Goal: Task Accomplishment & Management: Use online tool/utility

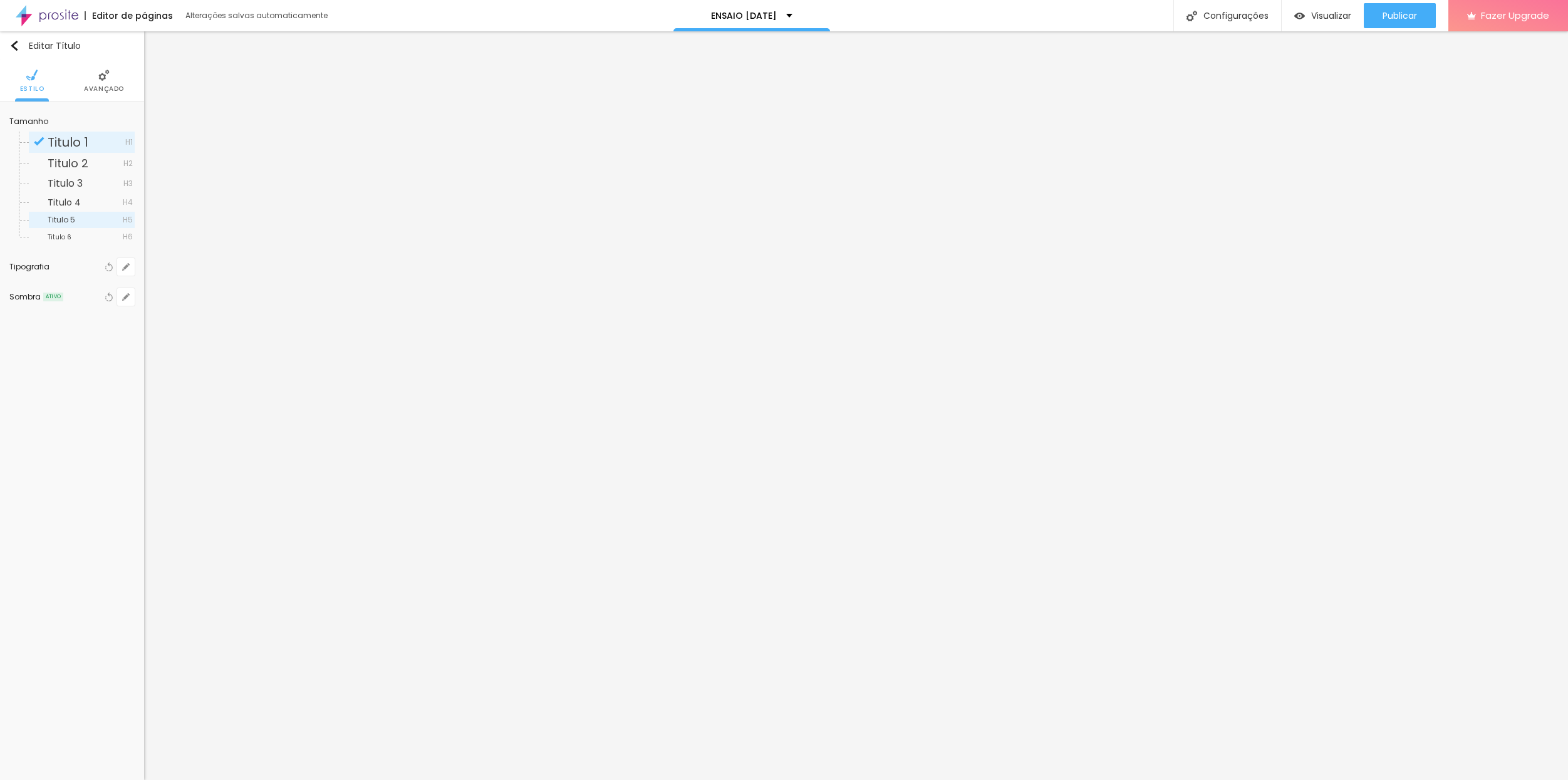
click at [83, 223] on span "Titulo 5" at bounding box center [86, 220] width 75 height 7
click at [84, 220] on span "Titulo 5" at bounding box center [86, 220] width 75 height 7
click at [107, 142] on span "Titulo 1" at bounding box center [87, 143] width 77 height 13
click at [124, 267] on icon "button" at bounding box center [125, 266] width 5 height 5
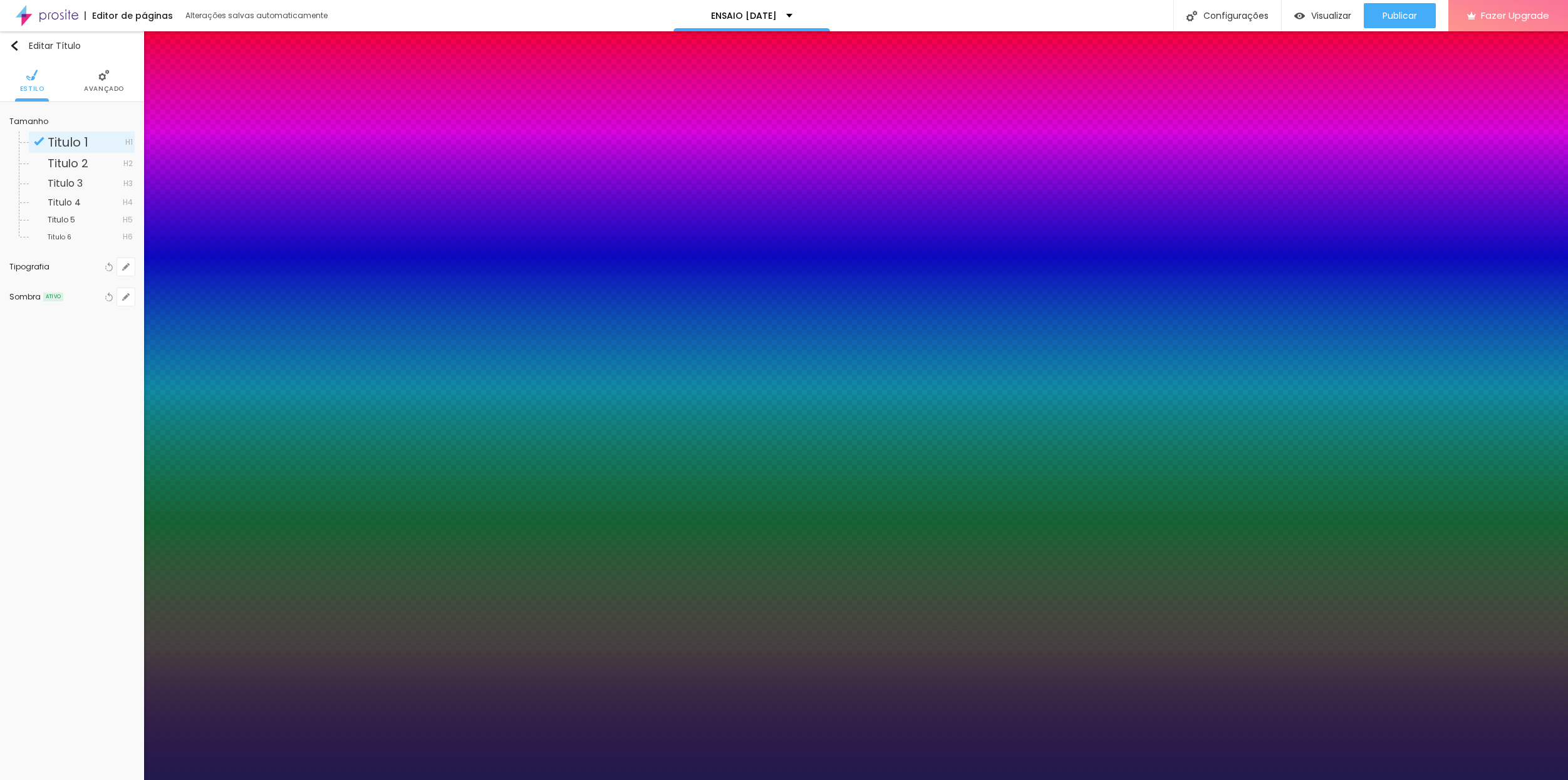
type input "1"
type input "86"
type input "1"
type input "85"
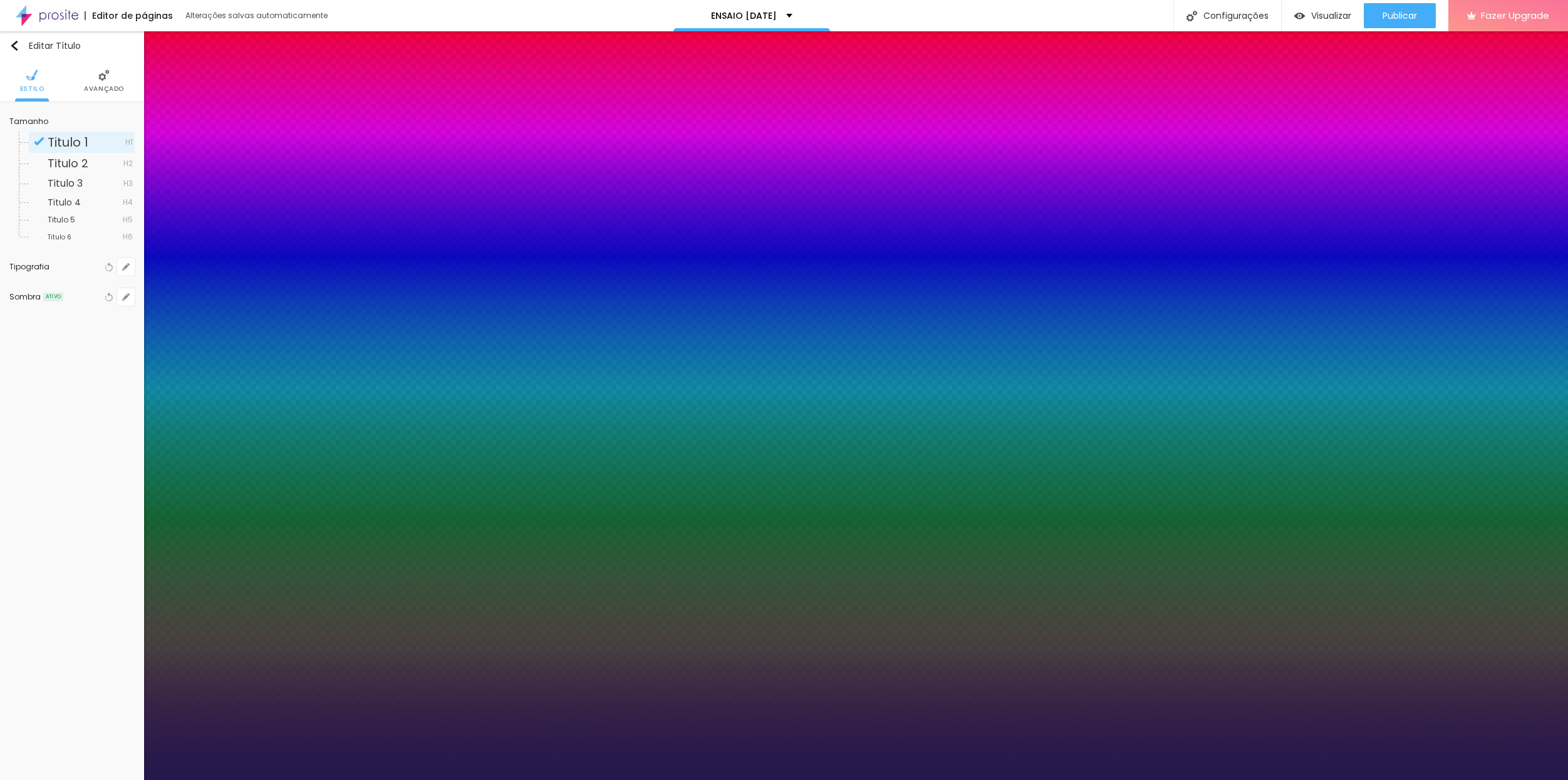
type input "85"
type input "1"
type input "78"
type input "1"
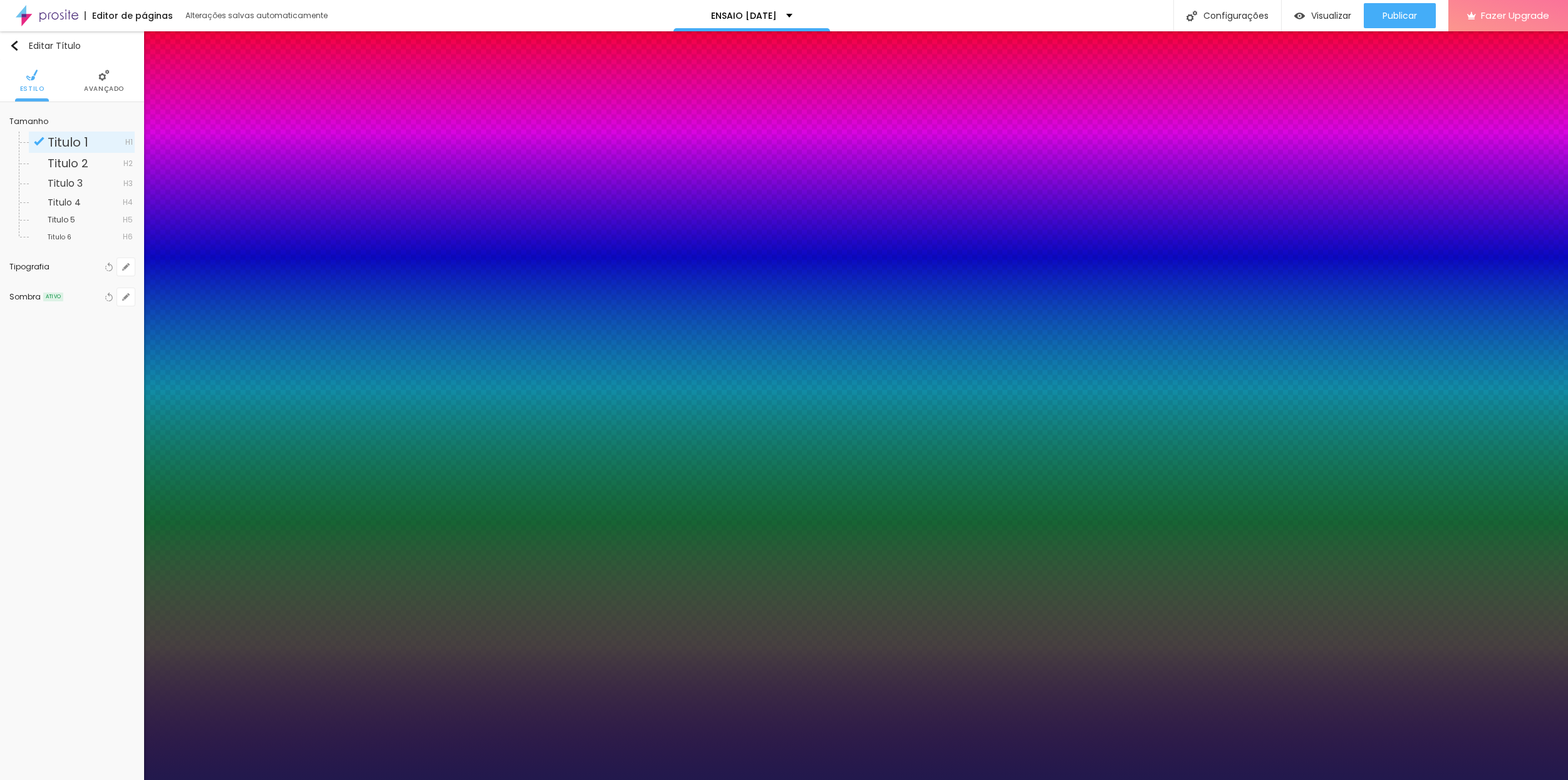
drag, startPoint x: 224, startPoint y: 355, endPoint x: 206, endPoint y: 353, distance: 18.1
type input "75"
type input "1"
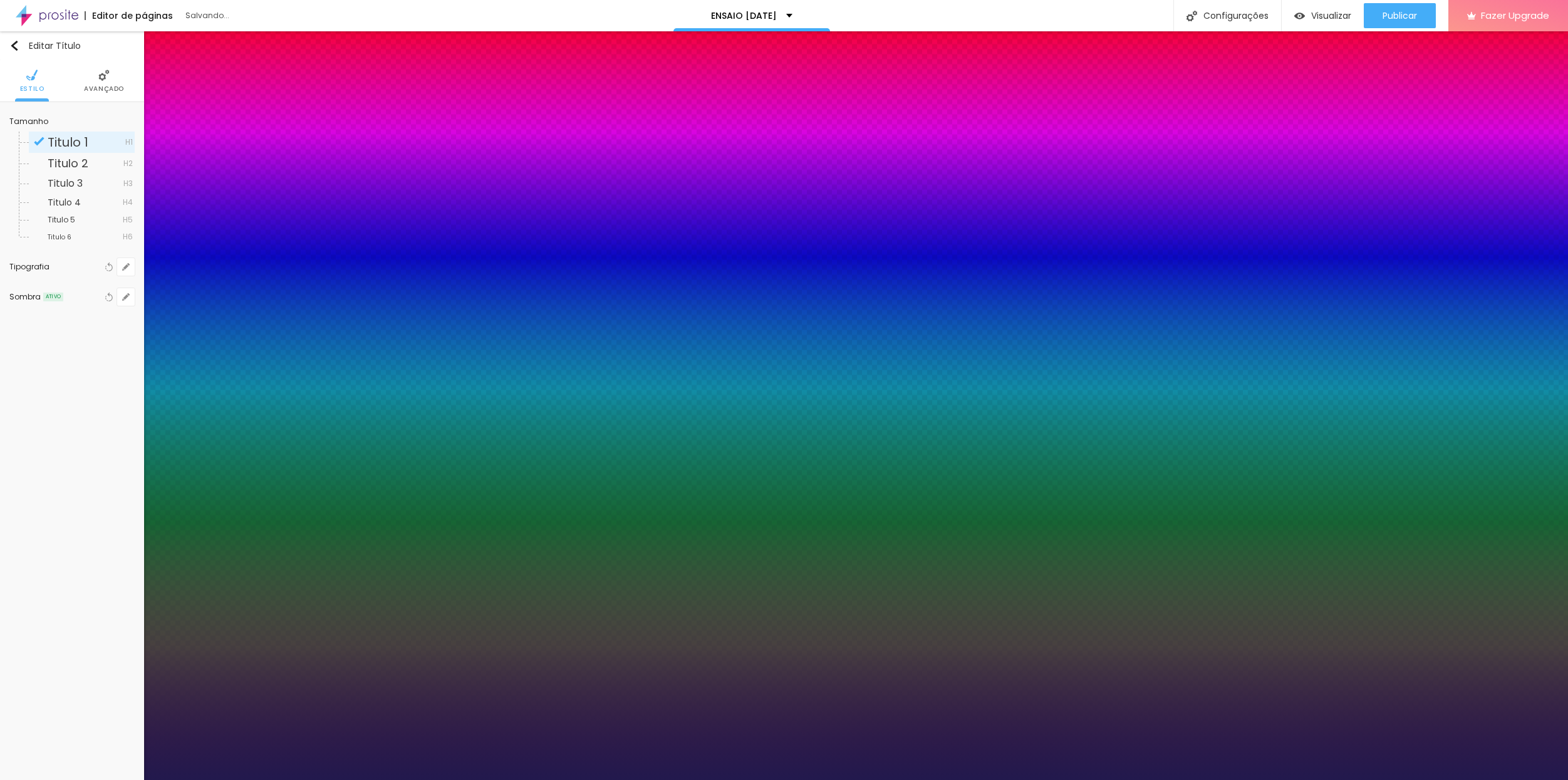
type input "77"
type input "1"
type input "75"
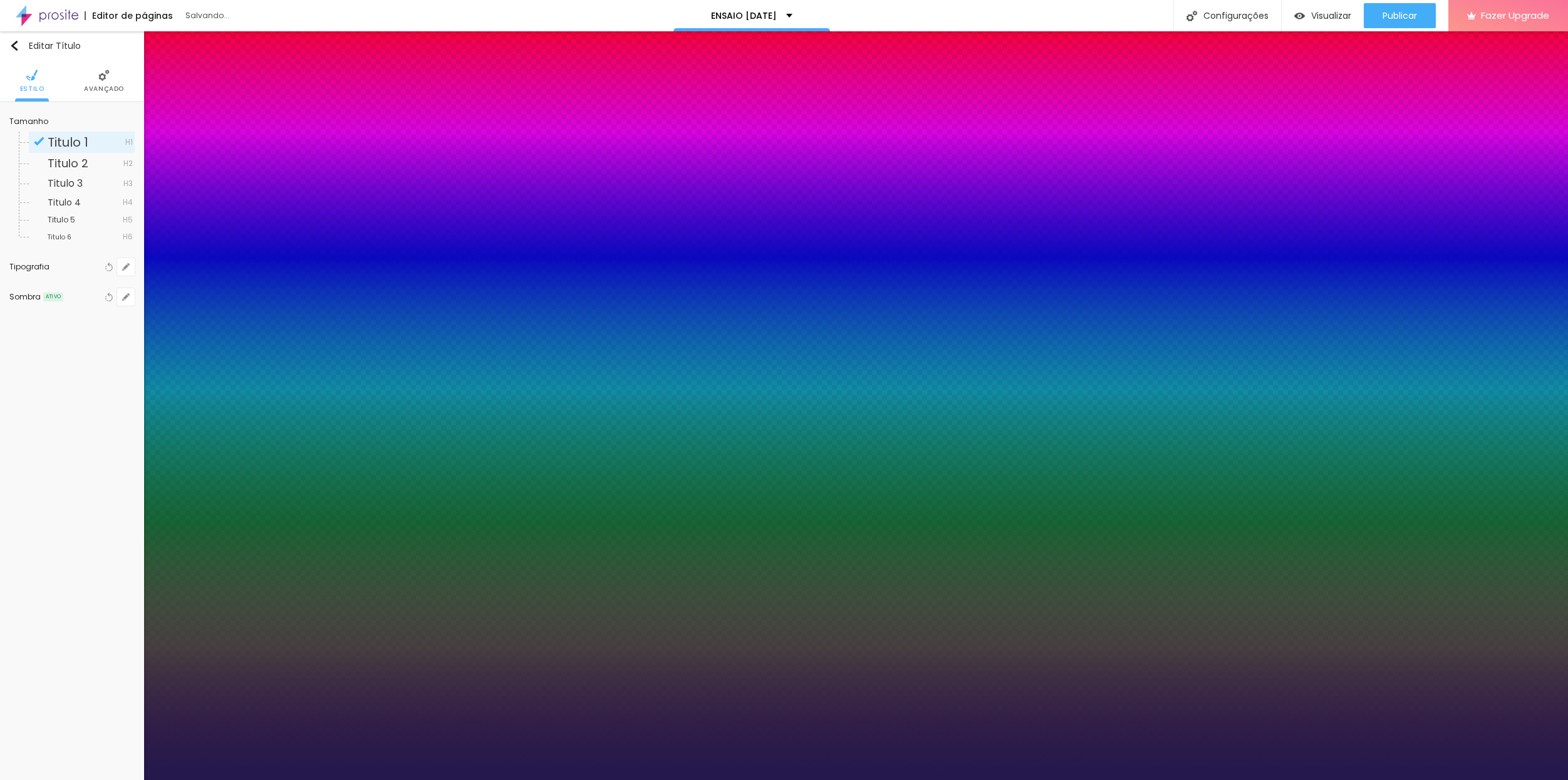
type input "1"
type input "72"
type input "1"
type input "71"
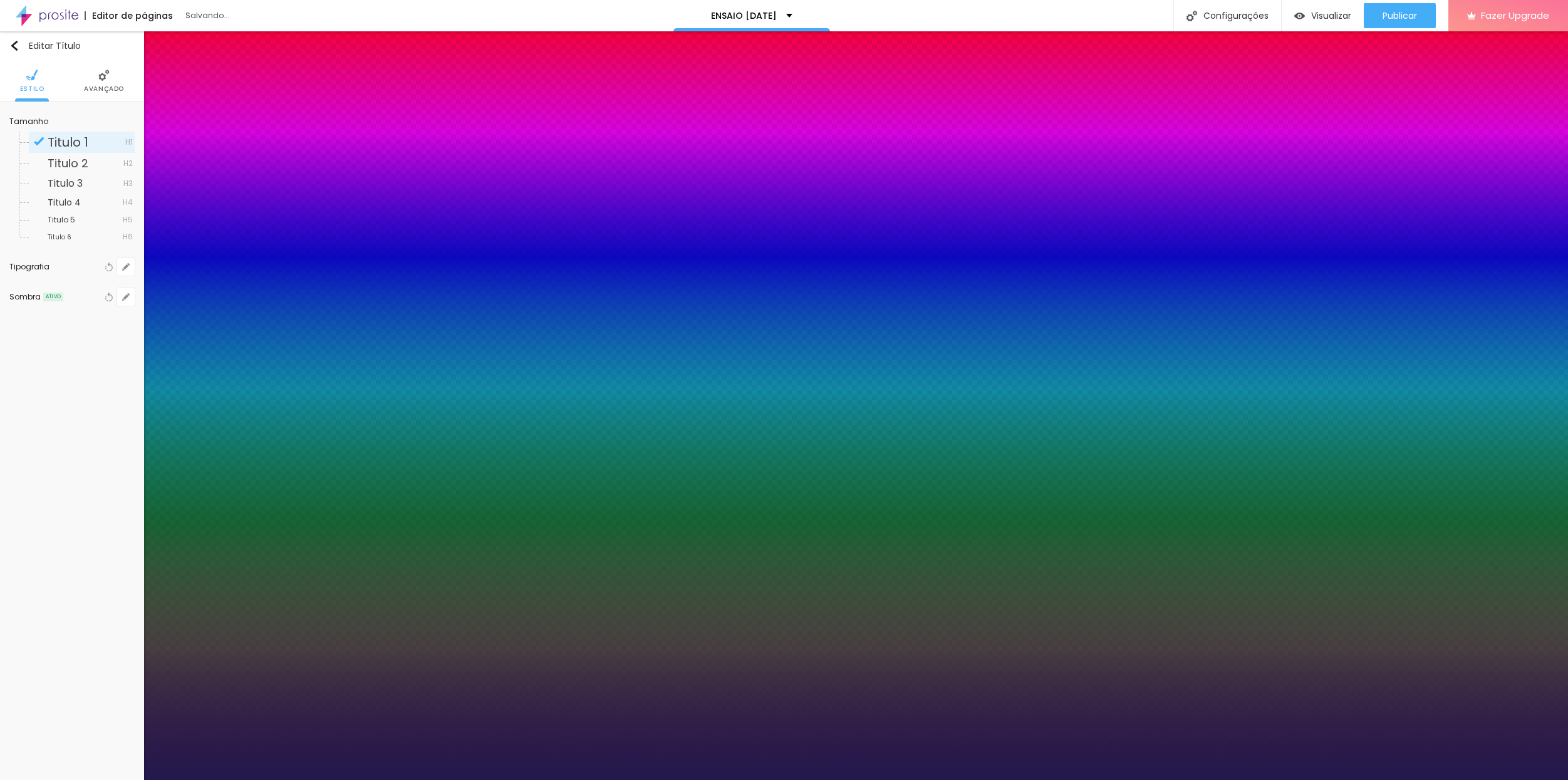
type input "71"
type input "1"
type input "70"
type input "1"
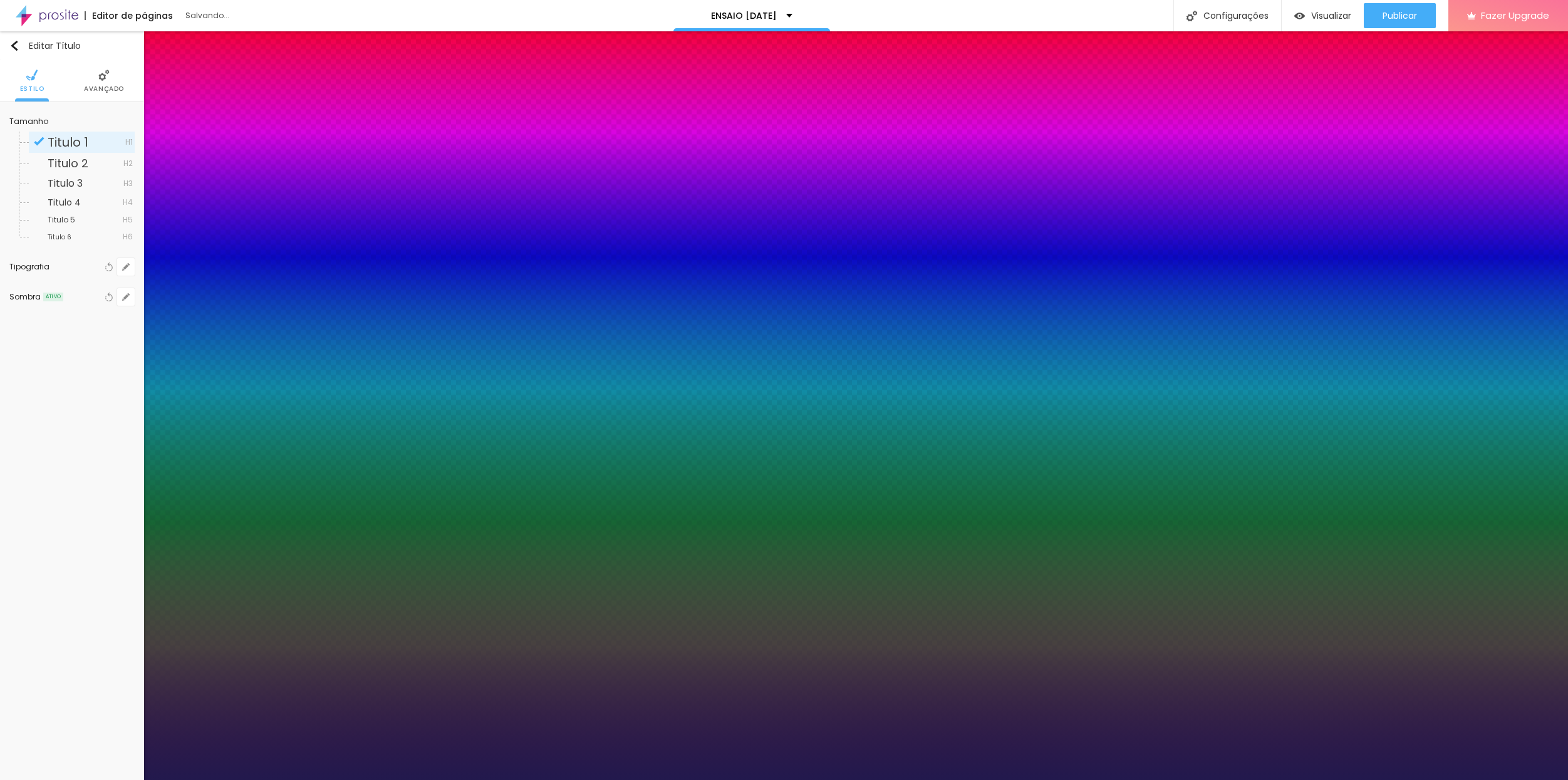
type input "56"
type input "1"
type input "54"
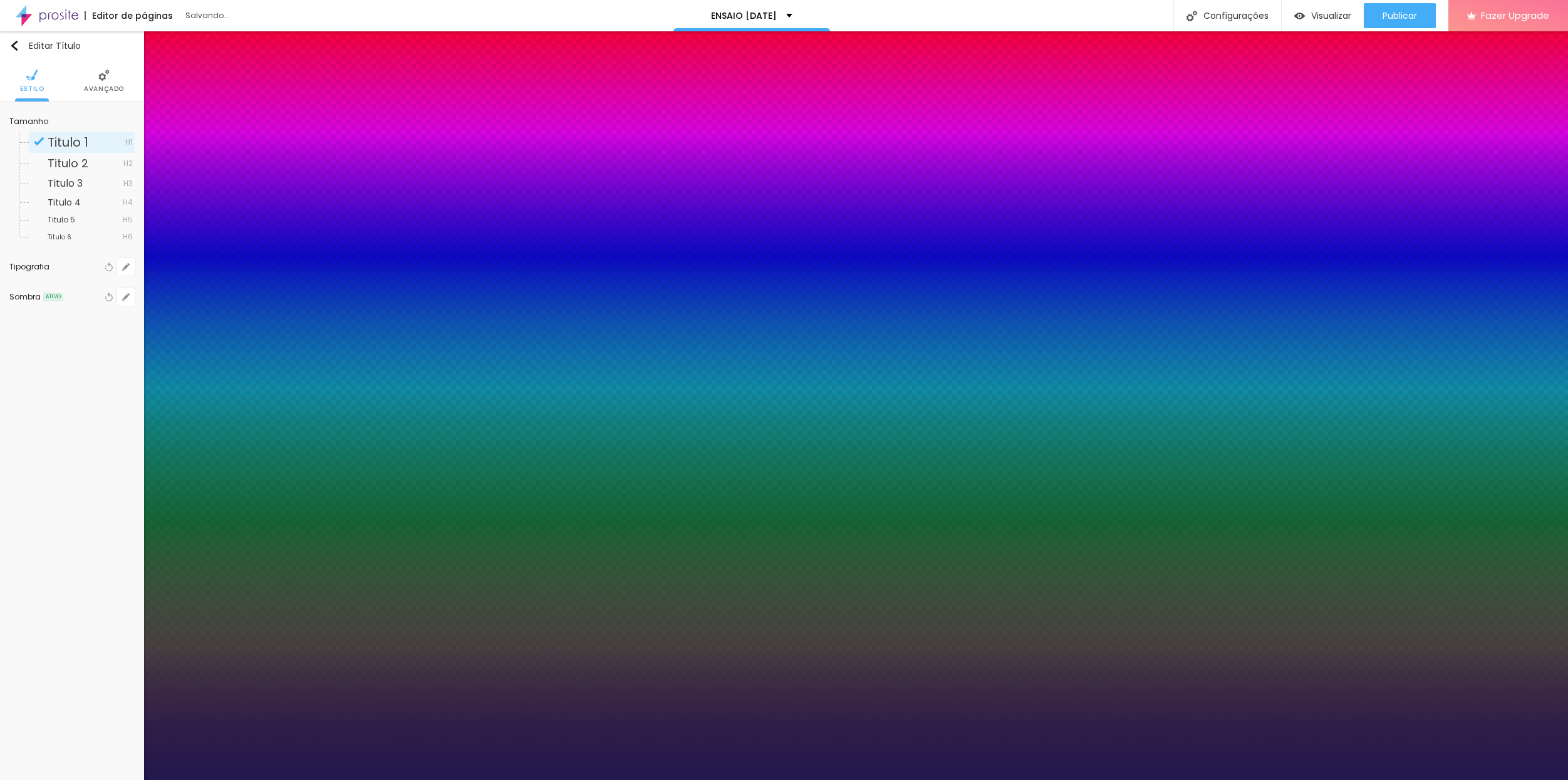
type input "1"
type input "53"
type input "1"
type input "52"
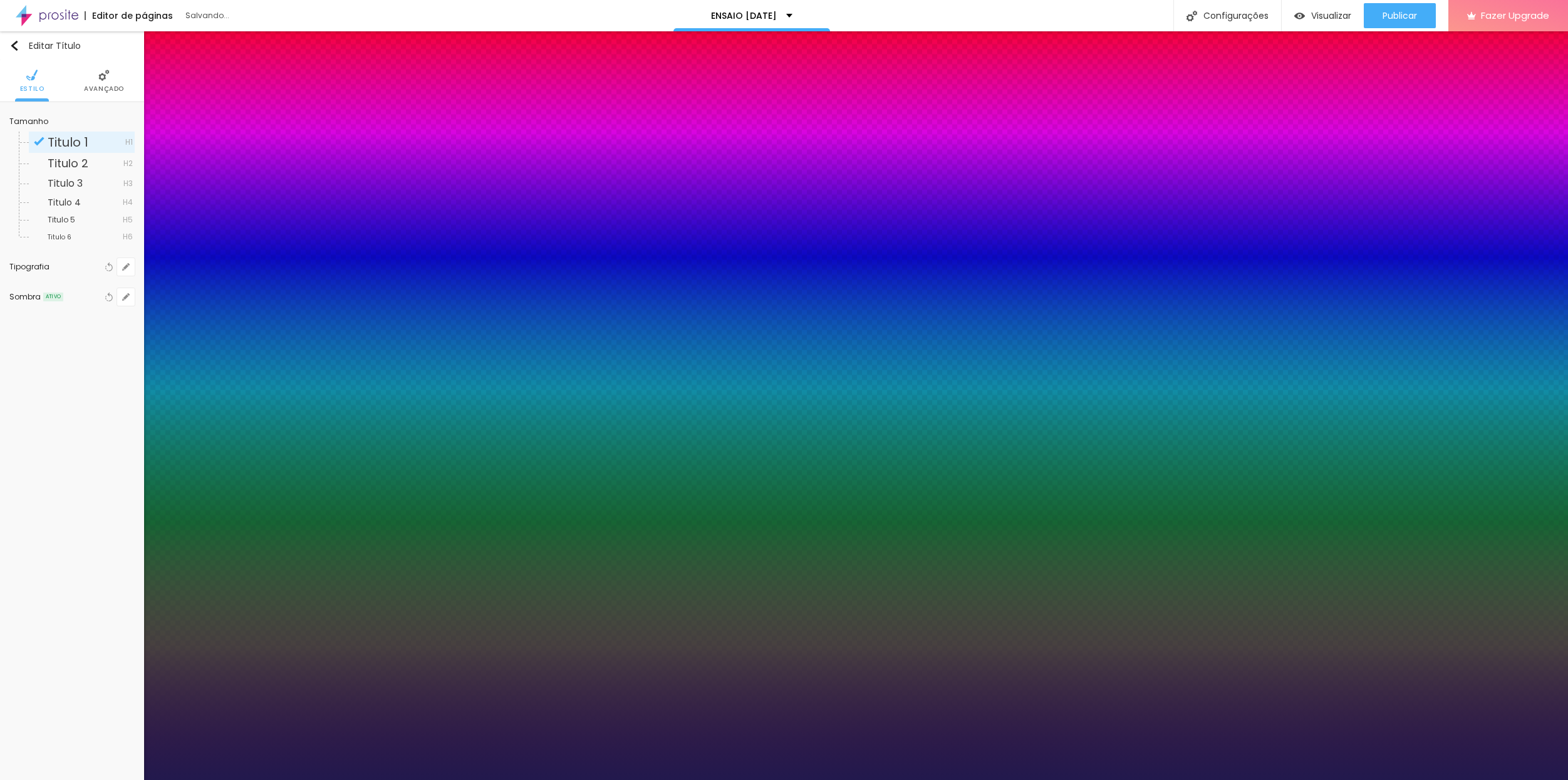
type input "52"
type input "1"
type input "51"
type input "1"
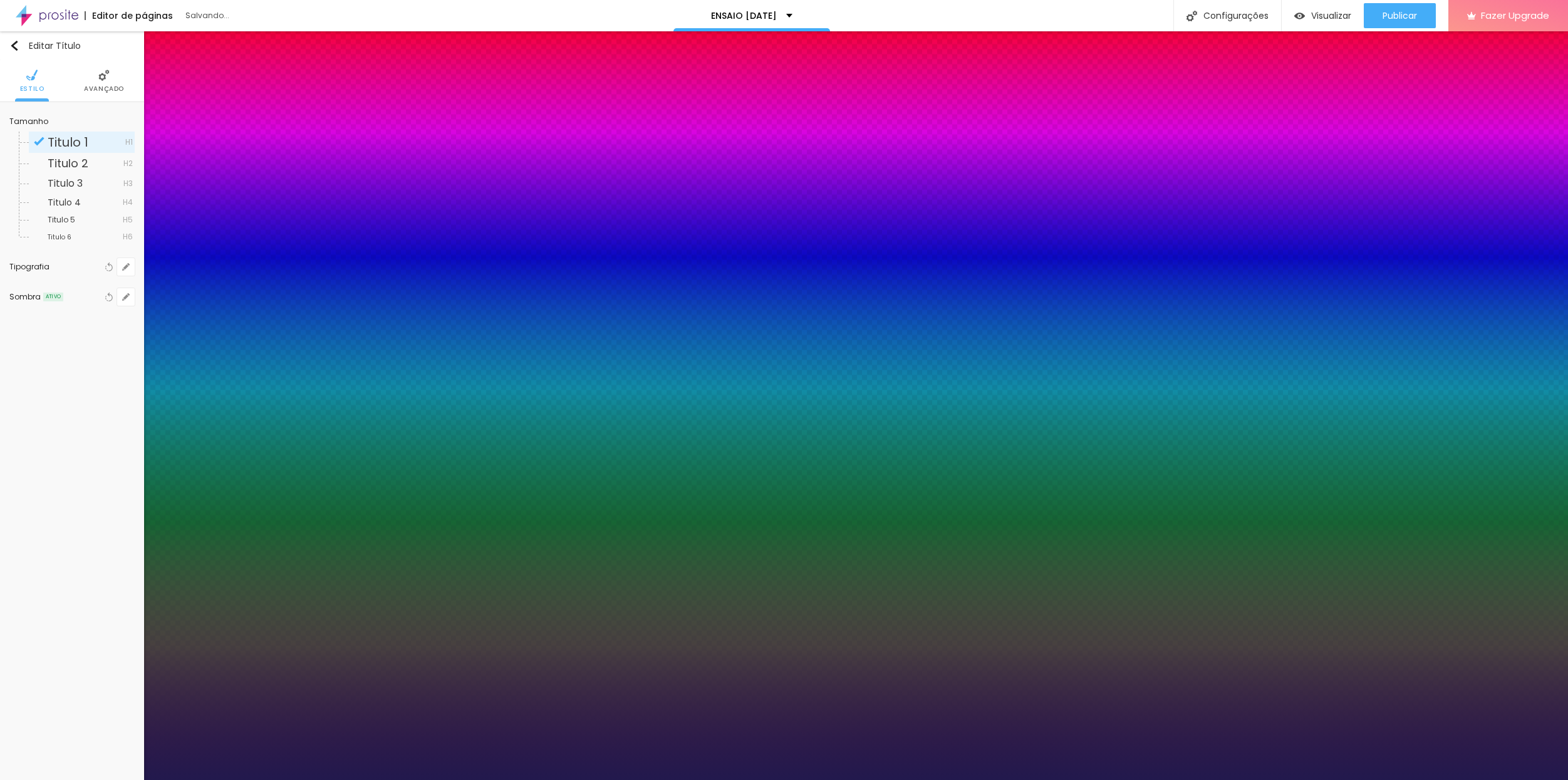
type input "56"
type input "1"
drag, startPoint x: 223, startPoint y: 353, endPoint x: 207, endPoint y: 355, distance: 16.1
type input "56"
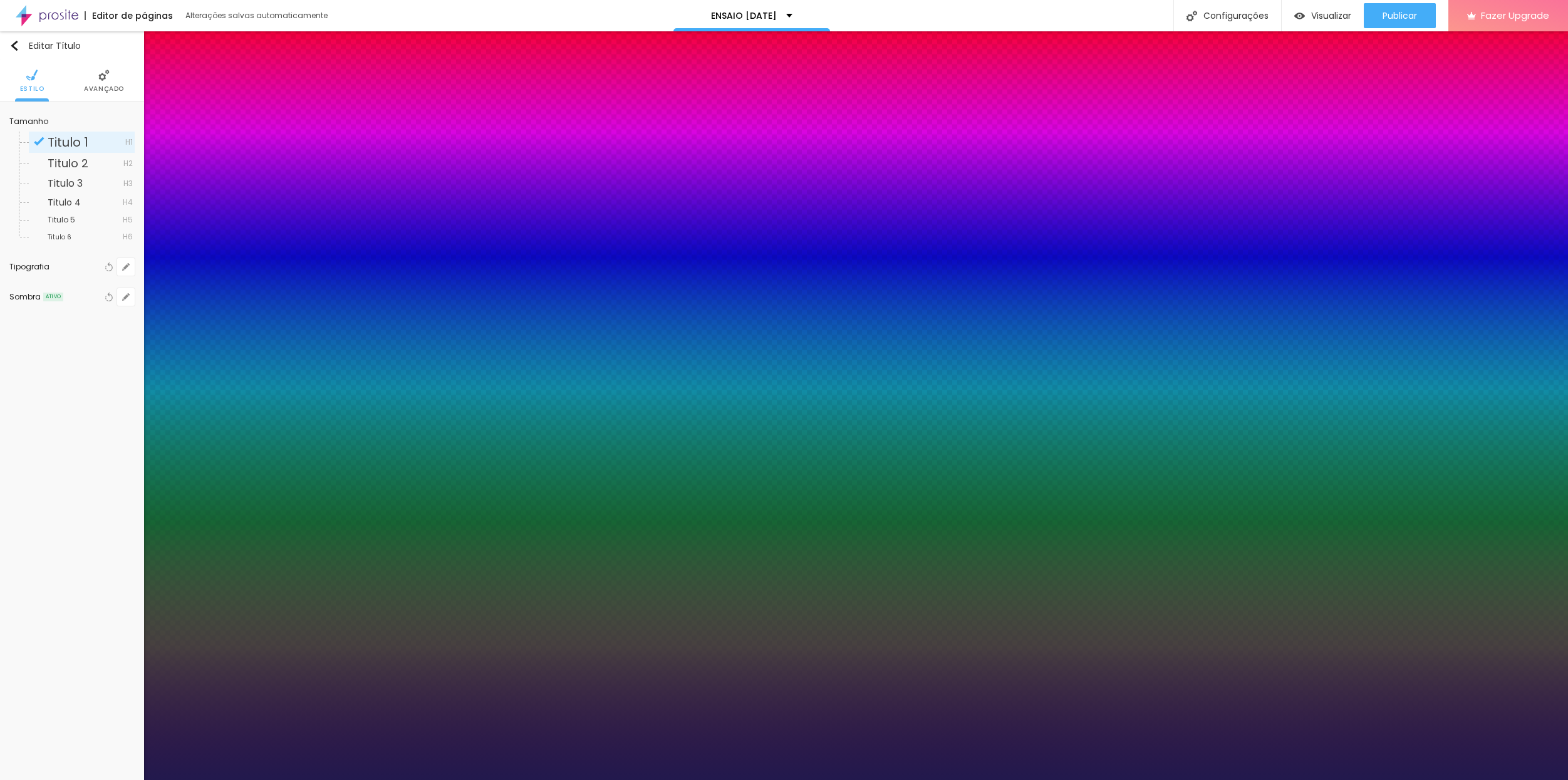
type input "1"
click at [701, 779] on div at bounding box center [784, 780] width 1568 height 0
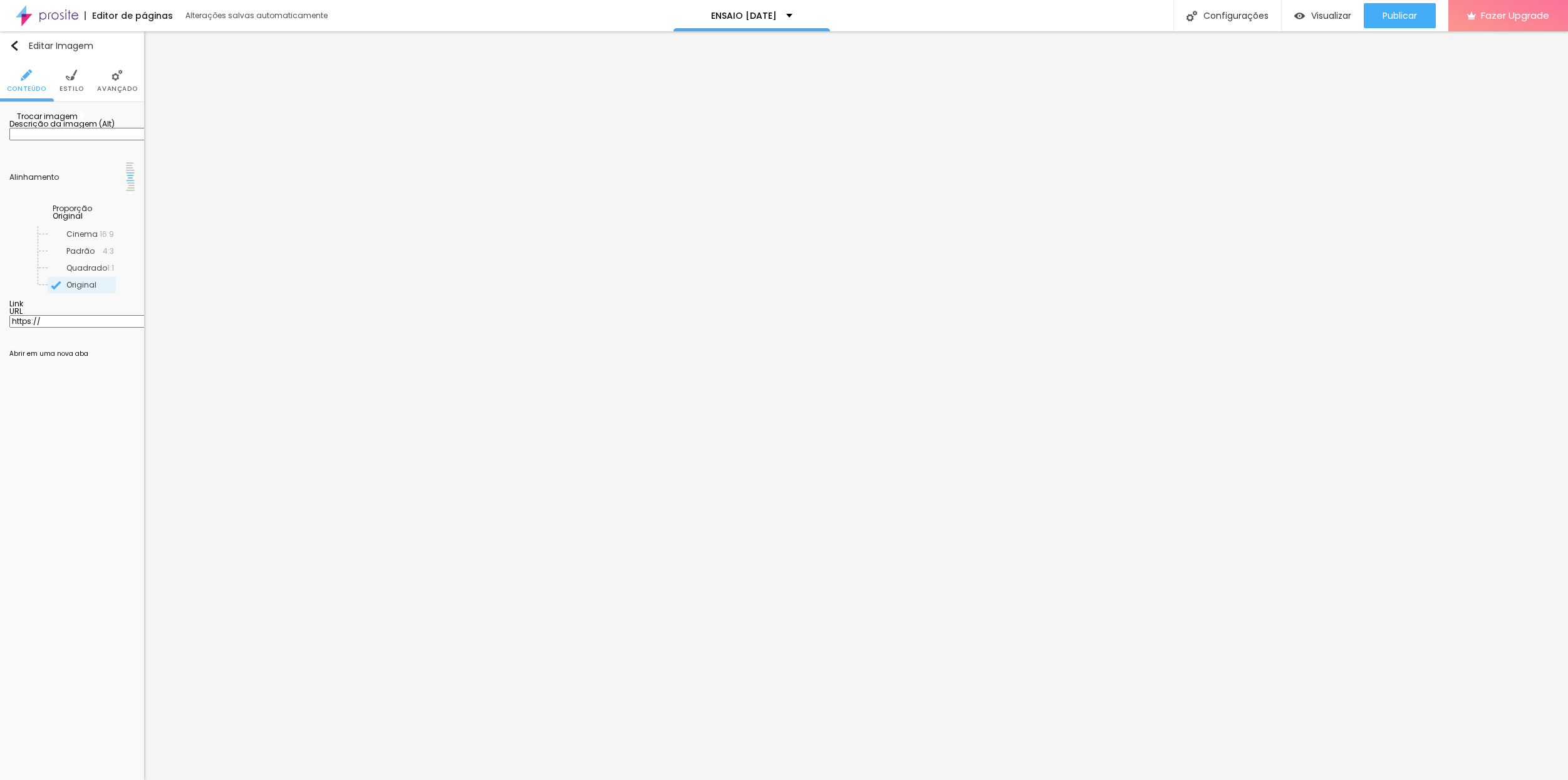
click at [58, 122] on span "Trocar imagem" at bounding box center [43, 116] width 68 height 11
click at [86, 122] on span at bounding box center [81, 116] width 7 height 11
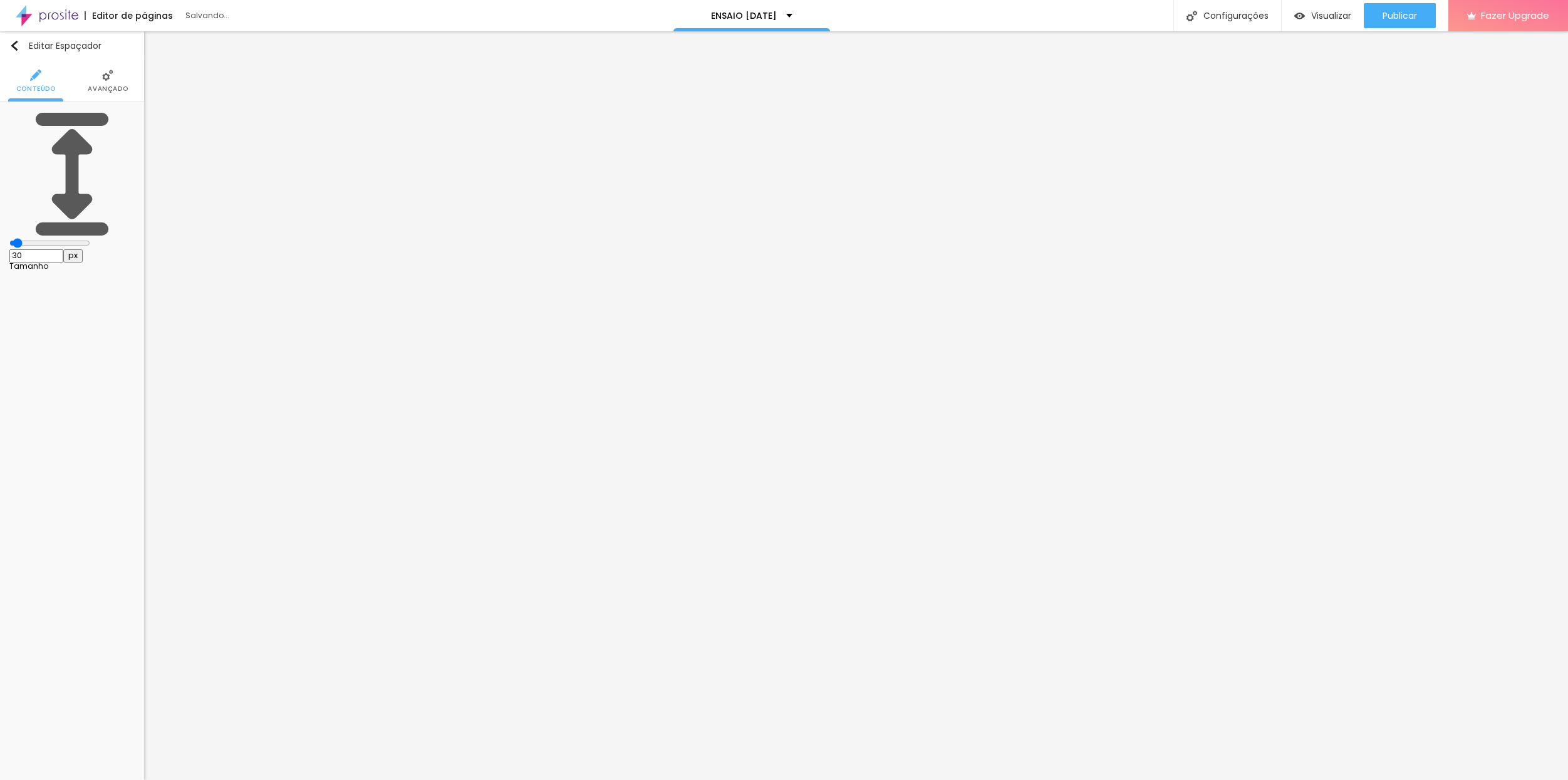
type input "55"
type input "58"
type input "65"
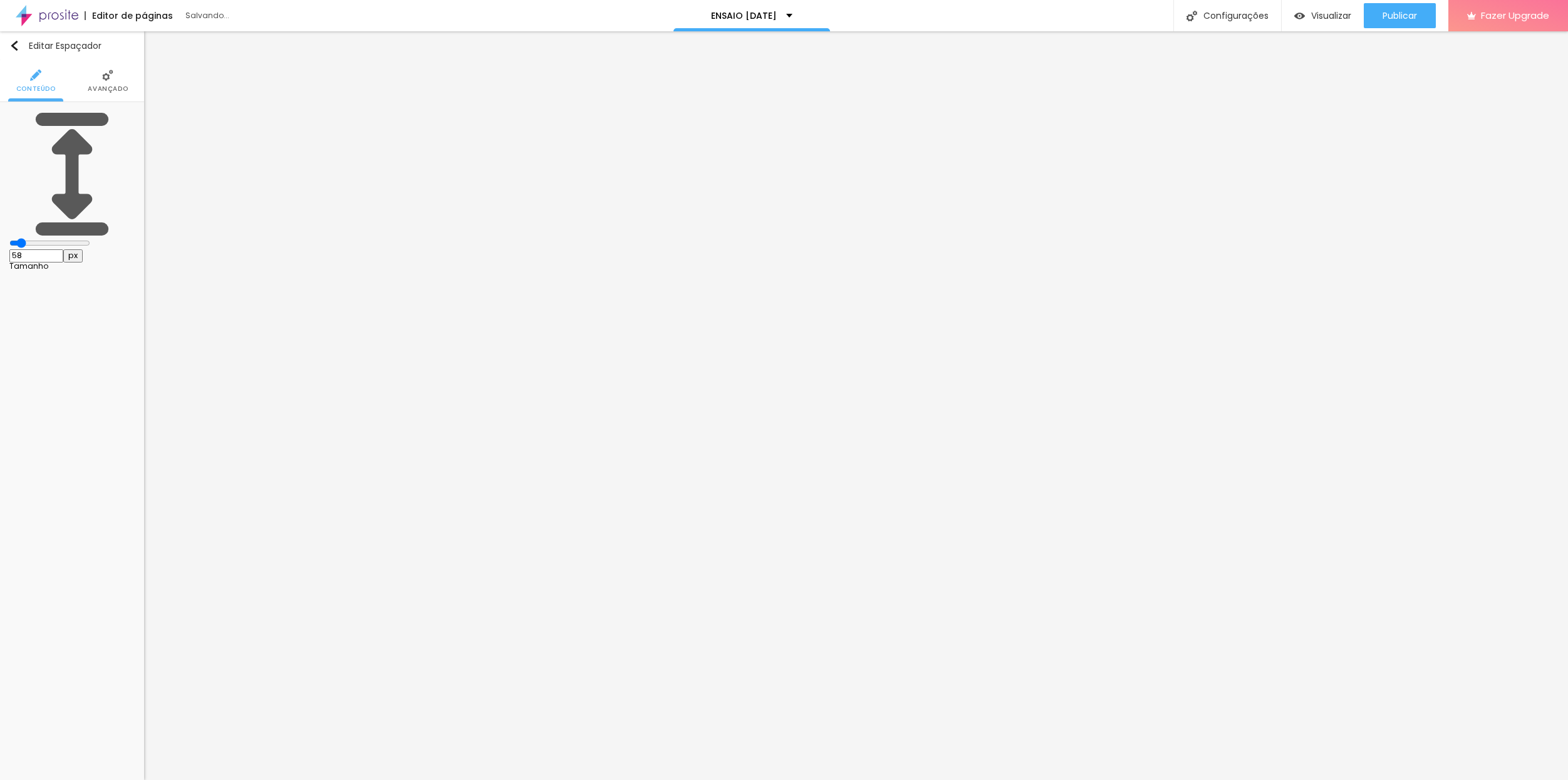
type input "65"
type input "93"
drag, startPoint x: 33, startPoint y: 119, endPoint x: 92, endPoint y: 125, distance: 59.3
click at [92, 126] on div "93 px Tamanho" at bounding box center [72, 191] width 125 height 158
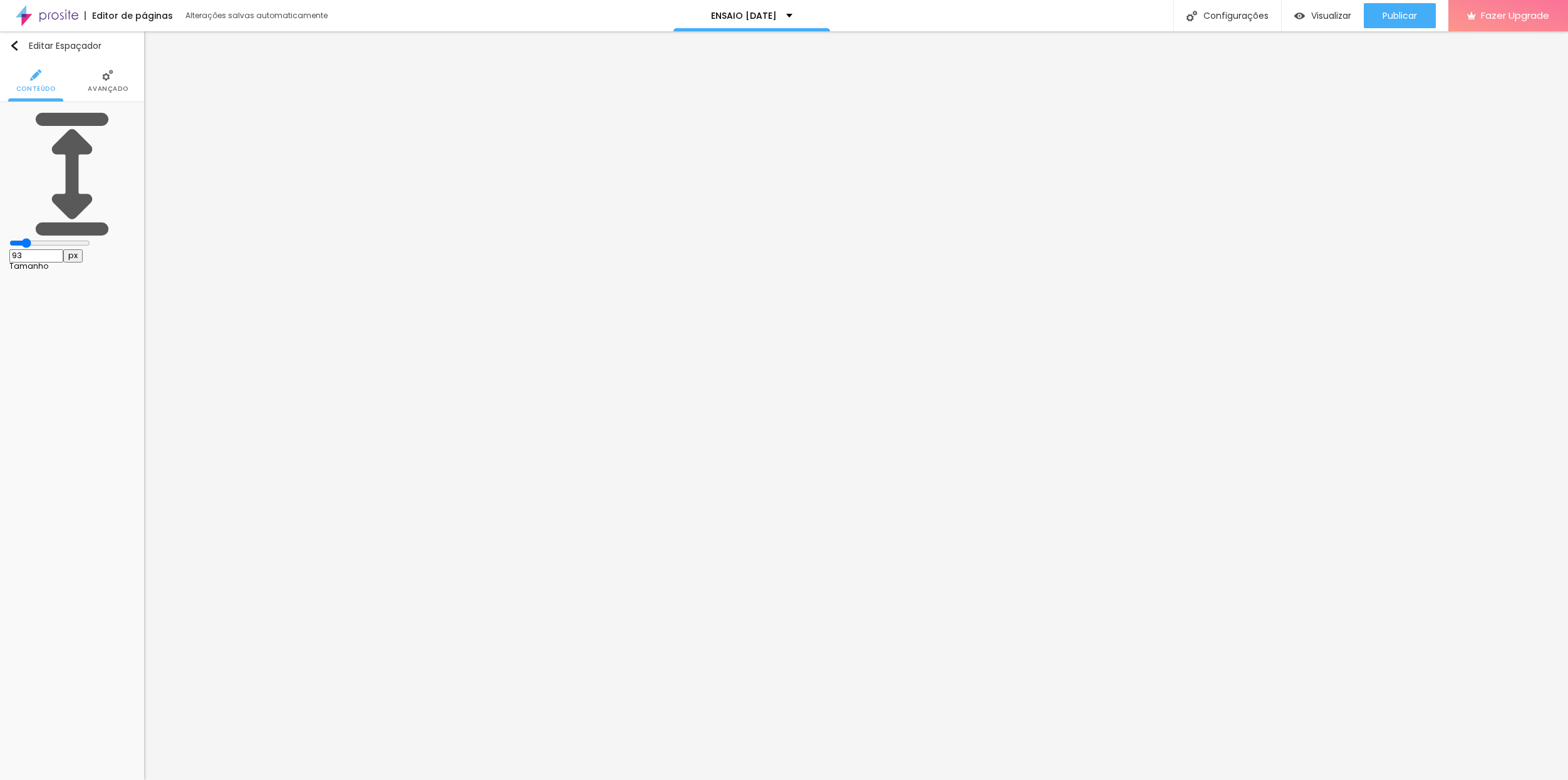
type input "419"
type input "422"
type input "424"
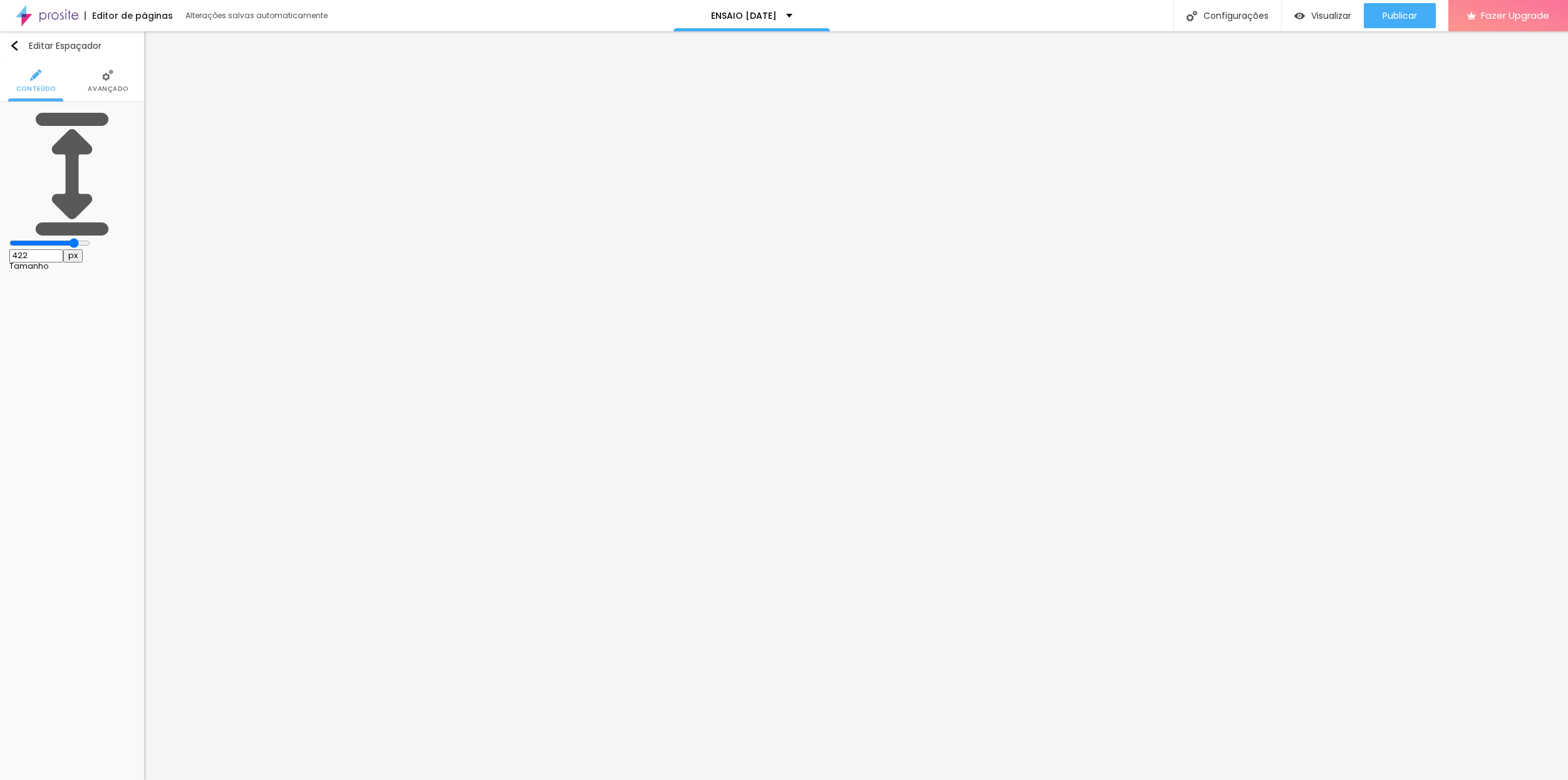
click at [77, 239] on input "range" at bounding box center [50, 243] width 81 height 10
type input "424"
type input "423"
type input "320"
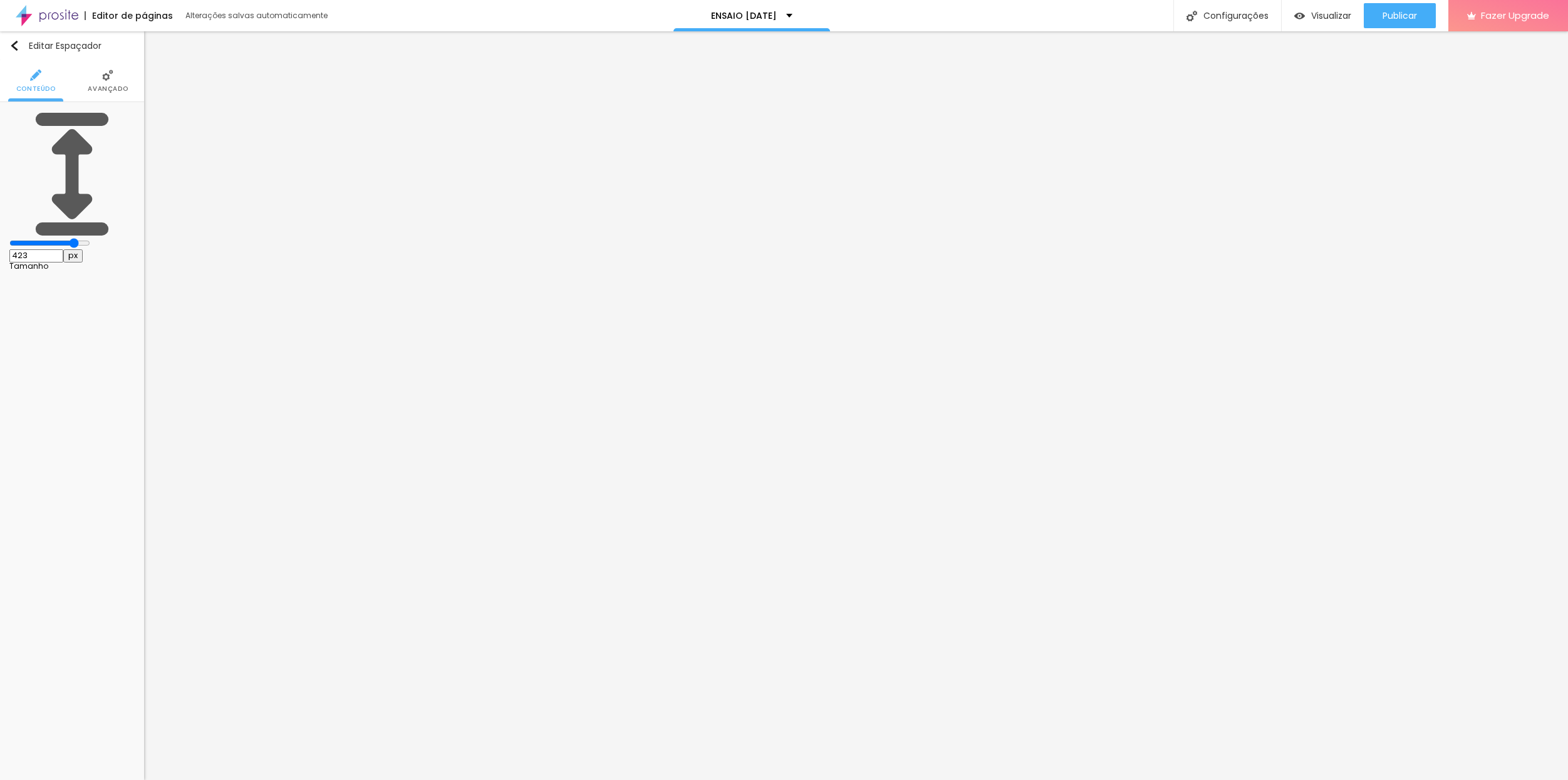
type input "320"
type input "315"
type input "314"
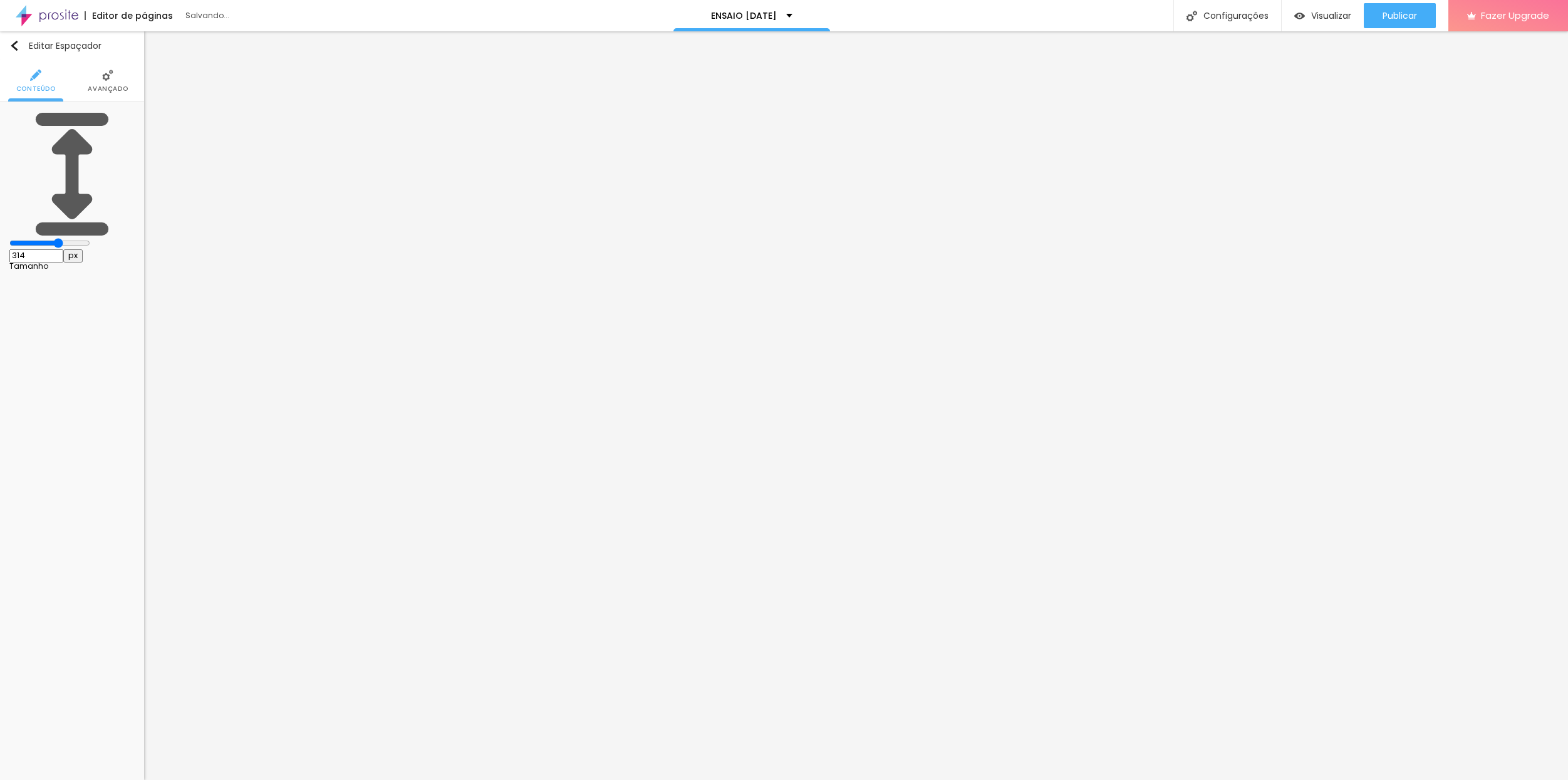
type input "313"
type input "302"
type input "292"
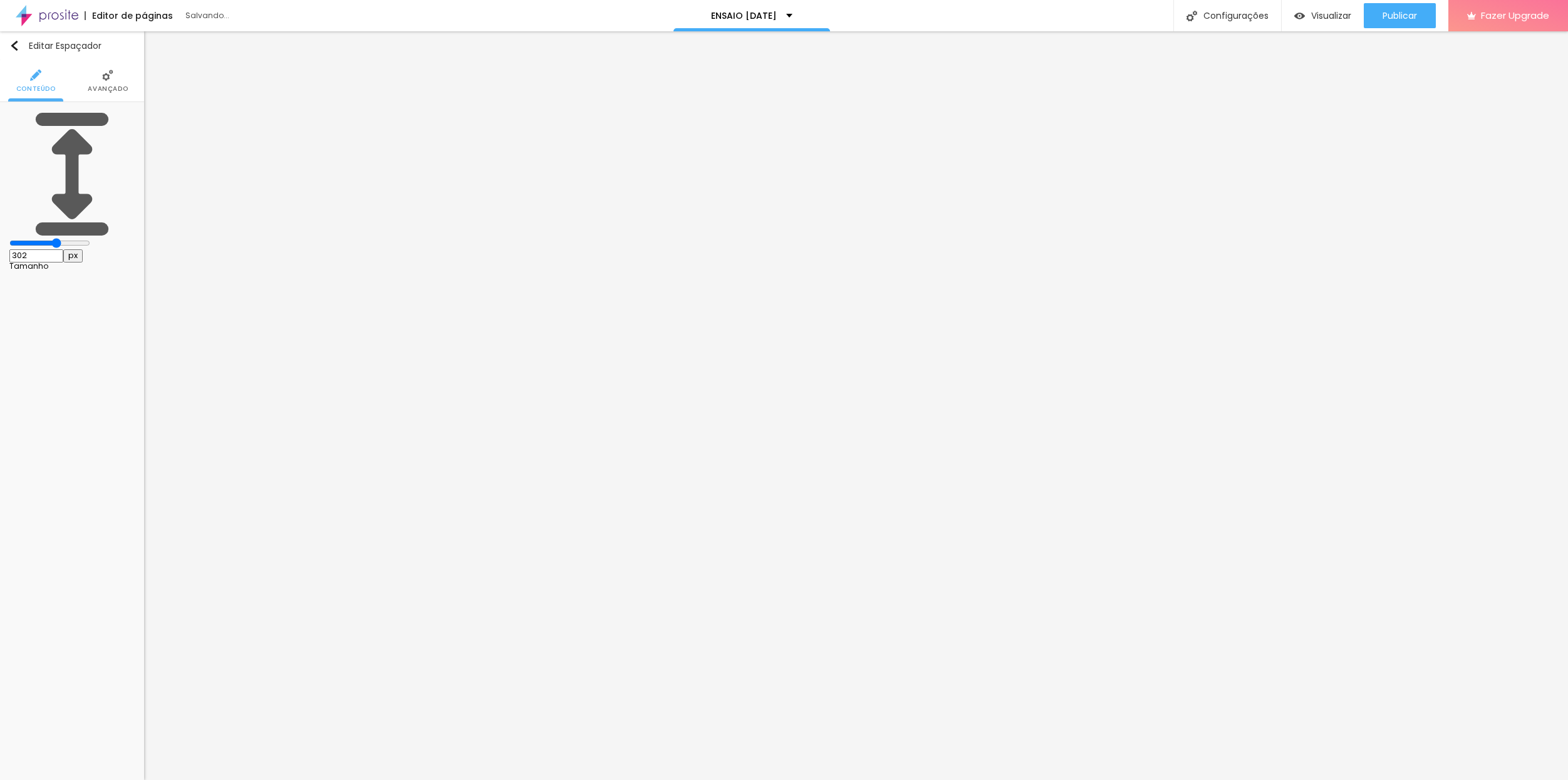
type input "292"
type input "279"
type input "274"
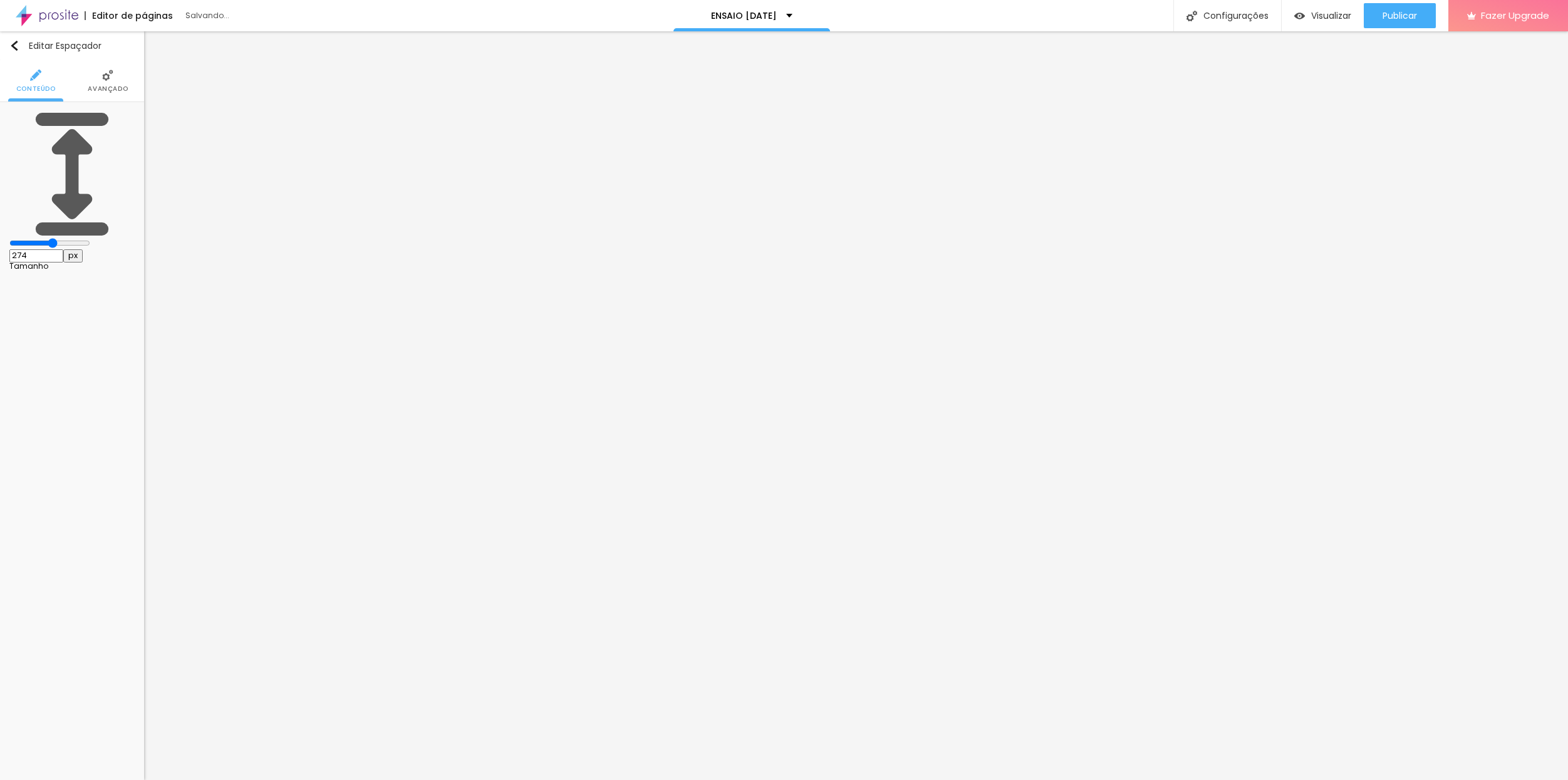
type input "268"
type input "259"
type input "241"
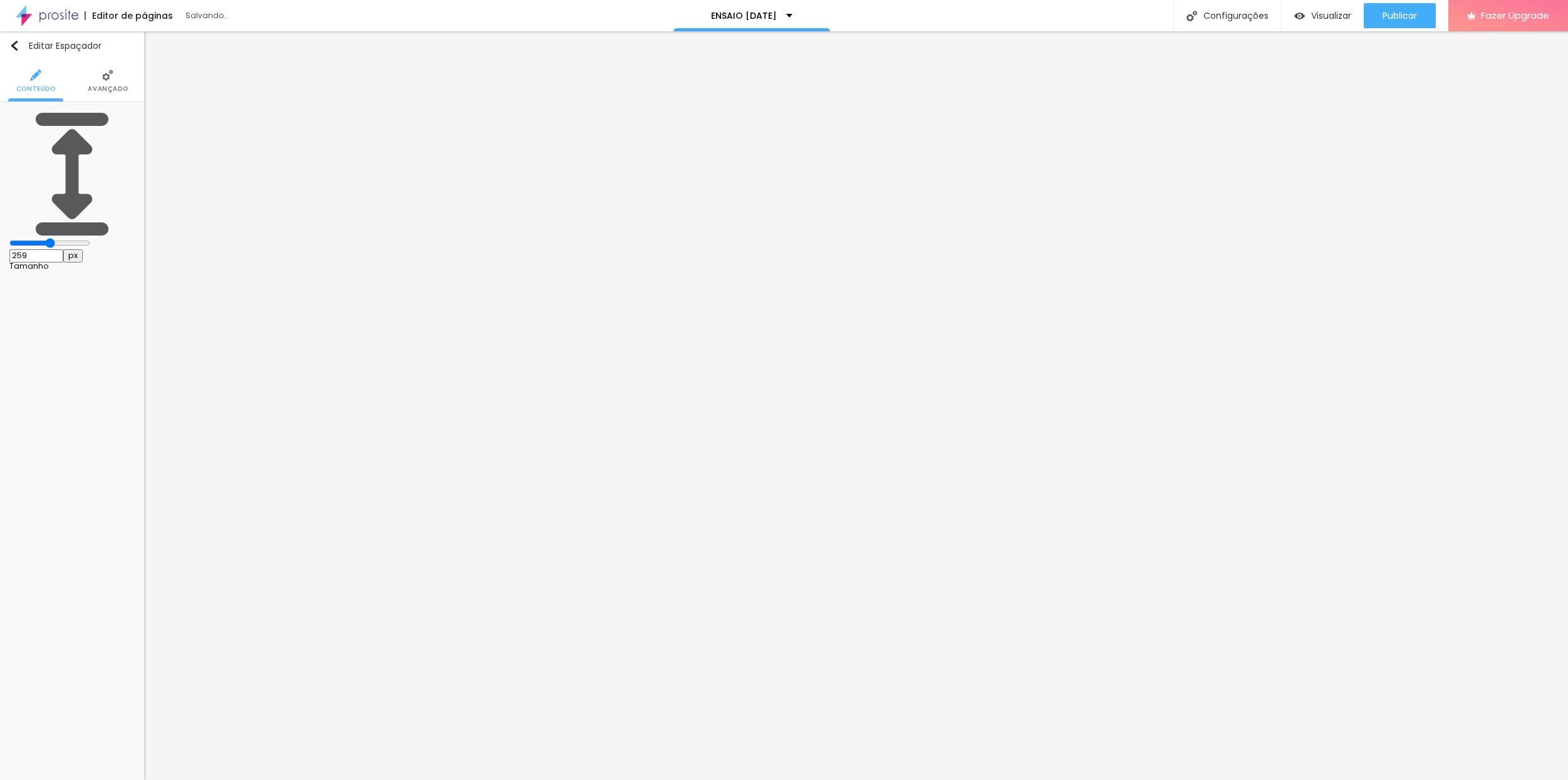
type input "241"
type input "227"
type input "216"
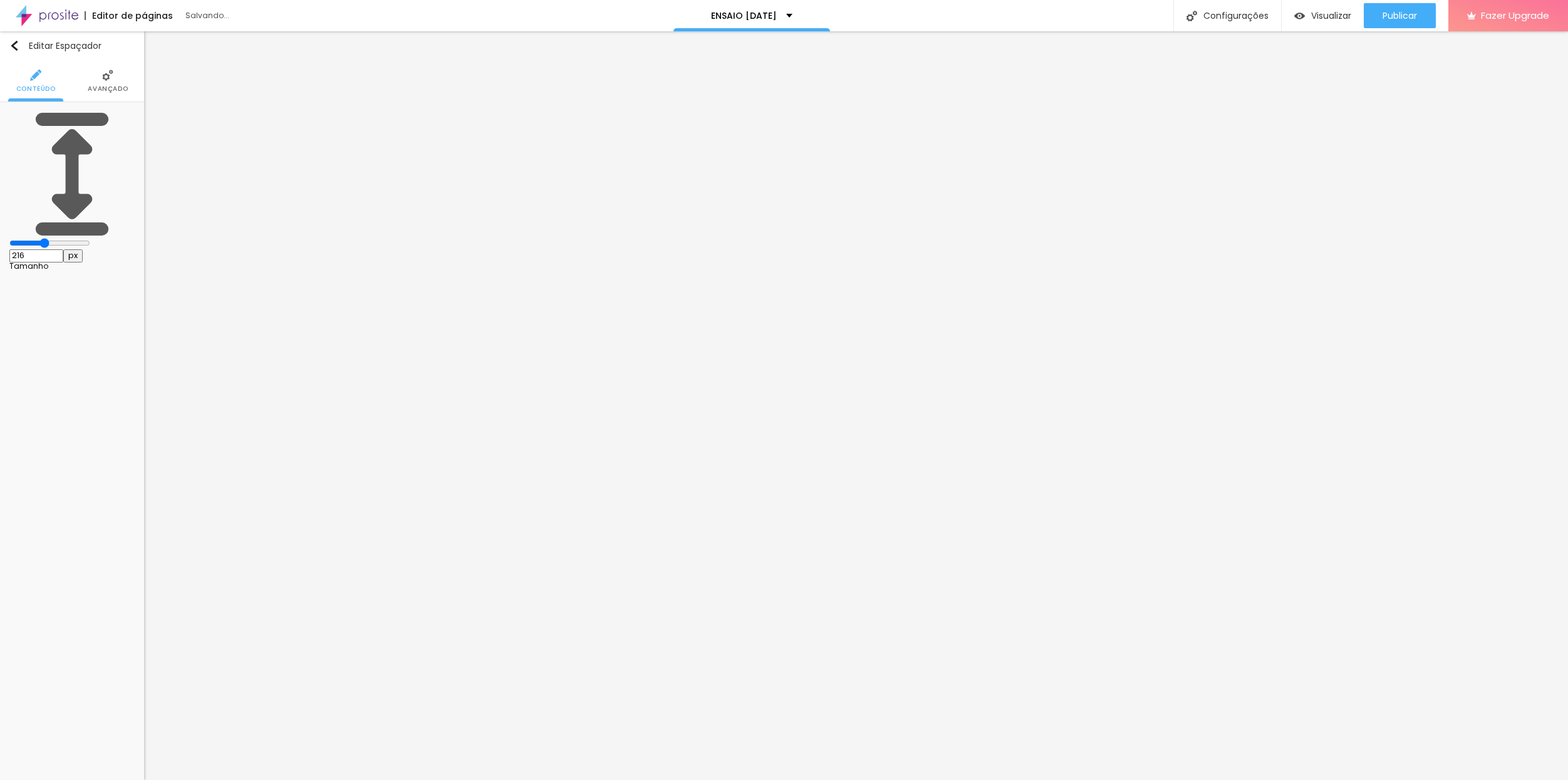
type input "203"
type input "191"
type input "188"
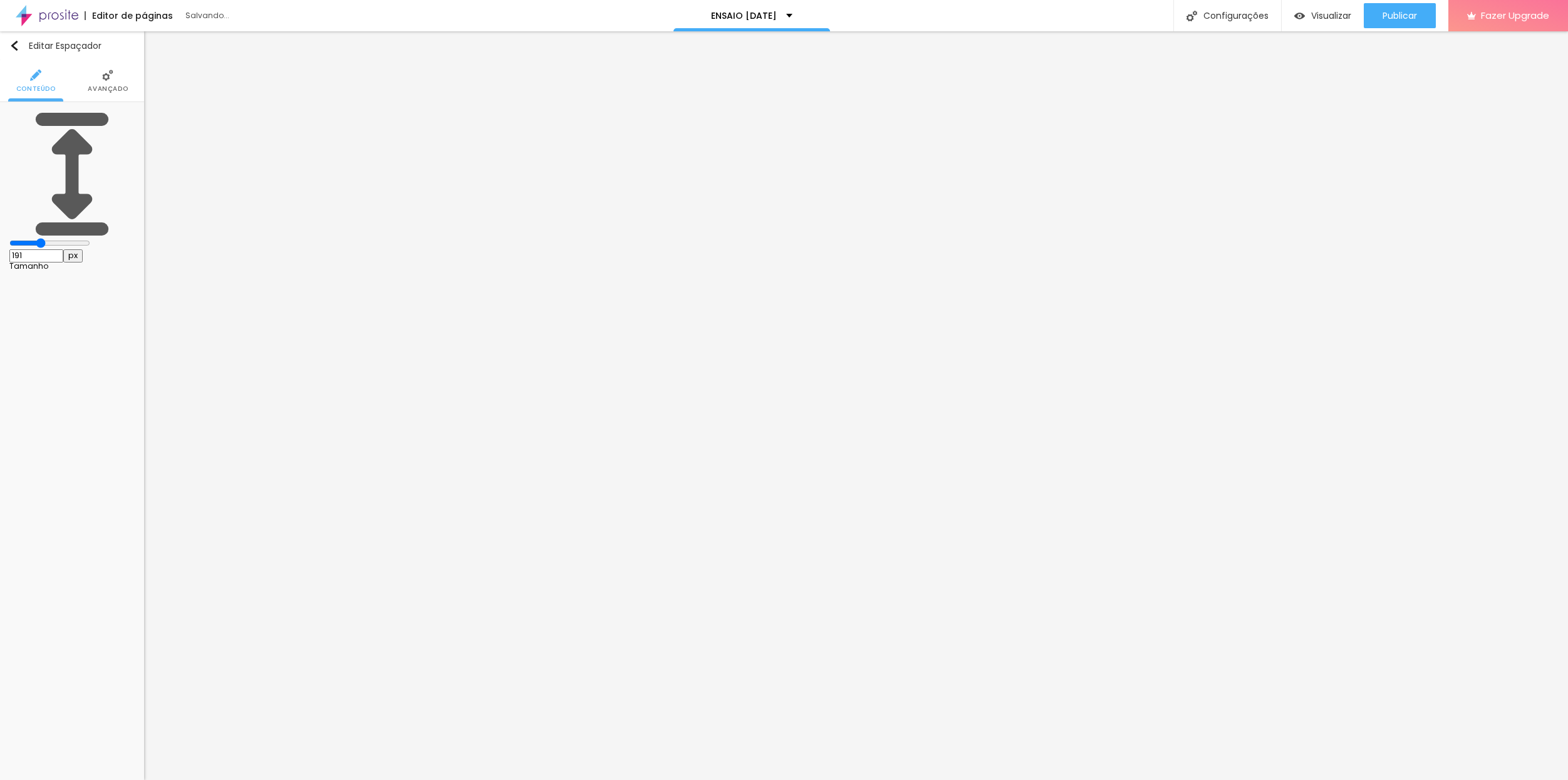
type input "188"
type input "185"
type input "181"
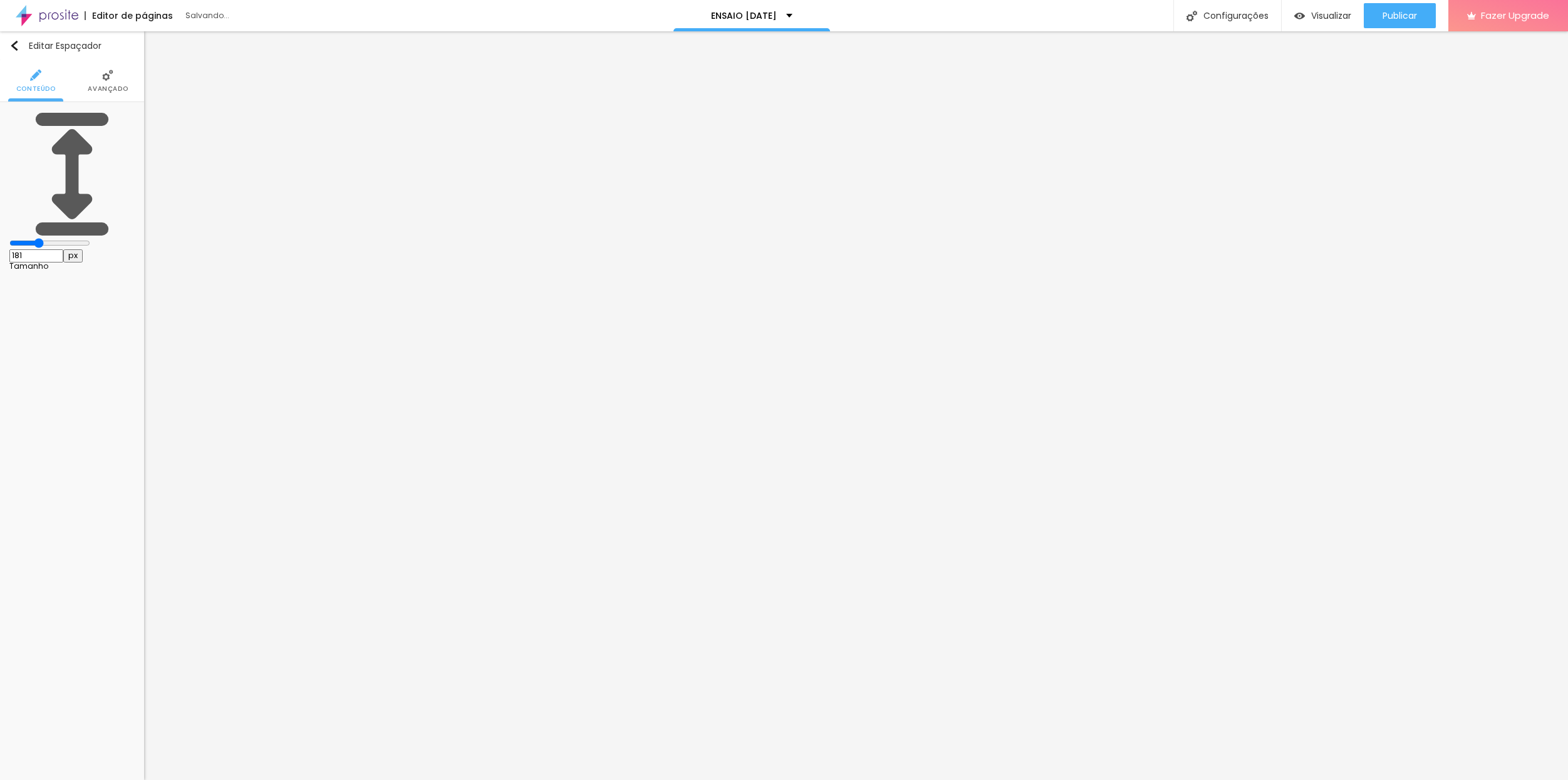
type input "180"
type input "178"
type input "177"
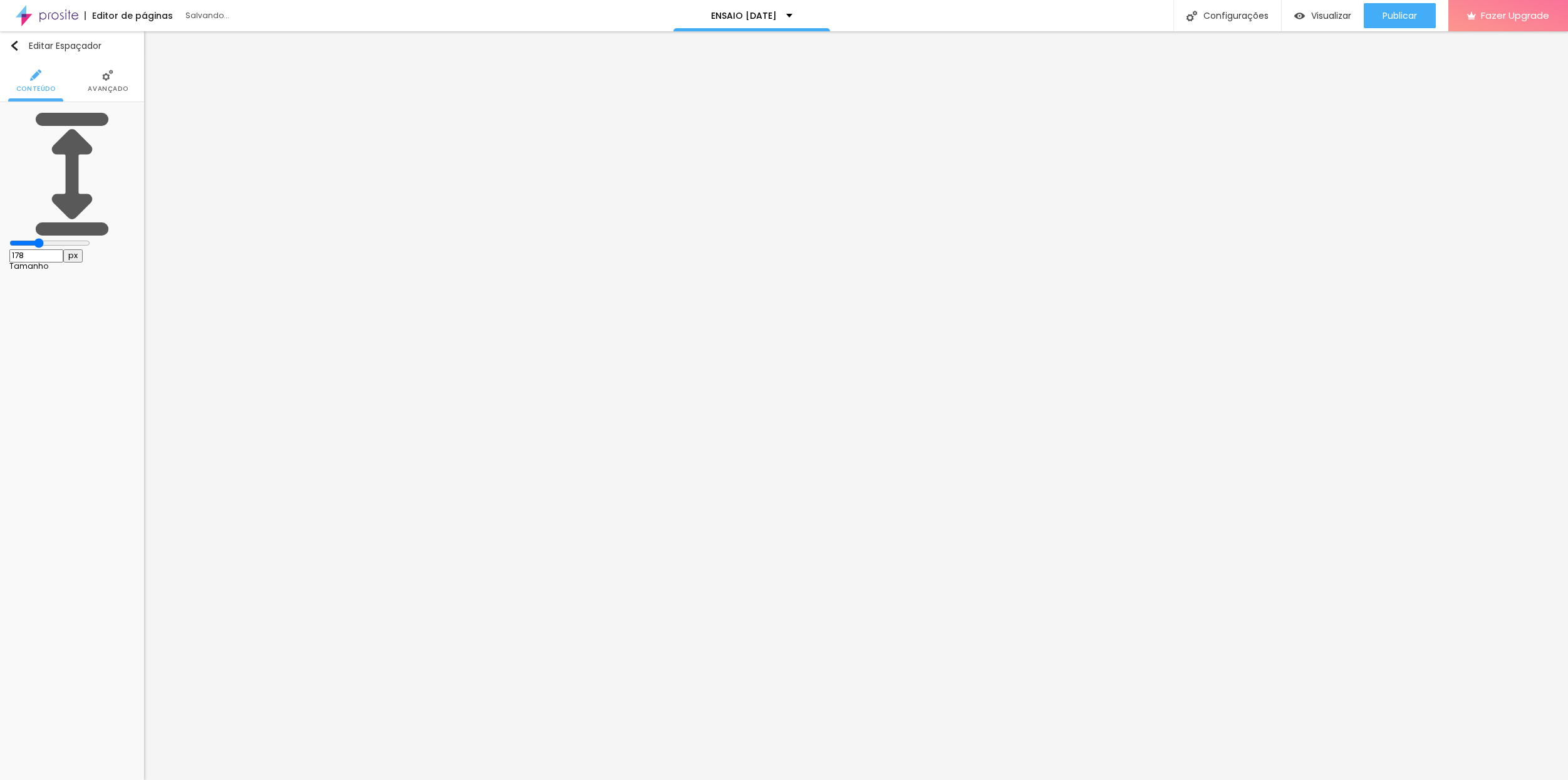
type input "177"
type input "158"
type input "154"
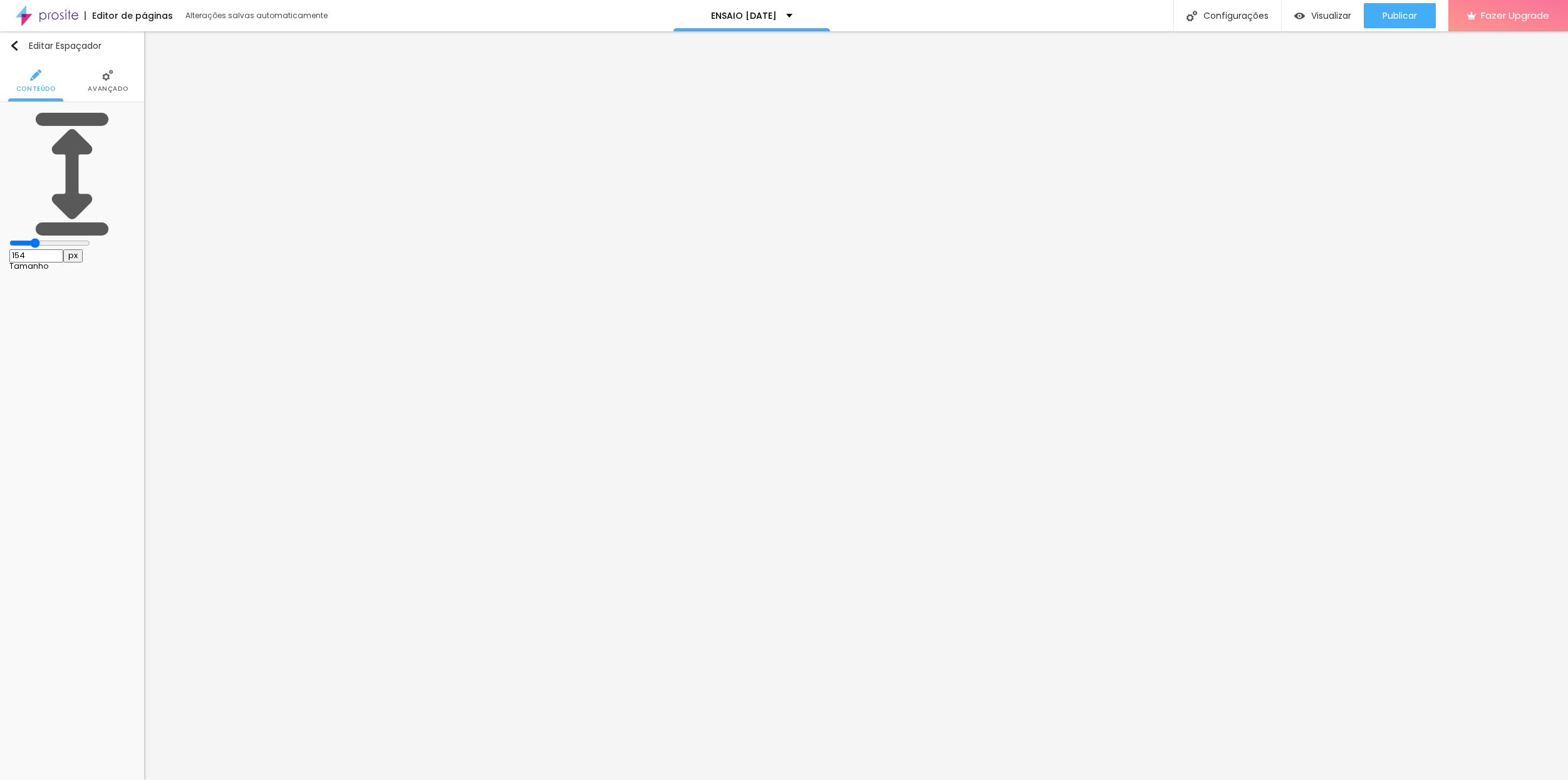
drag, startPoint x: 65, startPoint y: 124, endPoint x: 117, endPoint y: 122, distance: 52.0
type input "154"
click at [45, 239] on input "range" at bounding box center [50, 243] width 81 height 10
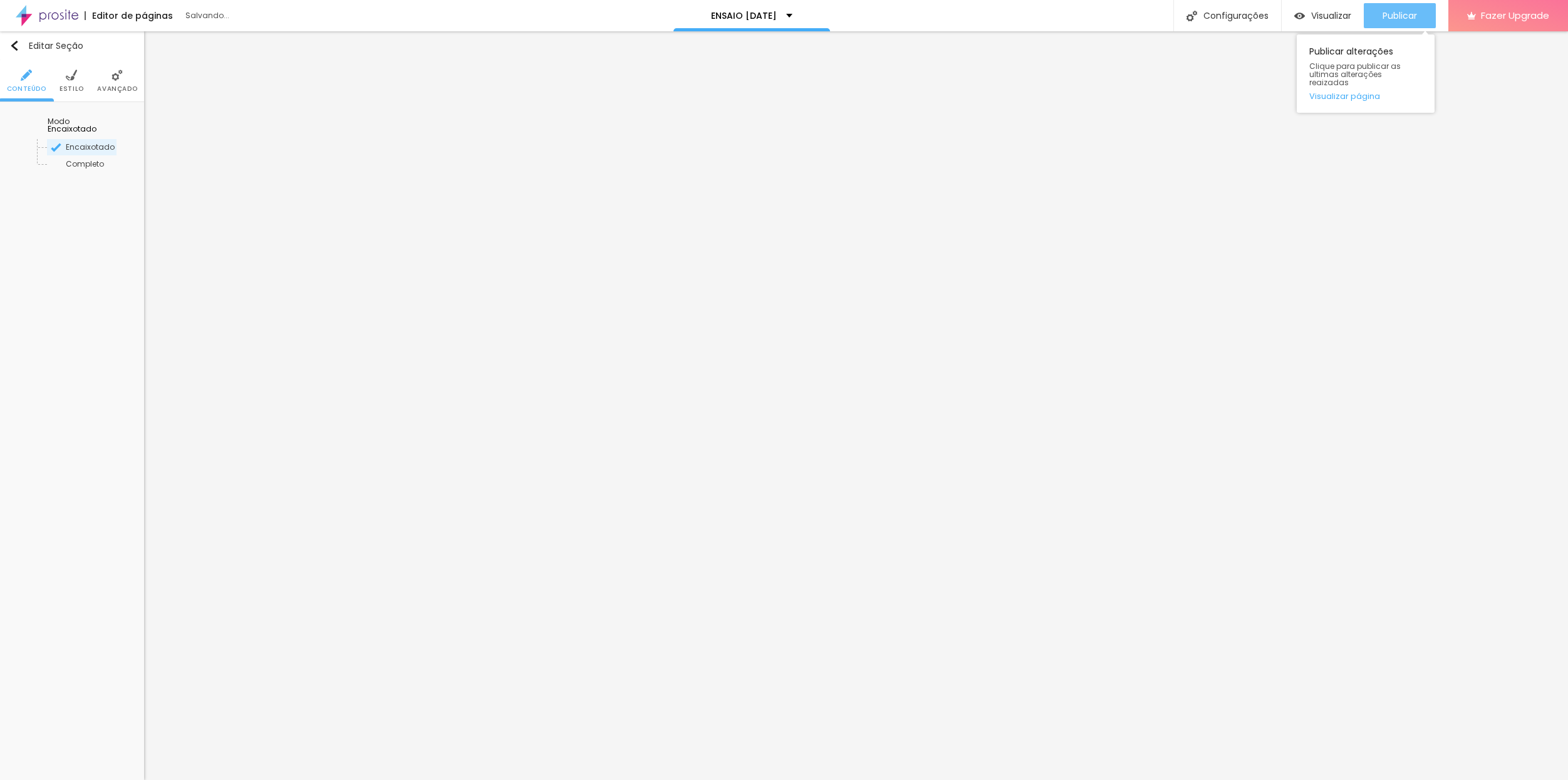
click at [1400, 14] on span "Publicar" at bounding box center [1400, 16] width 34 height 10
click at [115, 89] on span "Avançado" at bounding box center [117, 88] width 41 height 6
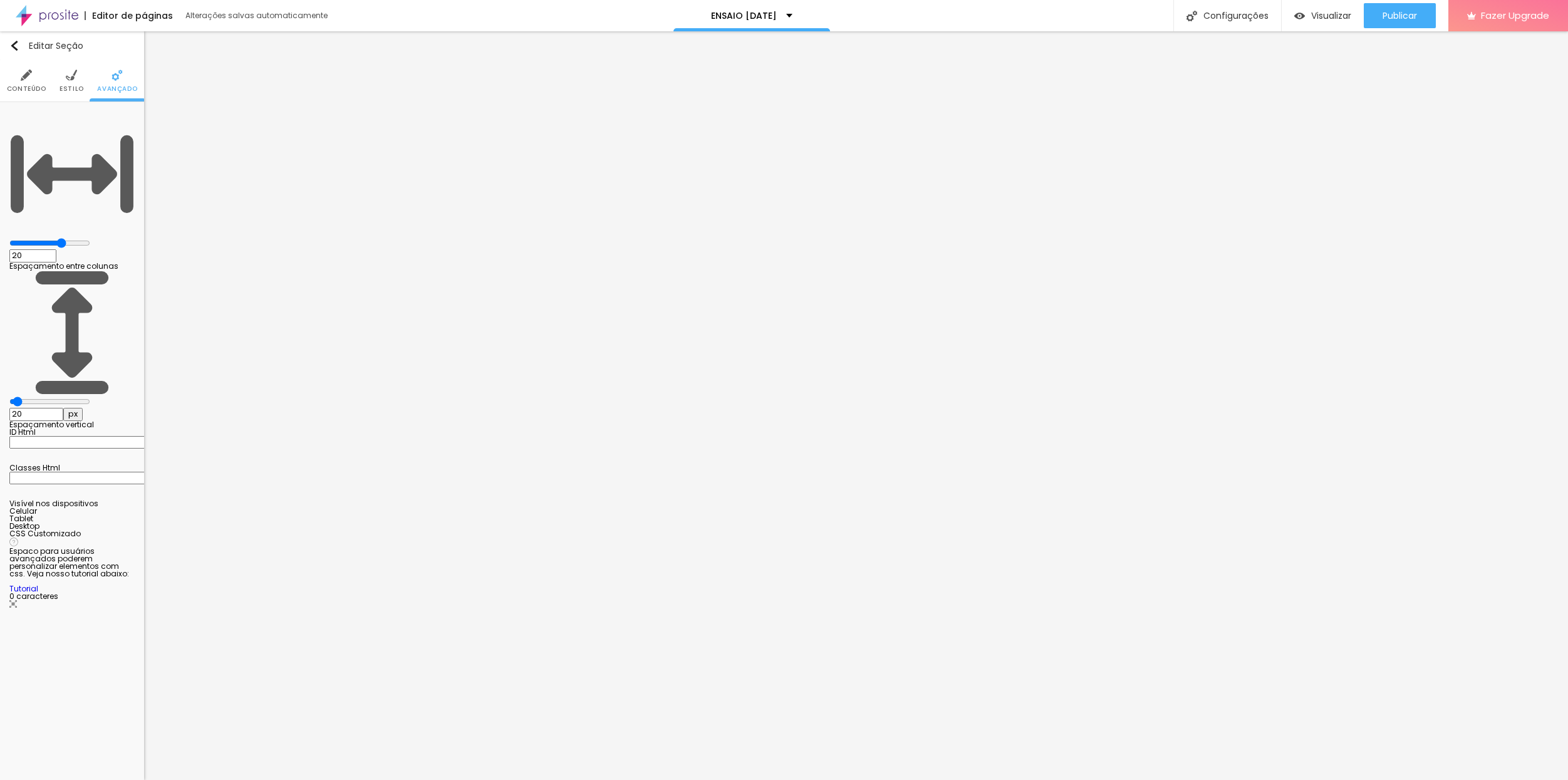
drag, startPoint x: 121, startPoint y: 304, endPoint x: 119, endPoint y: 313, distance: 9.2
click at [121, 522] on div at bounding box center [72, 522] width 125 height 0
click at [122, 530] on div at bounding box center [72, 530] width 125 height 0
click at [128, 530] on div at bounding box center [72, 530] width 125 height 0
click at [122, 515] on div at bounding box center [72, 515] width 125 height 0
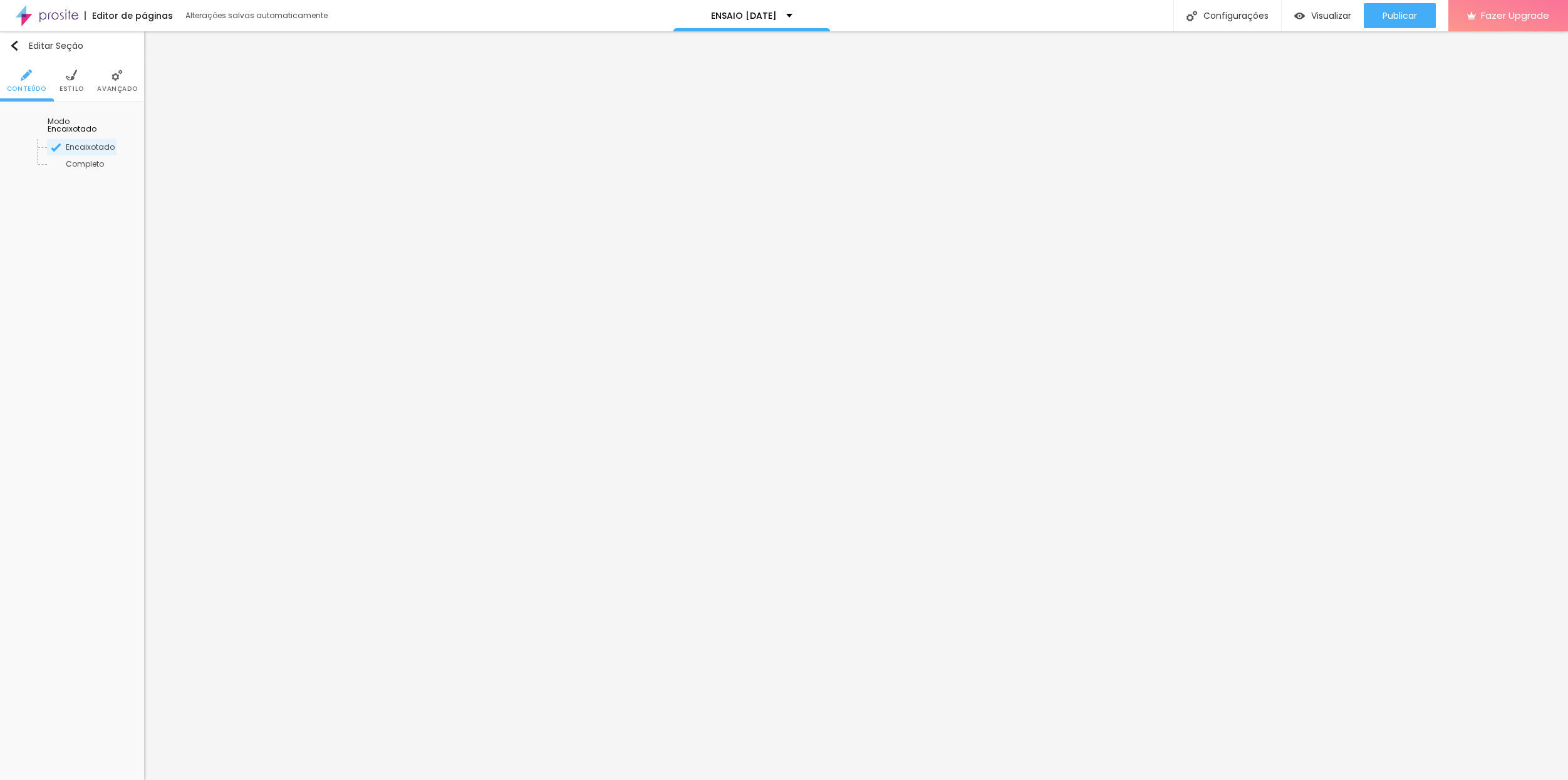
click at [111, 87] on span "Avançado" at bounding box center [117, 88] width 41 height 6
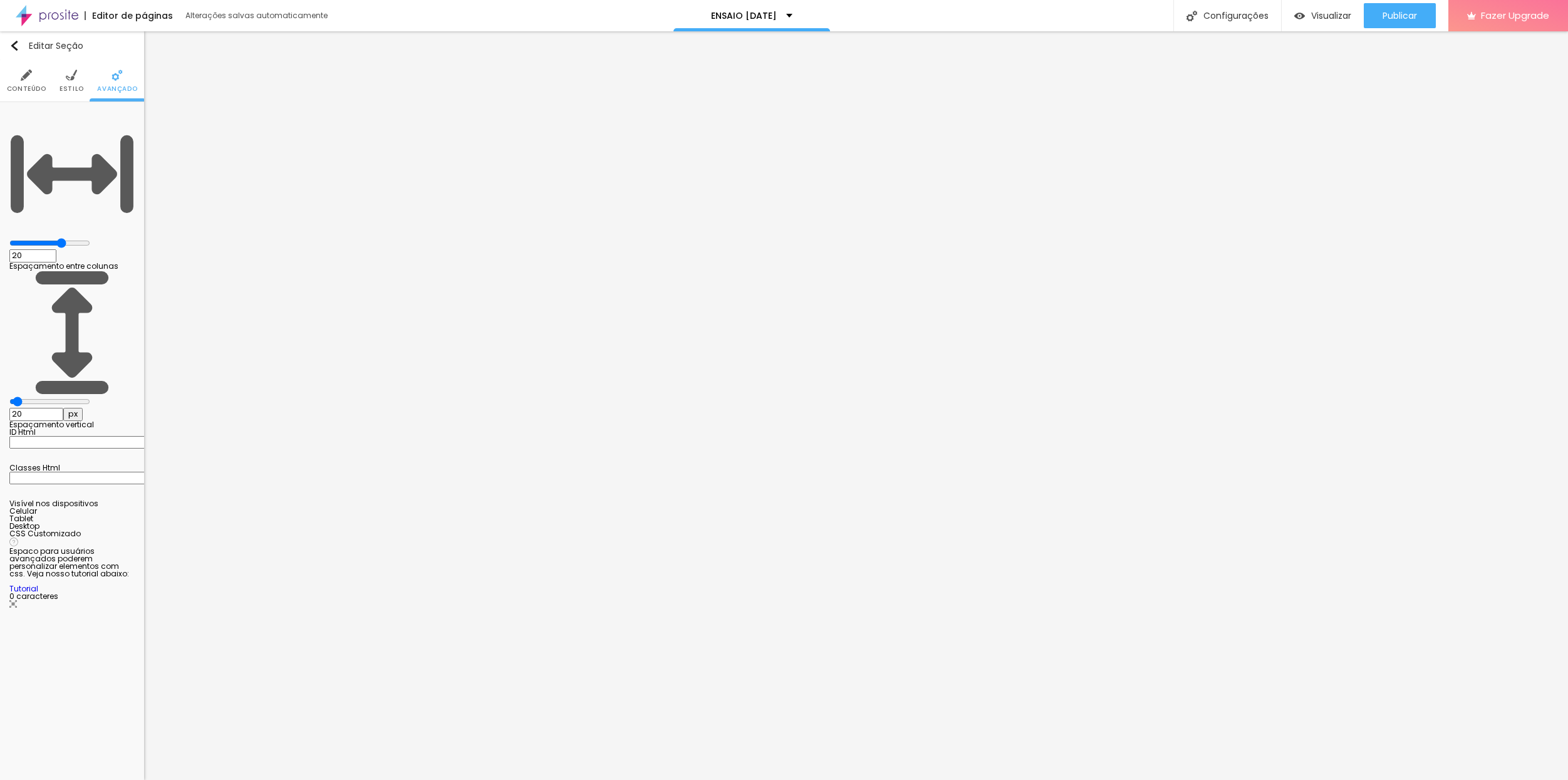
click at [126, 515] on div at bounding box center [72, 515] width 125 height 0
click at [123, 522] on div at bounding box center [72, 522] width 125 height 0
click at [124, 530] on div at bounding box center [72, 530] width 125 height 0
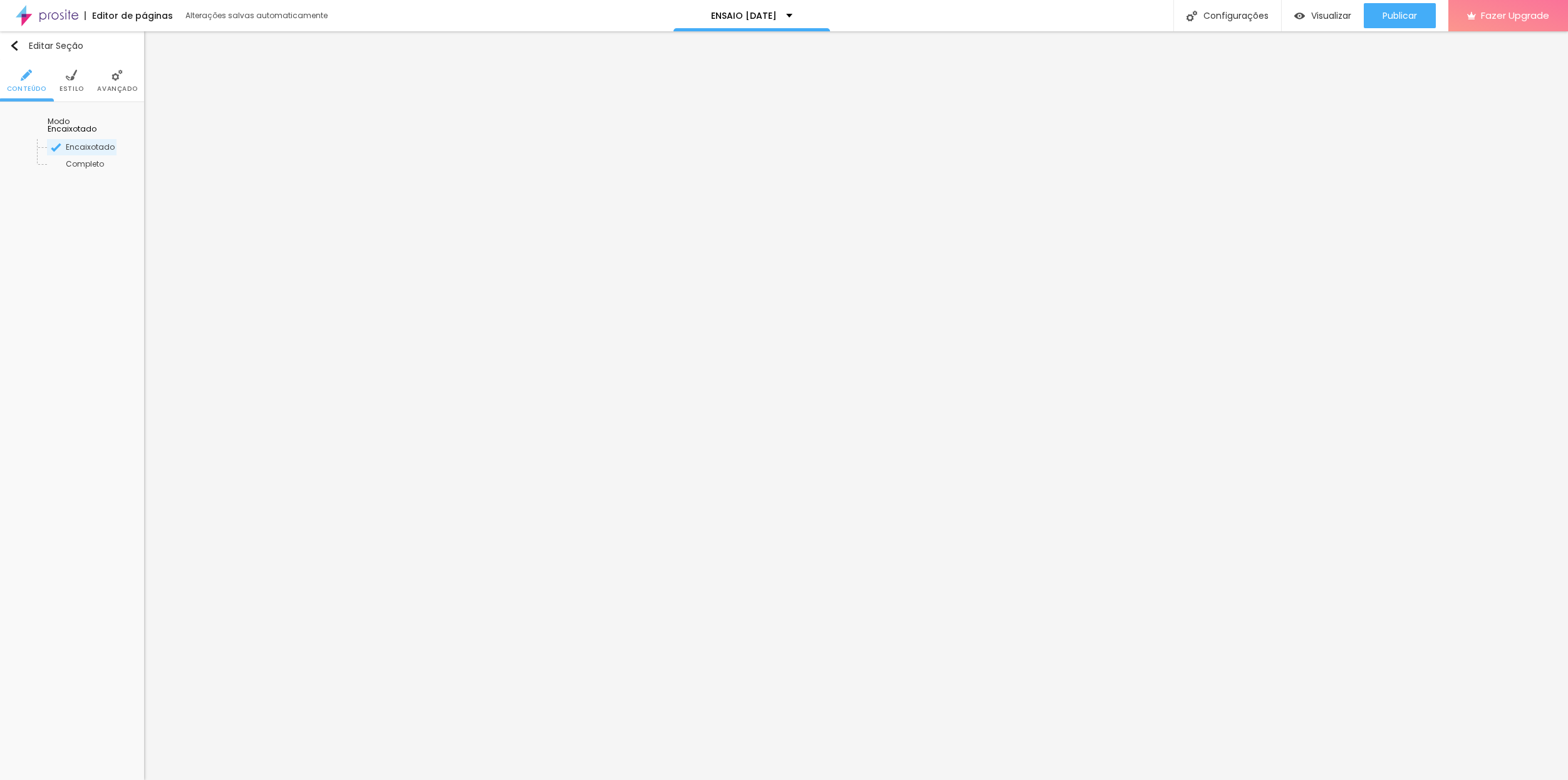
click at [110, 90] on span "Avançado" at bounding box center [117, 88] width 41 height 6
click at [113, 80] on img at bounding box center [117, 76] width 11 height 11
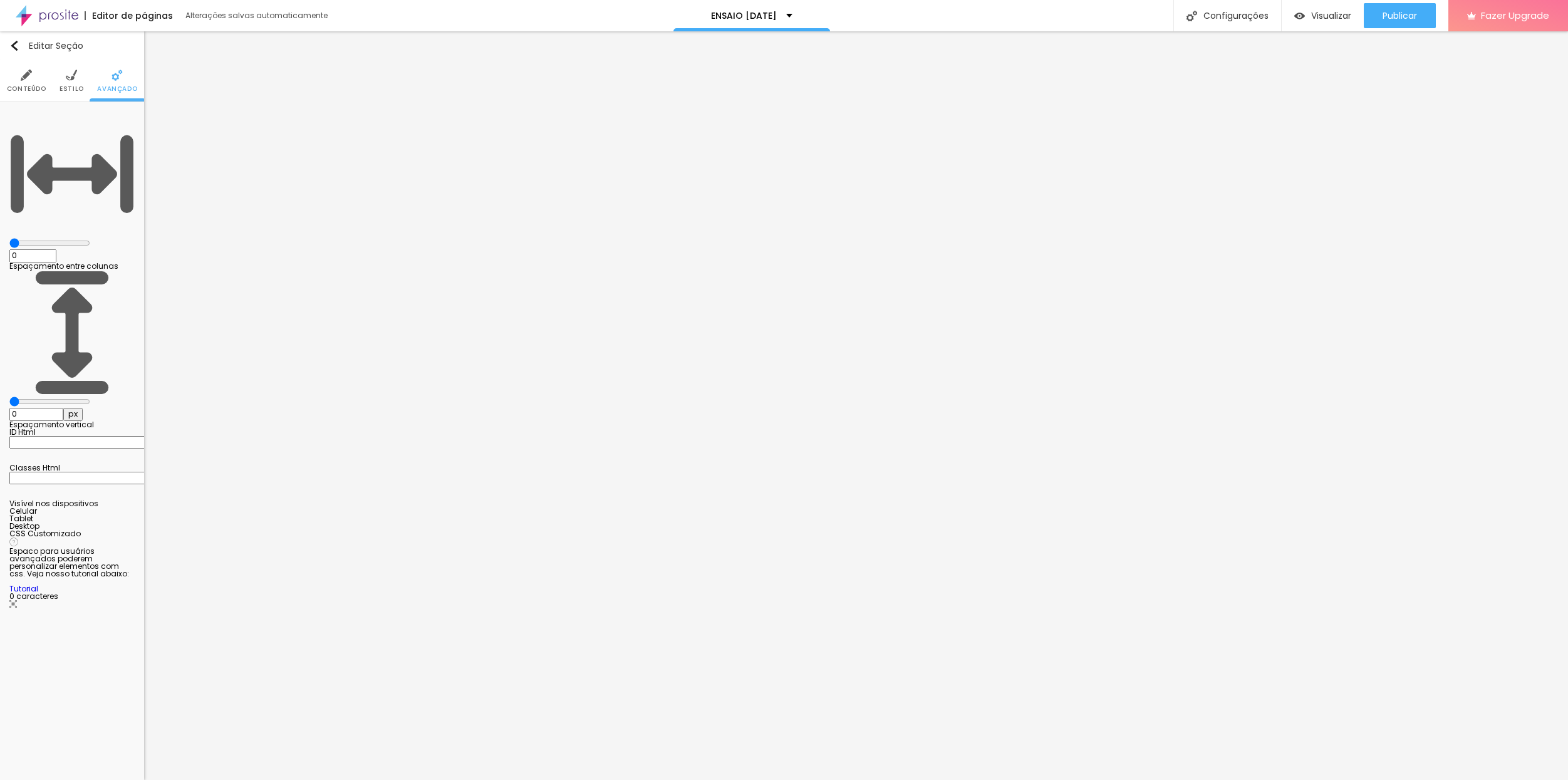
click at [119, 82] on li "Avançado" at bounding box center [117, 80] width 41 height 41
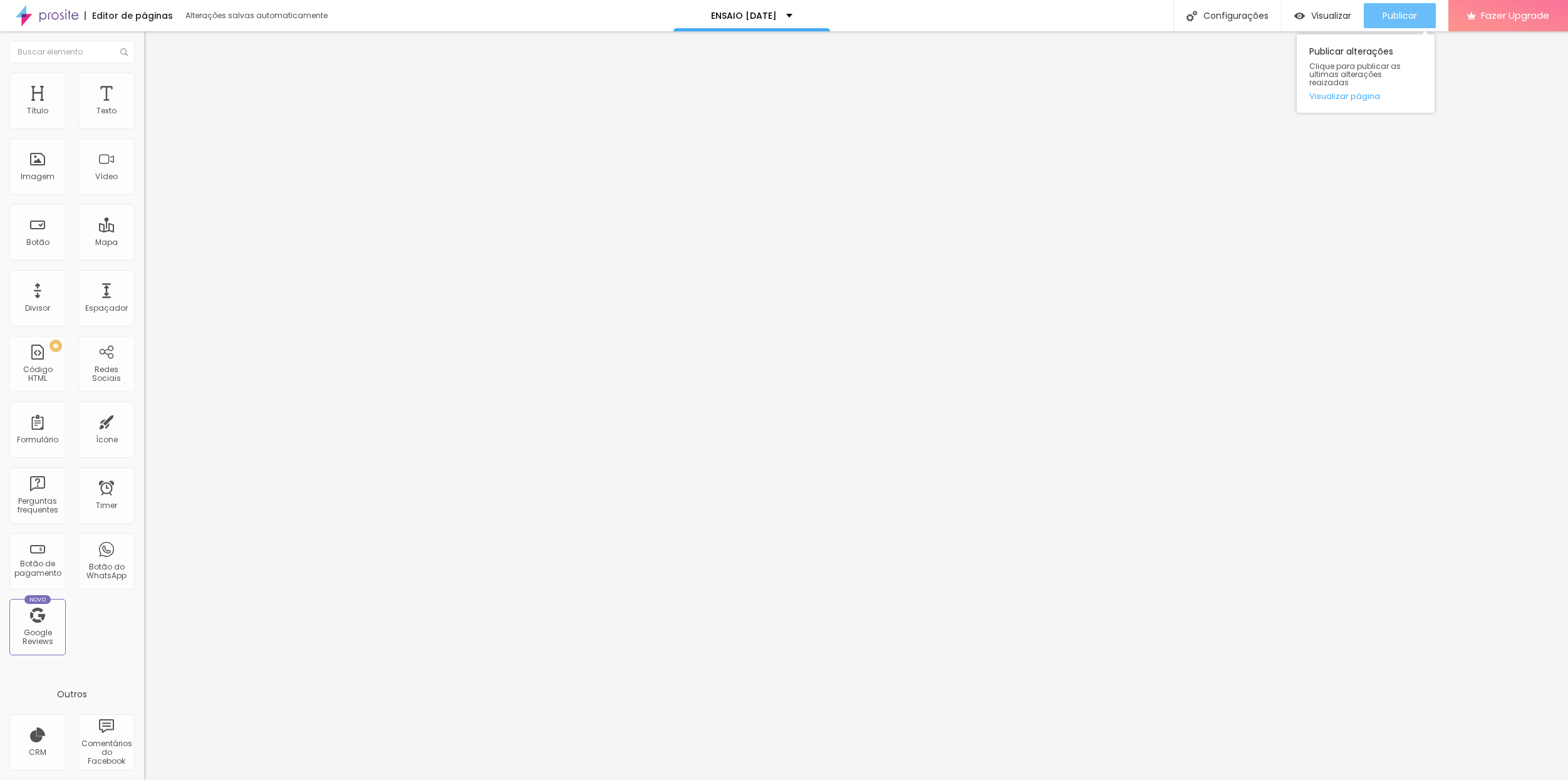
click at [1394, 11] on span "Publicar" at bounding box center [1400, 16] width 34 height 10
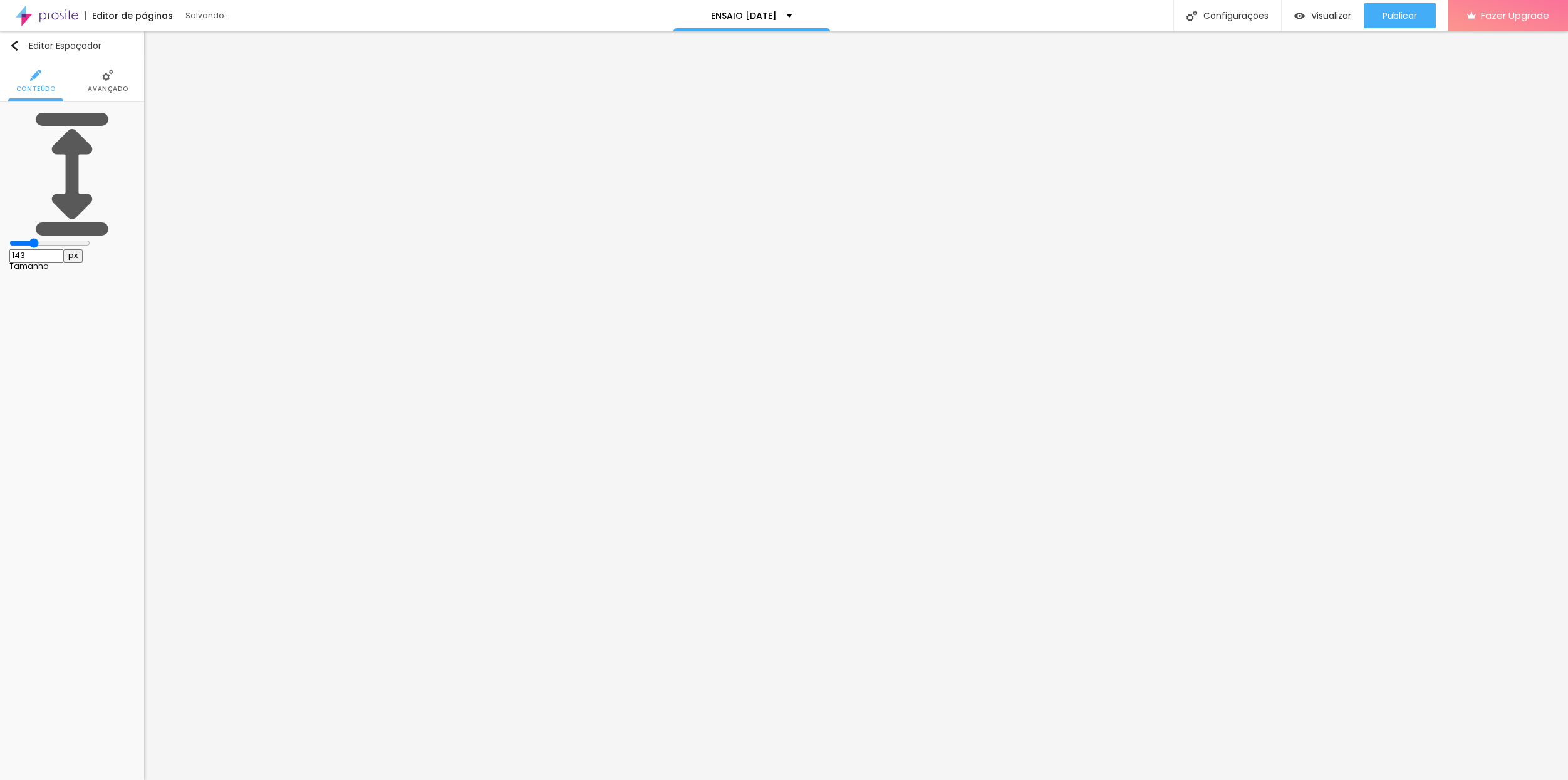
type input "124"
type input "91"
type input "66"
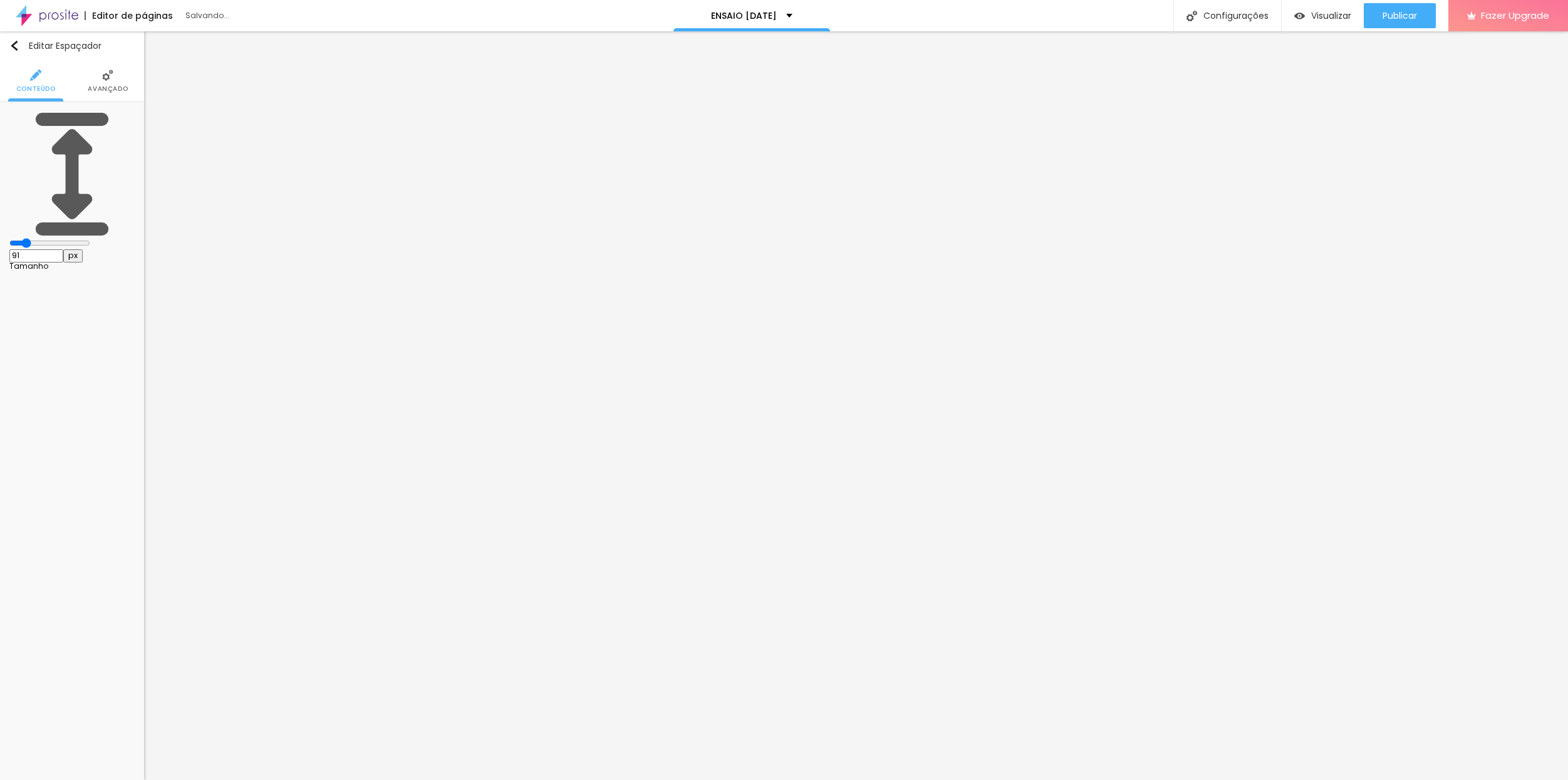
type input "66"
click at [34, 239] on input "range" at bounding box center [50, 243] width 81 height 10
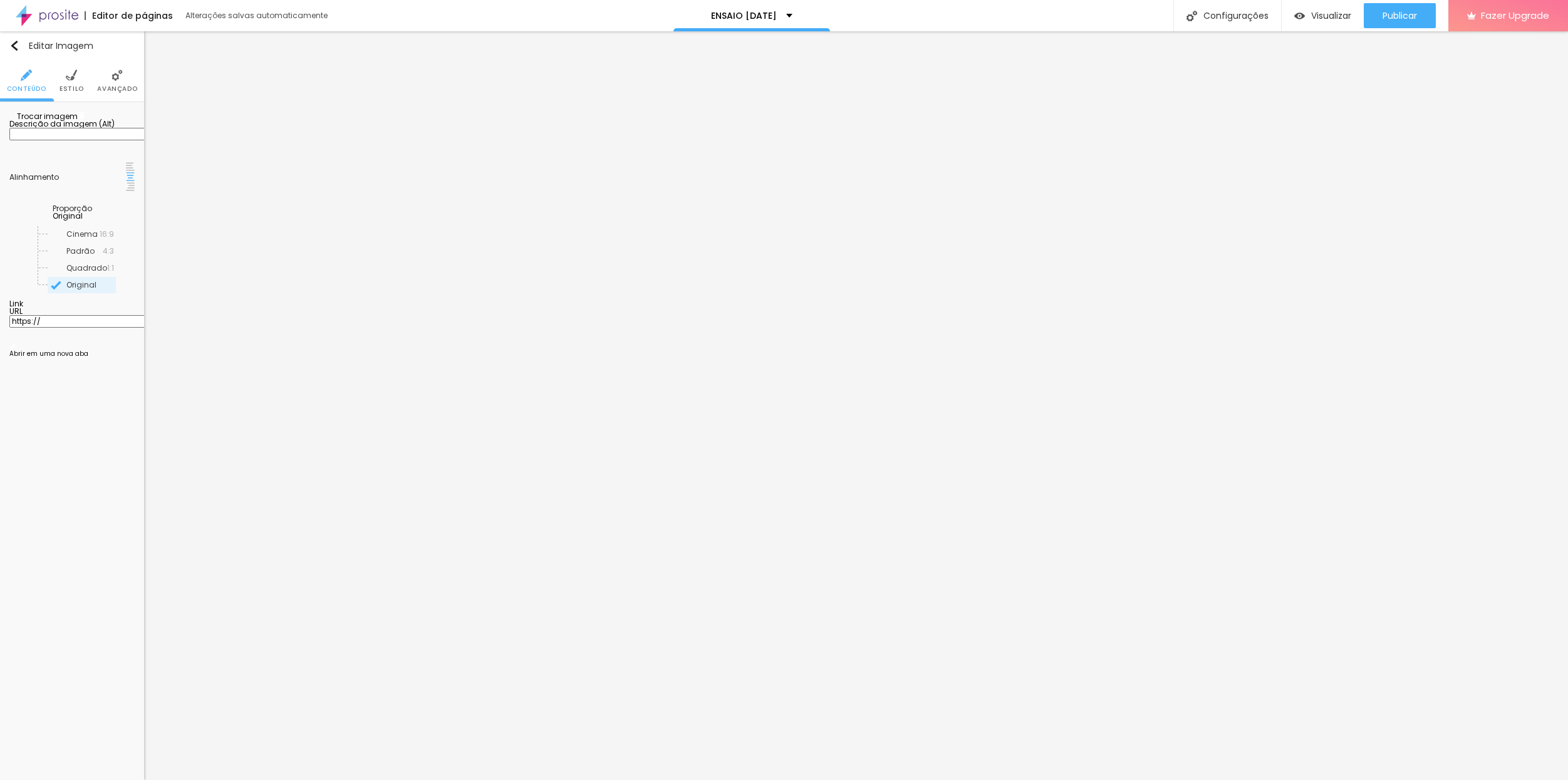
click at [64, 122] on span "Trocar imagem" at bounding box center [43, 116] width 68 height 11
click at [66, 122] on span "Trocar imagem" at bounding box center [43, 116] width 68 height 11
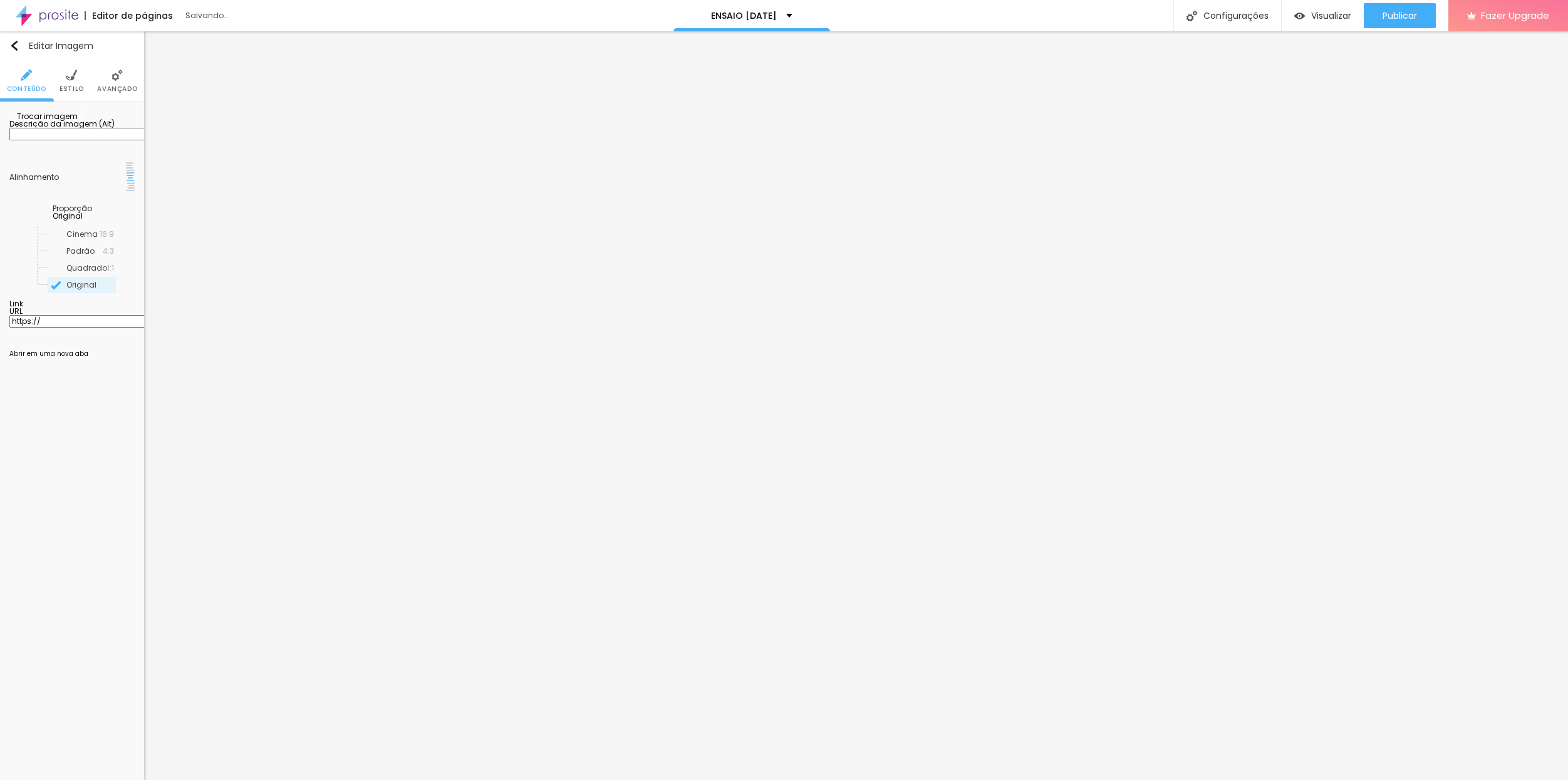
scroll to position [892, 0]
click at [75, 122] on span "Trocar imagem" at bounding box center [43, 116] width 68 height 11
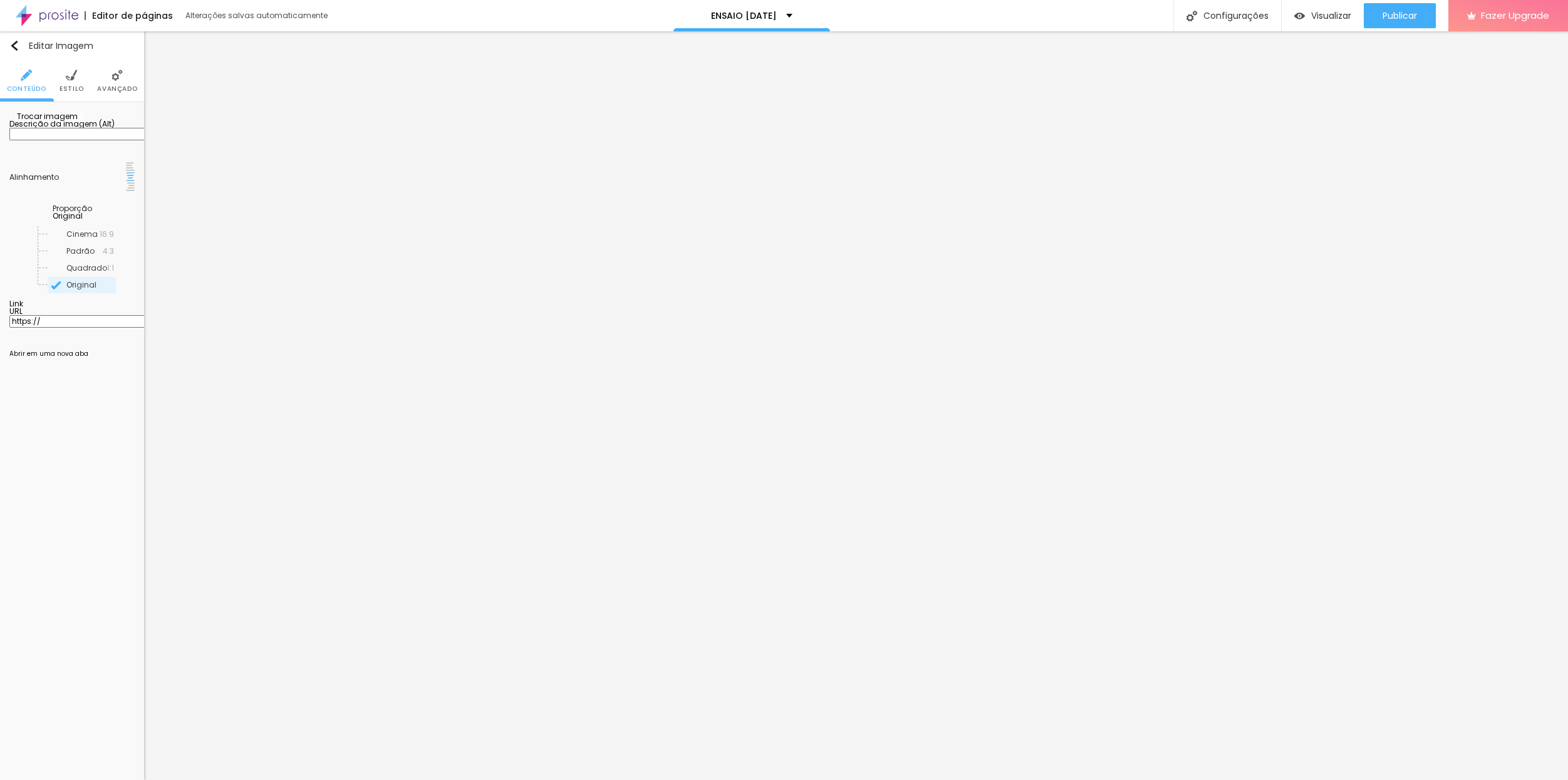
scroll to position [923, 0]
click at [120, 82] on li "Avançado" at bounding box center [117, 80] width 41 height 41
click at [110, 87] on span "Avançado" at bounding box center [117, 88] width 41 height 6
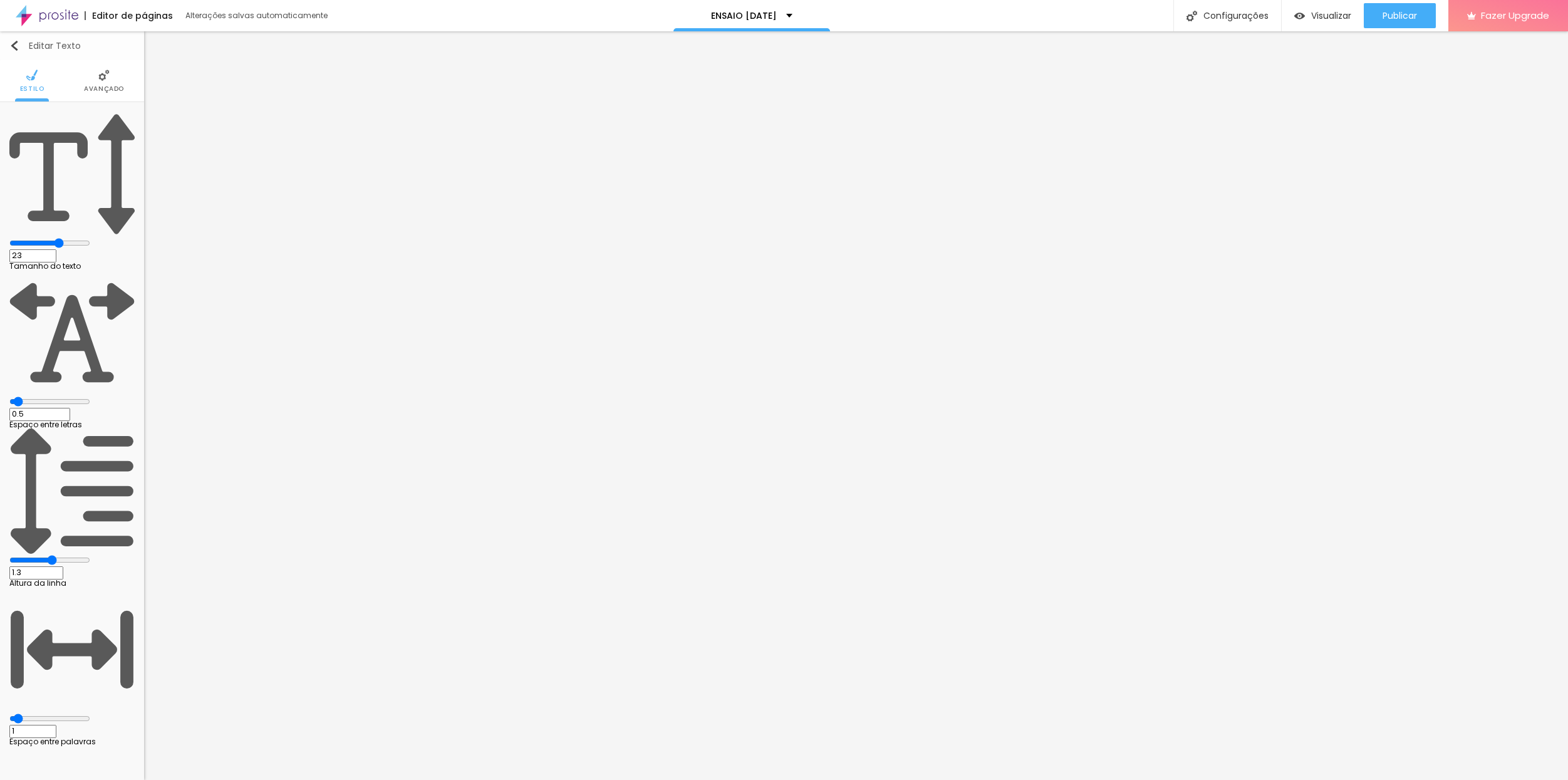
click at [11, 47] on img "button" at bounding box center [14, 45] width 10 height 10
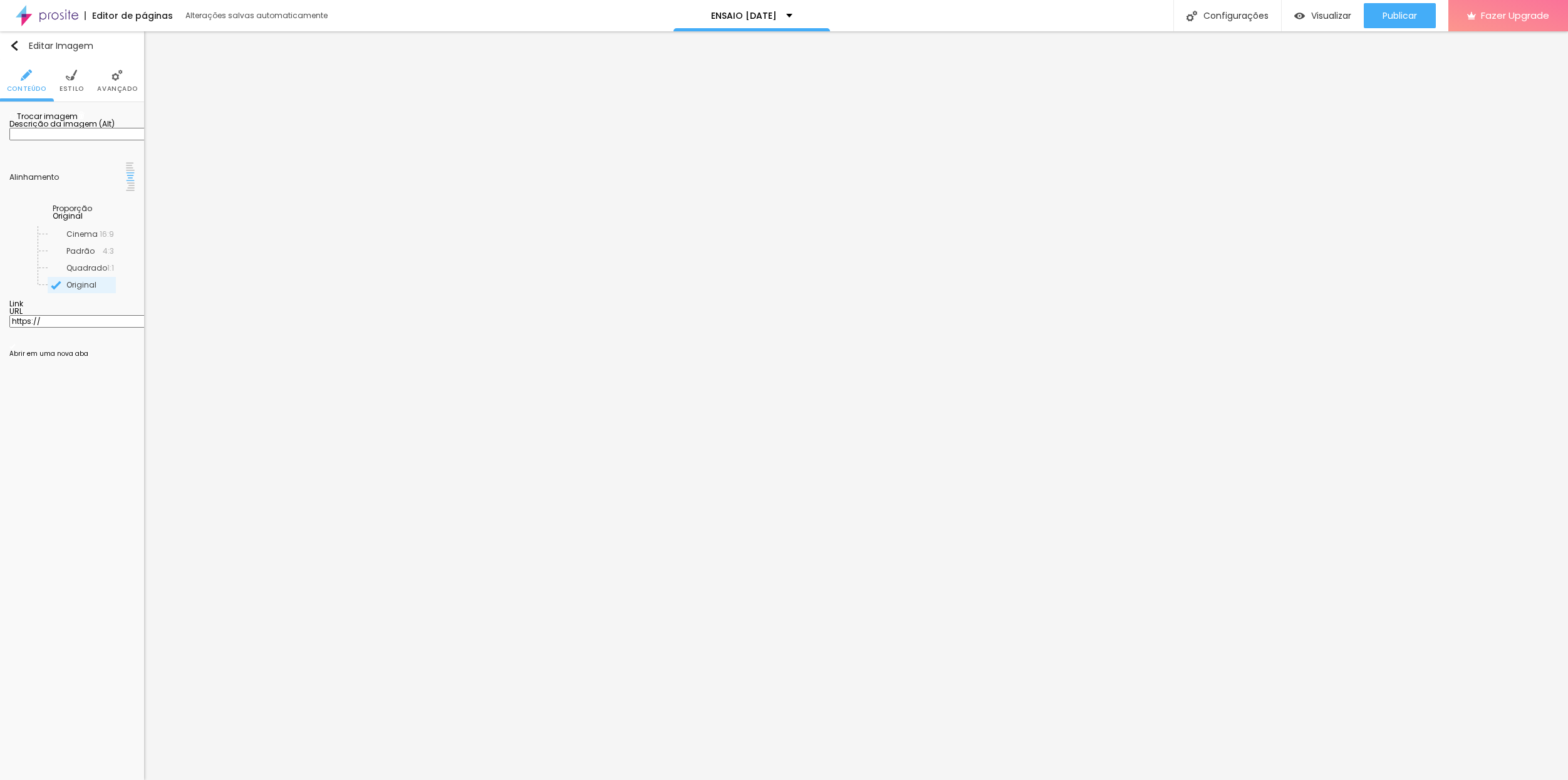
click at [75, 122] on span "Trocar imagem" at bounding box center [43, 116] width 68 height 11
type input "[DATE]"
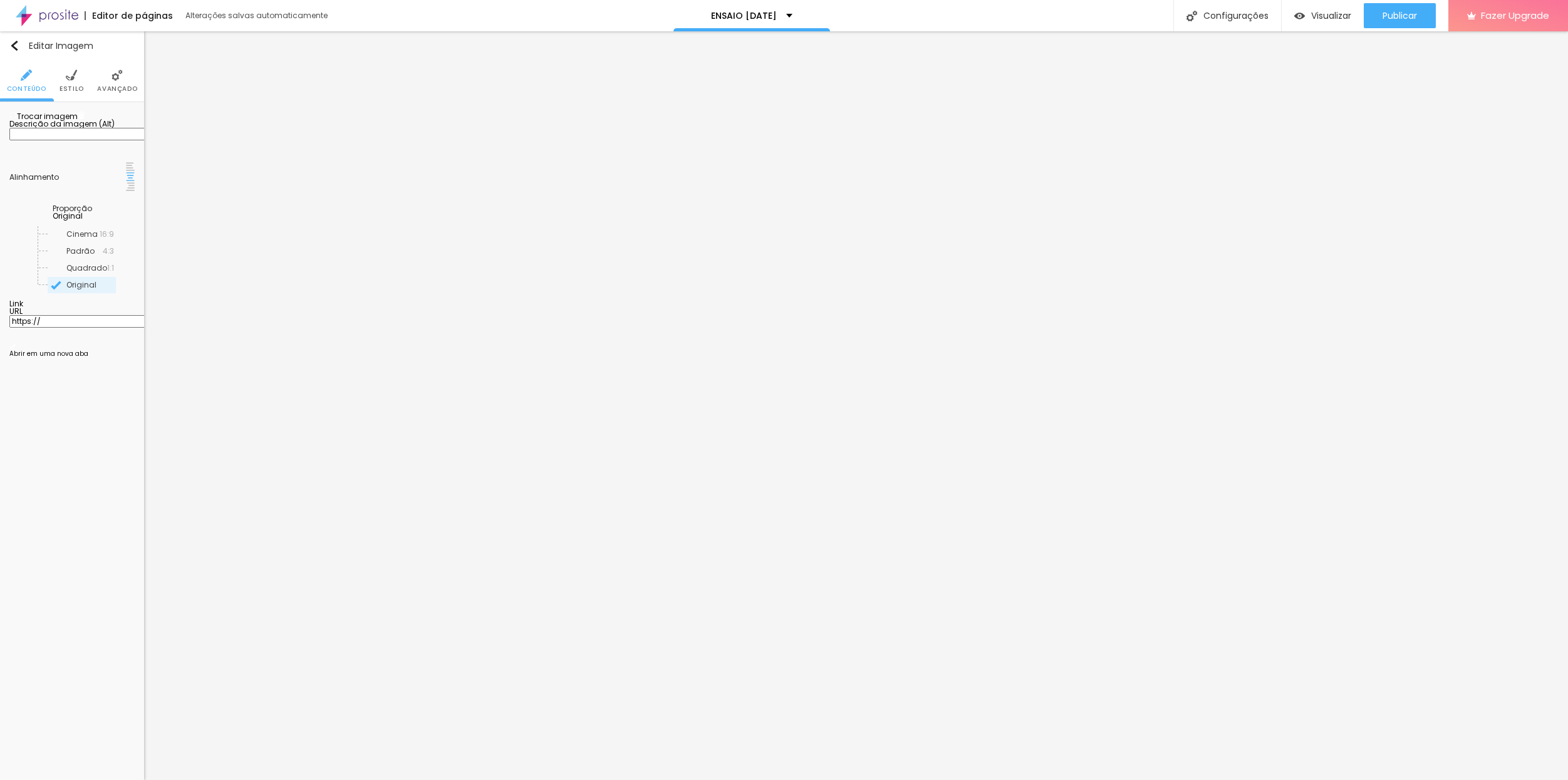
drag, startPoint x: 475, startPoint y: 451, endPoint x: 489, endPoint y: 453, distance: 14.1
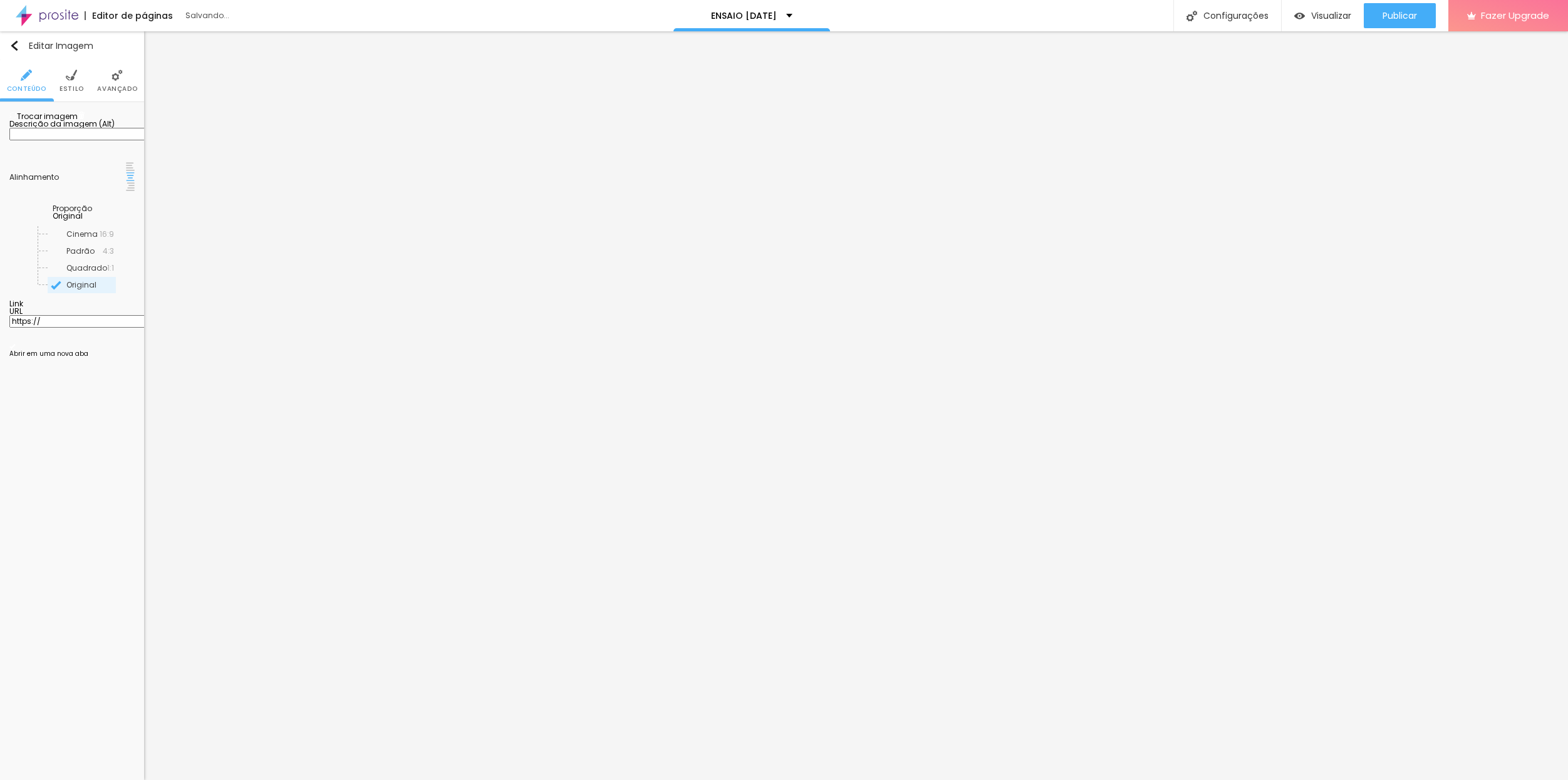
click at [72, 122] on span "Trocar imagem" at bounding box center [43, 116] width 68 height 11
type input "[DATE]"
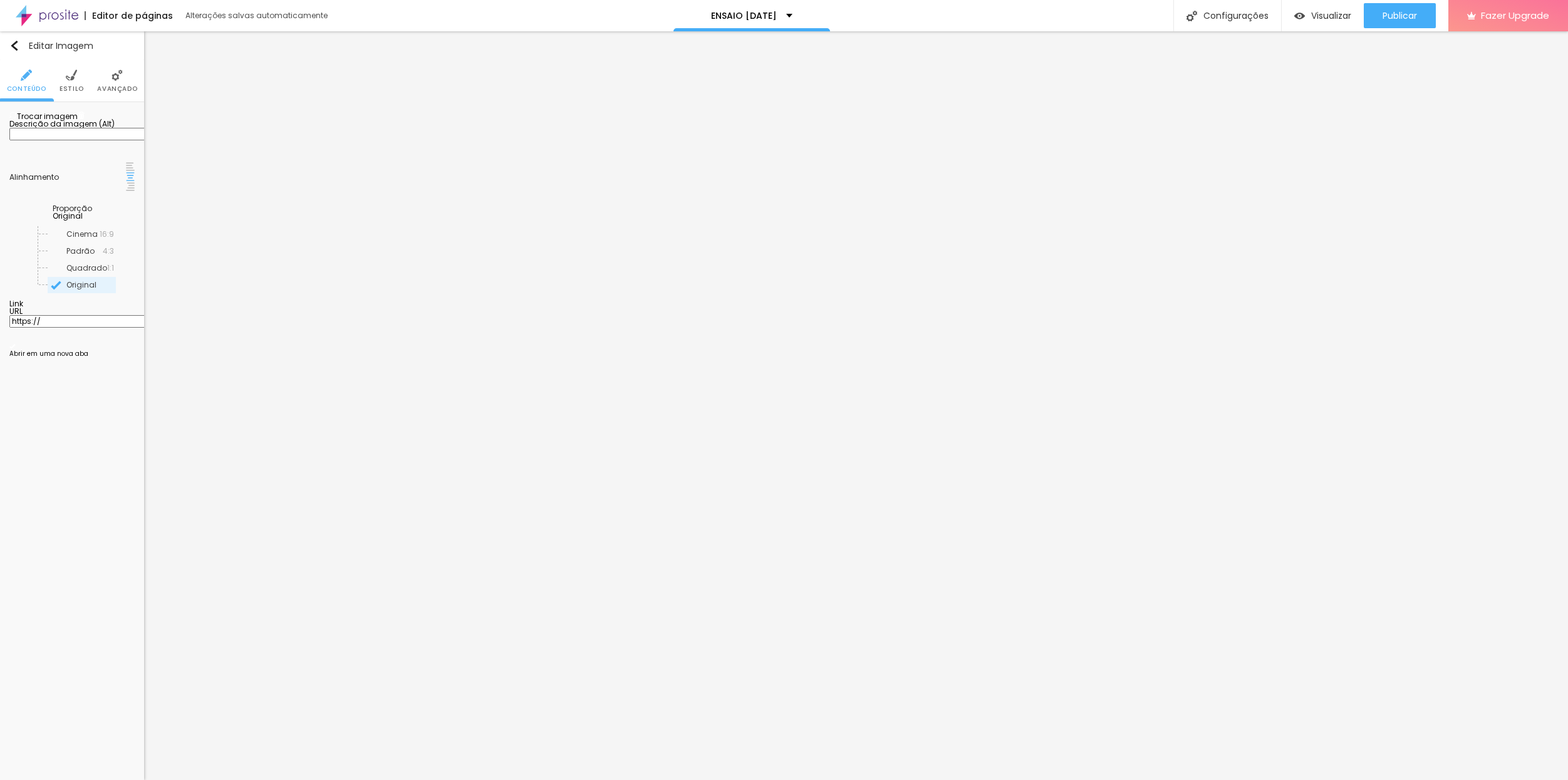
click at [75, 122] on span "Trocar imagem" at bounding box center [43, 116] width 68 height 11
type input "[DATE]"
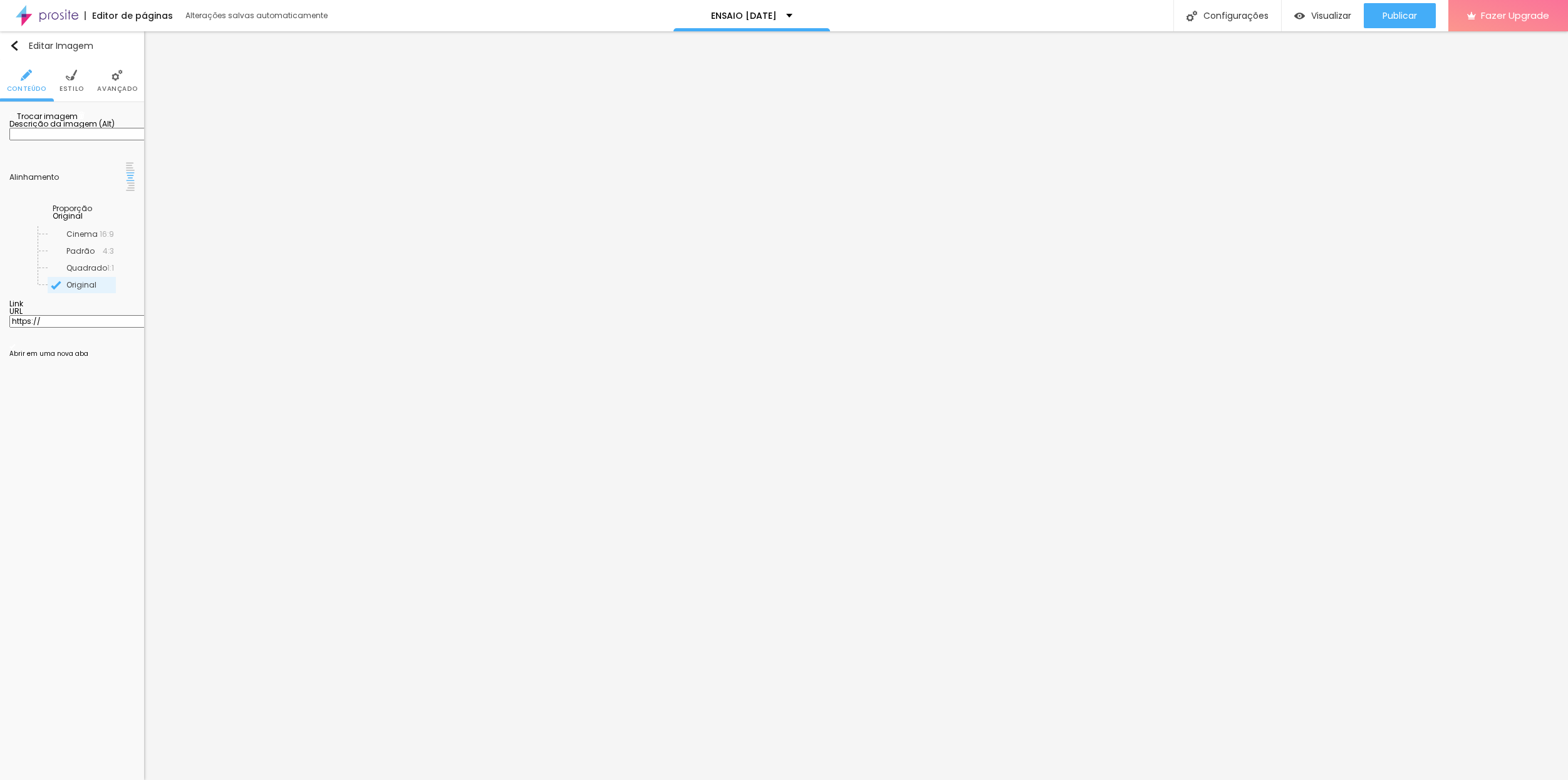
scroll to position [659, 0]
click at [112, 88] on span "Avançado" at bounding box center [117, 88] width 41 height 6
click at [111, 87] on span "Avançado" at bounding box center [117, 88] width 41 height 6
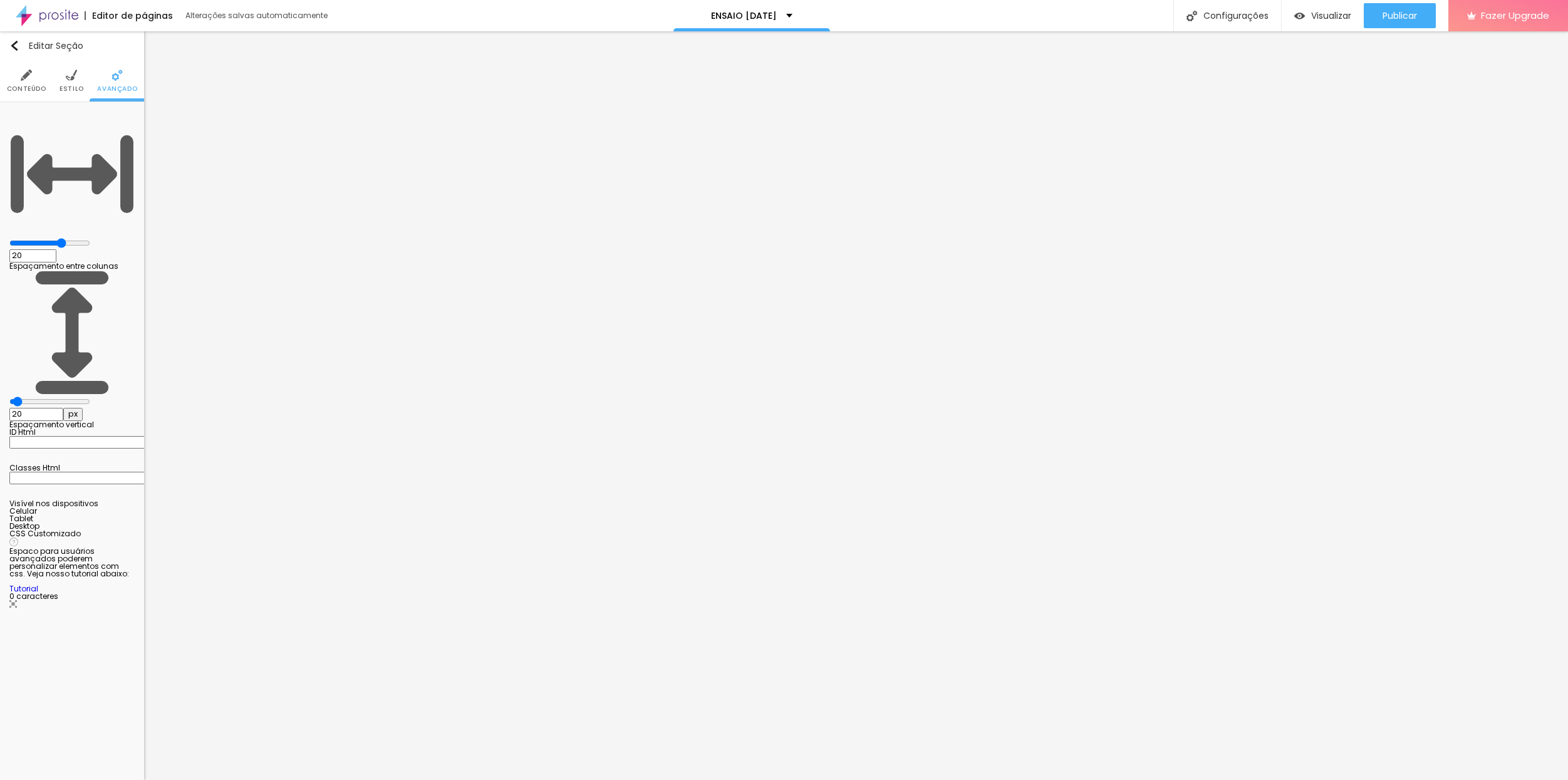
click at [128, 515] on div at bounding box center [72, 515] width 125 height 0
drag, startPoint x: 125, startPoint y: 302, endPoint x: 122, endPoint y: 313, distance: 11.4
click at [125, 522] on div at bounding box center [72, 522] width 125 height 0
click at [120, 530] on div at bounding box center [72, 530] width 125 height 0
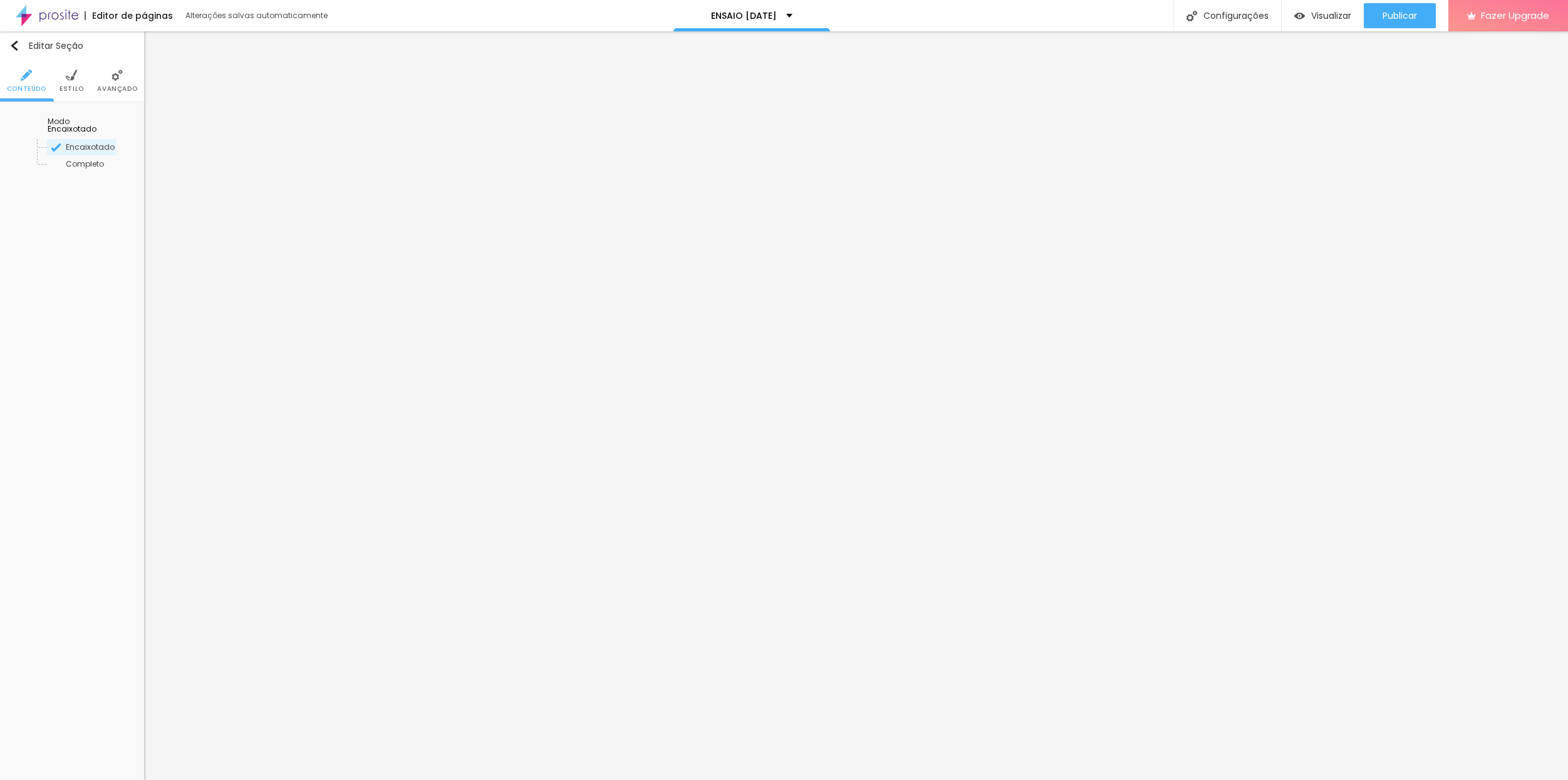
click at [112, 93] on li "Avançado" at bounding box center [117, 80] width 41 height 41
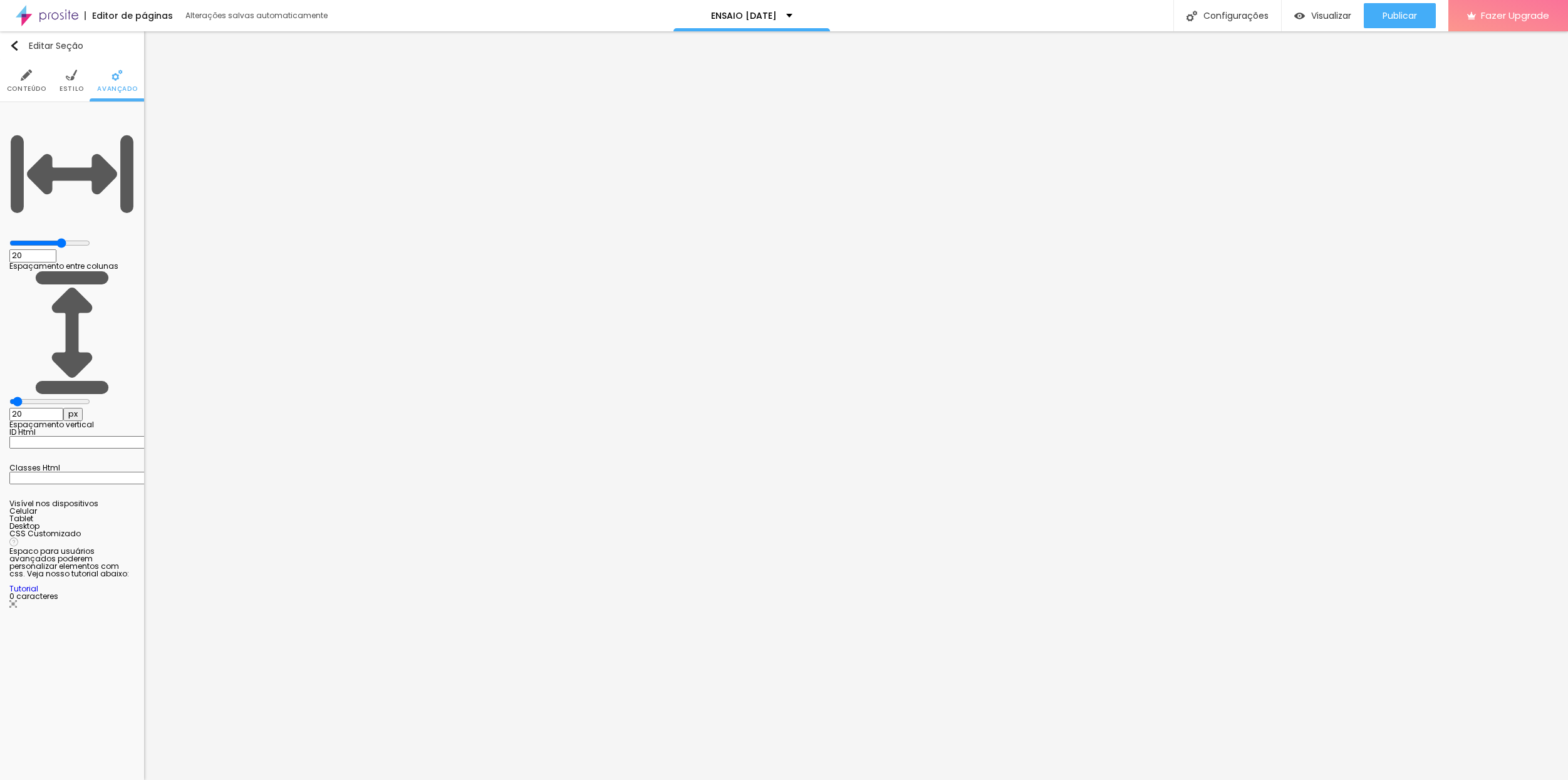
click at [117, 530] on div at bounding box center [72, 530] width 125 height 0
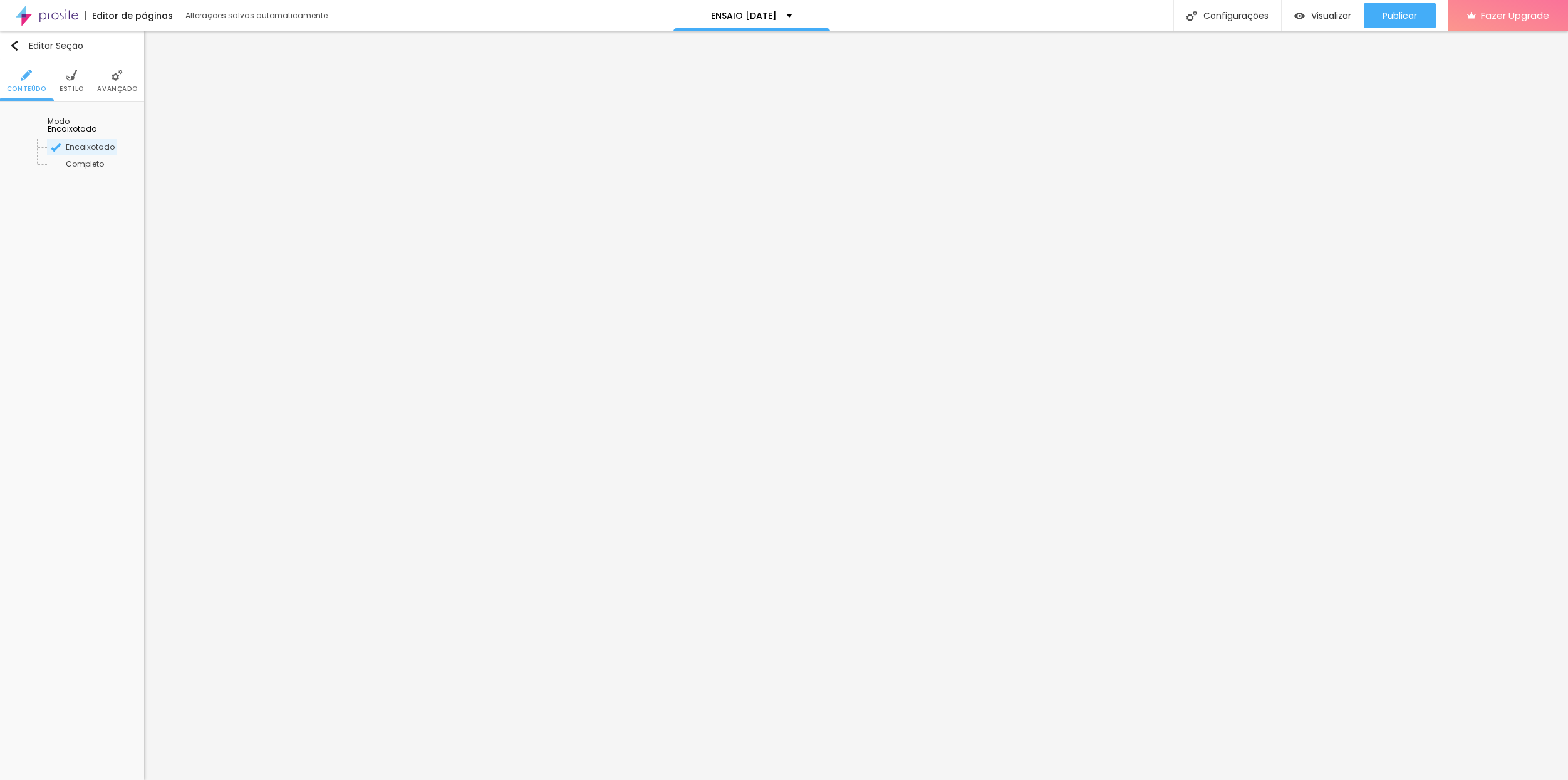
click at [123, 81] on li "Avançado" at bounding box center [117, 80] width 41 height 41
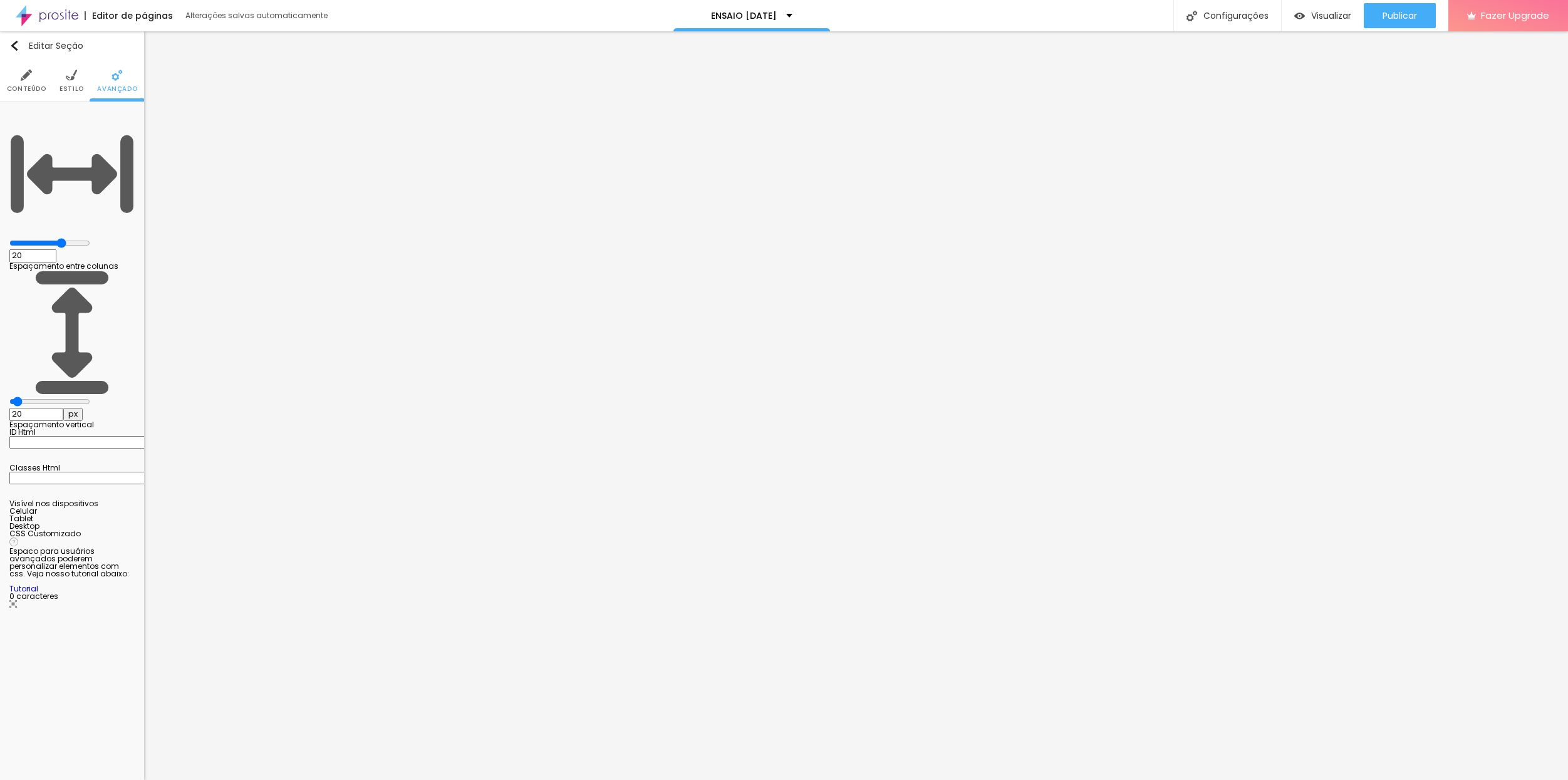
click at [121, 515] on div at bounding box center [72, 515] width 125 height 0
click at [117, 522] on div at bounding box center [72, 522] width 125 height 0
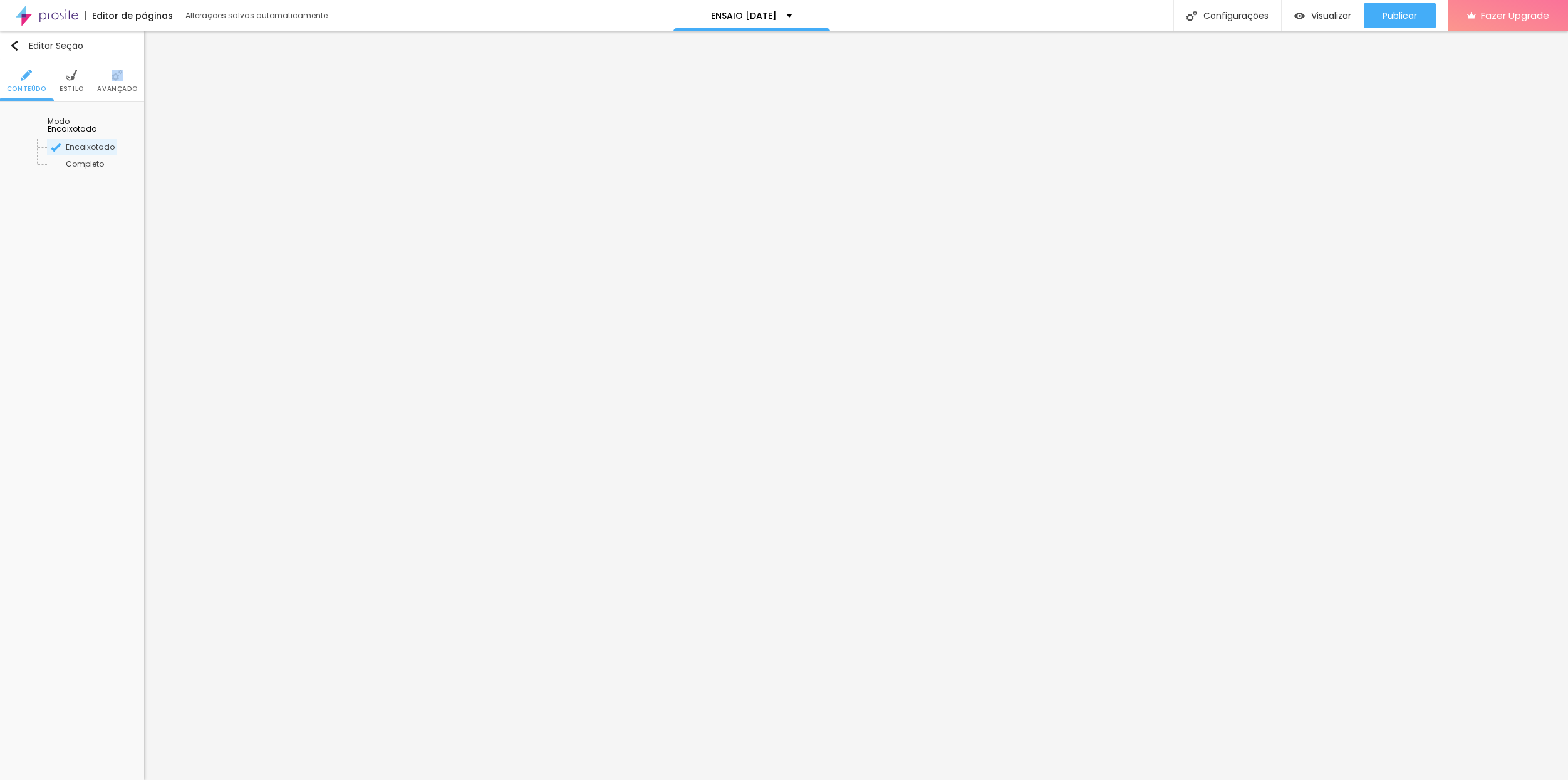
click at [115, 83] on li "Avançado" at bounding box center [117, 80] width 41 height 41
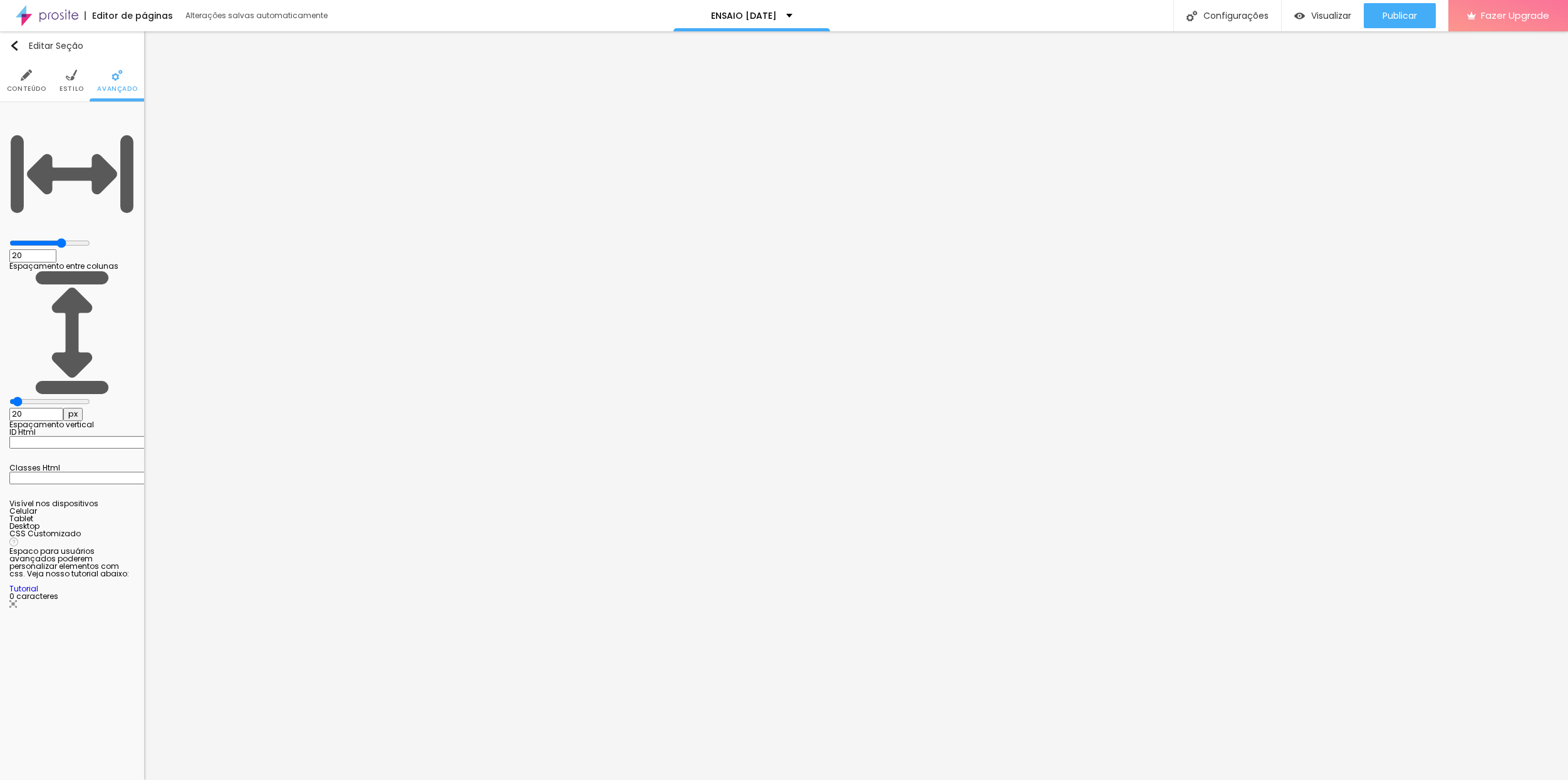
click at [120, 515] on div at bounding box center [72, 515] width 125 height 0
click at [121, 522] on div at bounding box center [72, 522] width 125 height 0
click at [122, 530] on div at bounding box center [72, 530] width 125 height 0
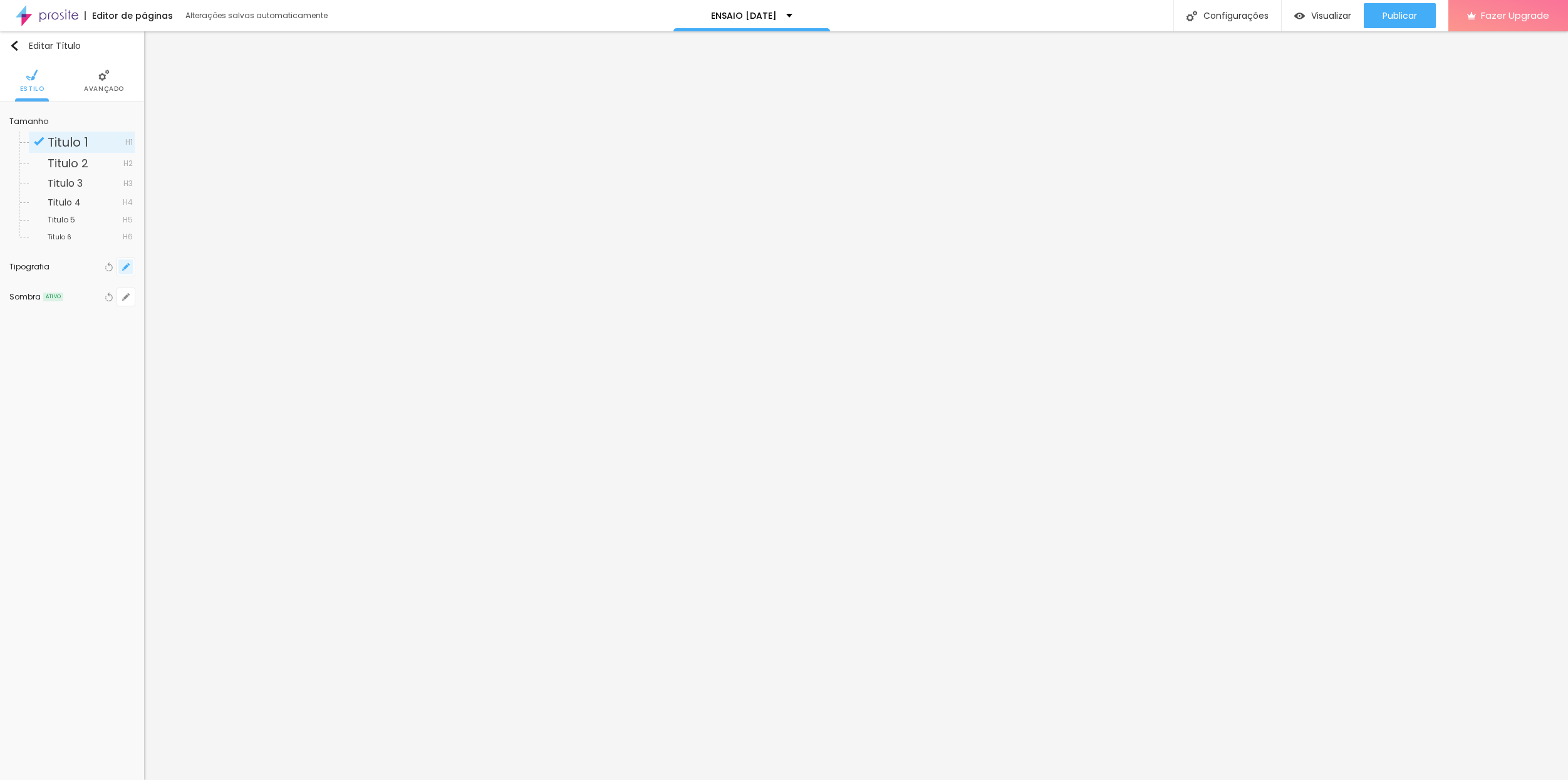
click at [126, 268] on icon "button" at bounding box center [126, 267] width 7 height 7
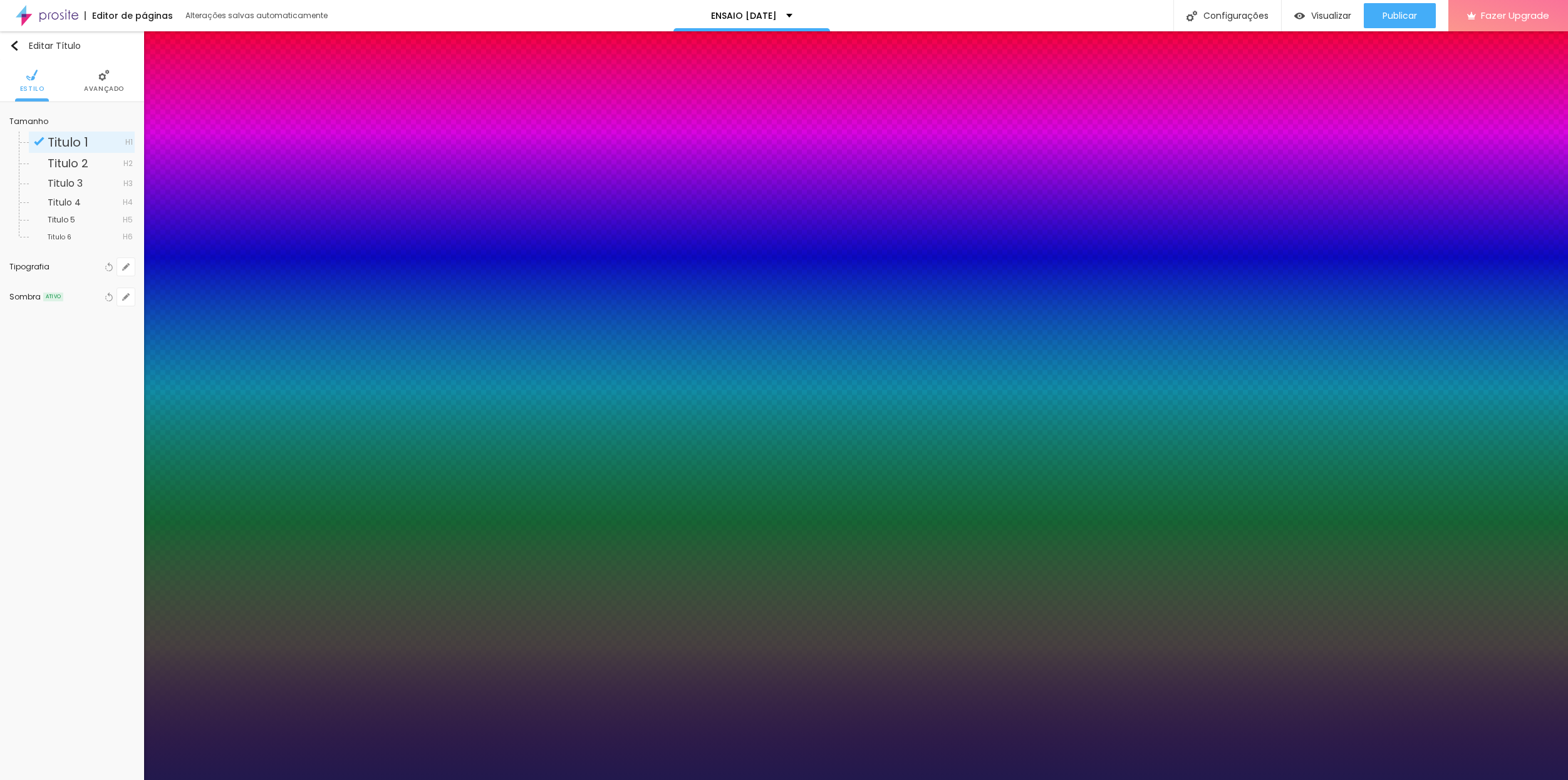
type input "1"
click at [432, 779] on div at bounding box center [784, 780] width 1568 height 0
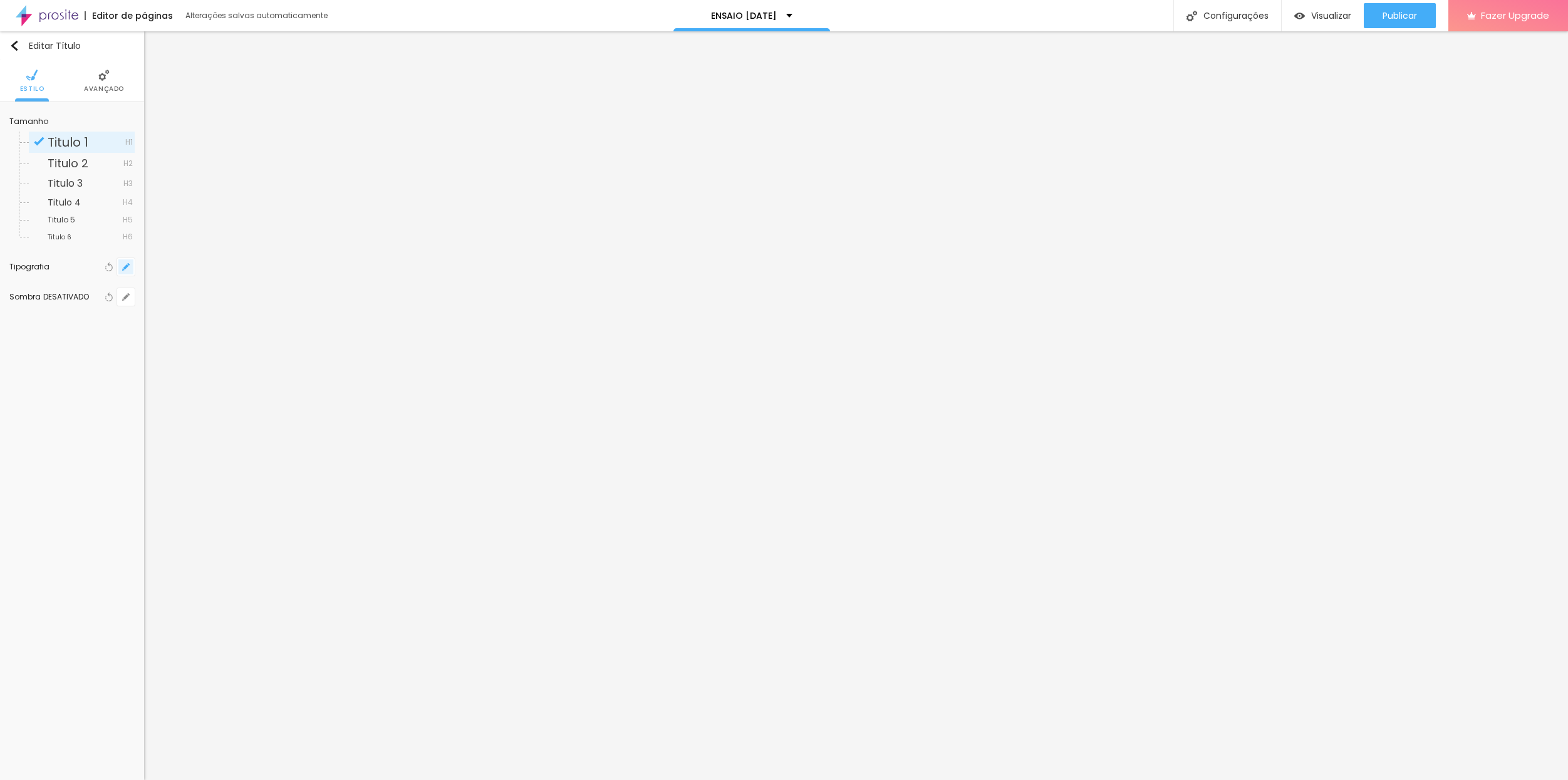
click at [122, 272] on button "button" at bounding box center [125, 266] width 17 height 17
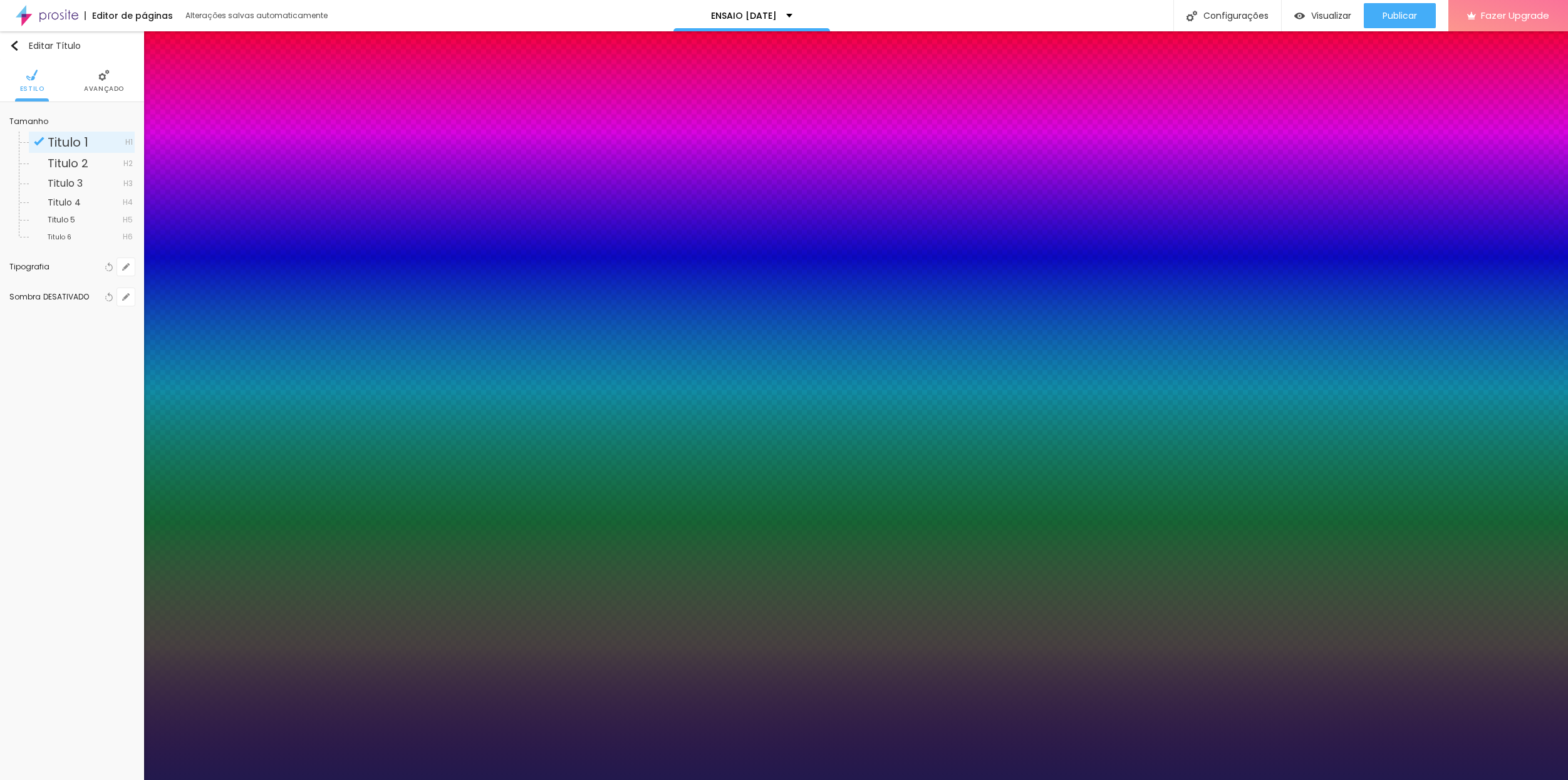
type input "1"
type input "17"
type input "1"
drag, startPoint x: 169, startPoint y: 355, endPoint x: 210, endPoint y: 355, distance: 41.0
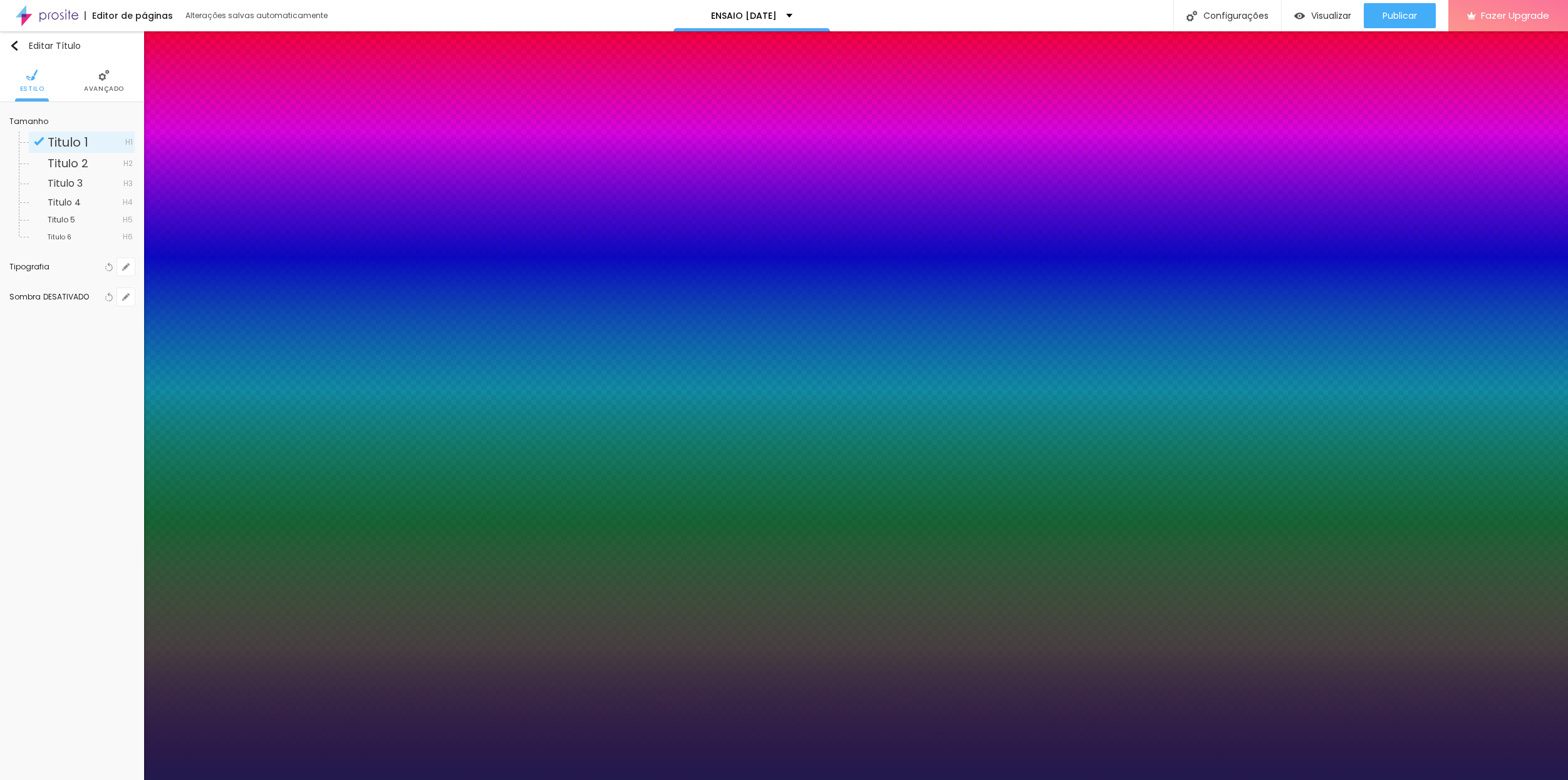
type input "55"
type input "1"
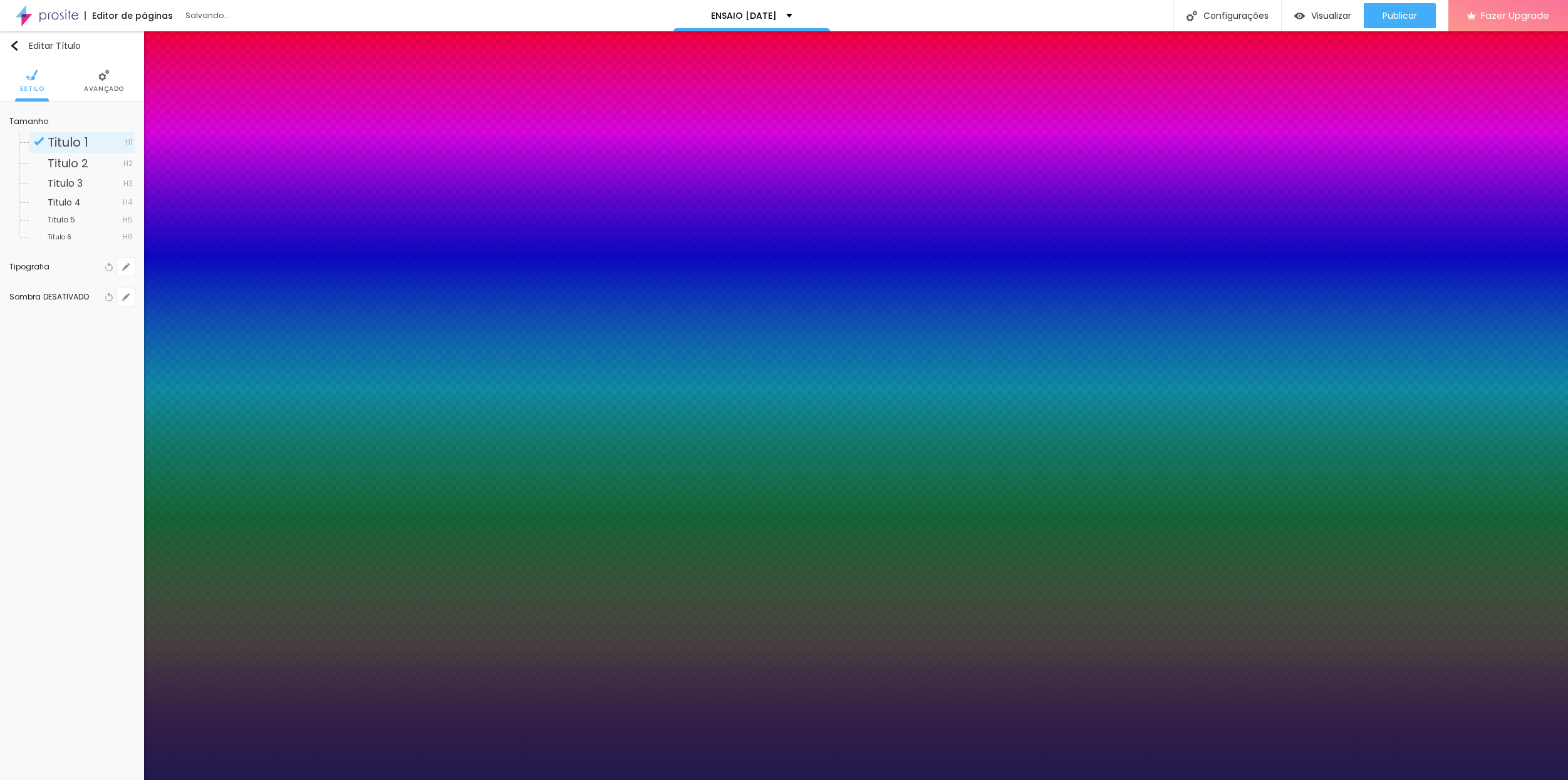
type input "57"
type input "1"
type input "54"
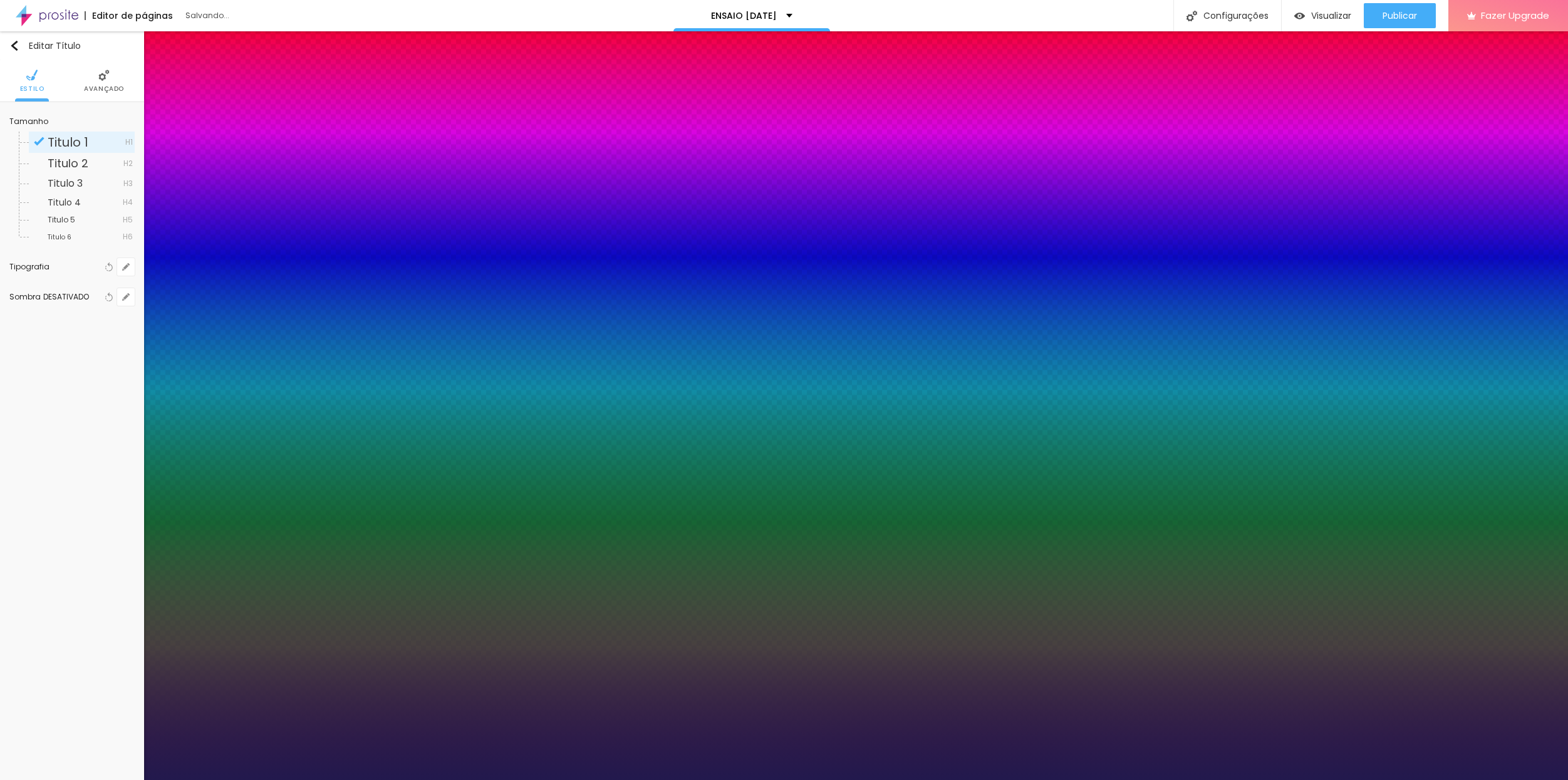
type input "1"
type input "51"
type input "1"
type input "52"
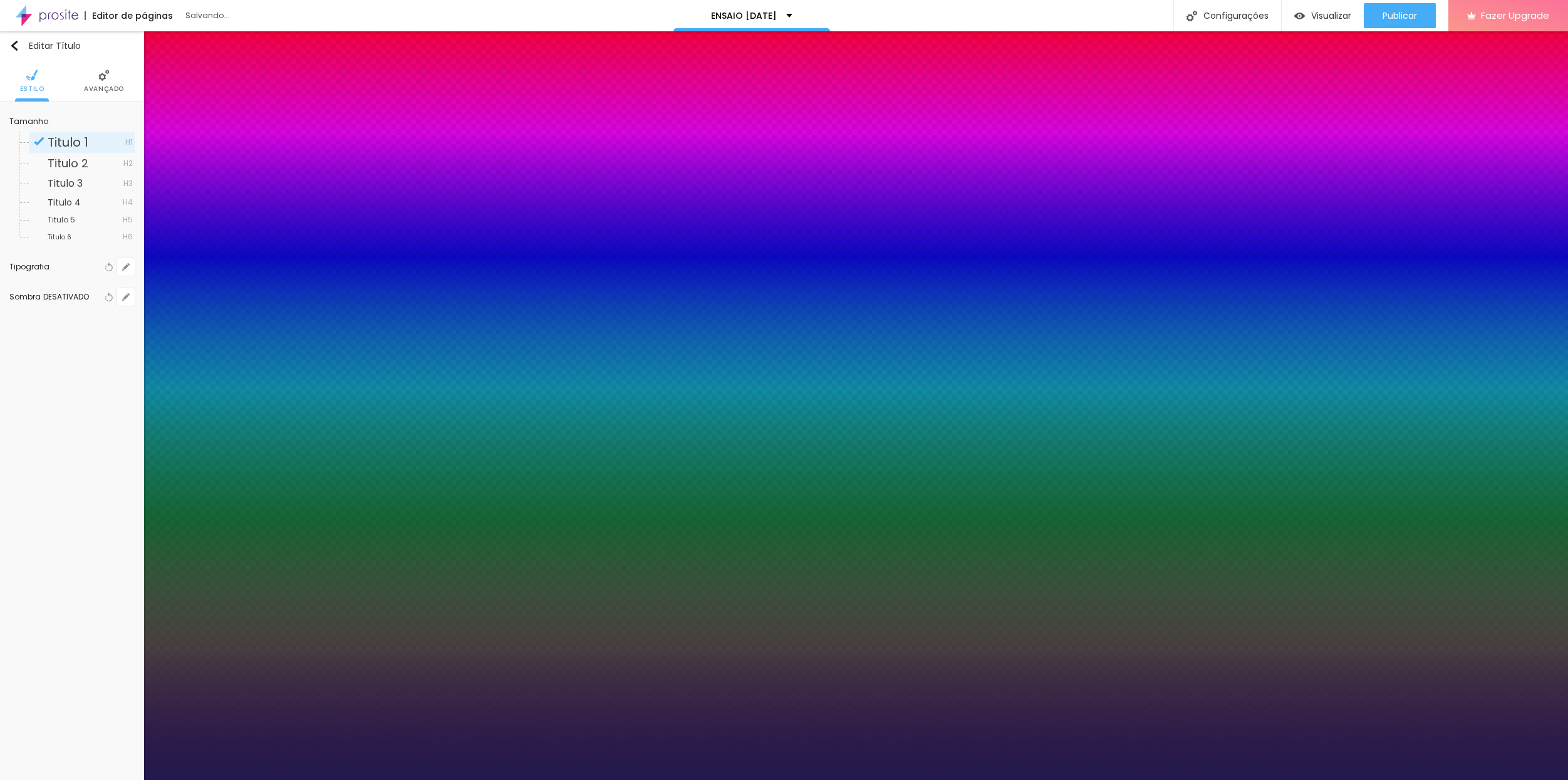
type input "52"
type input "1"
type input "56"
type input "1"
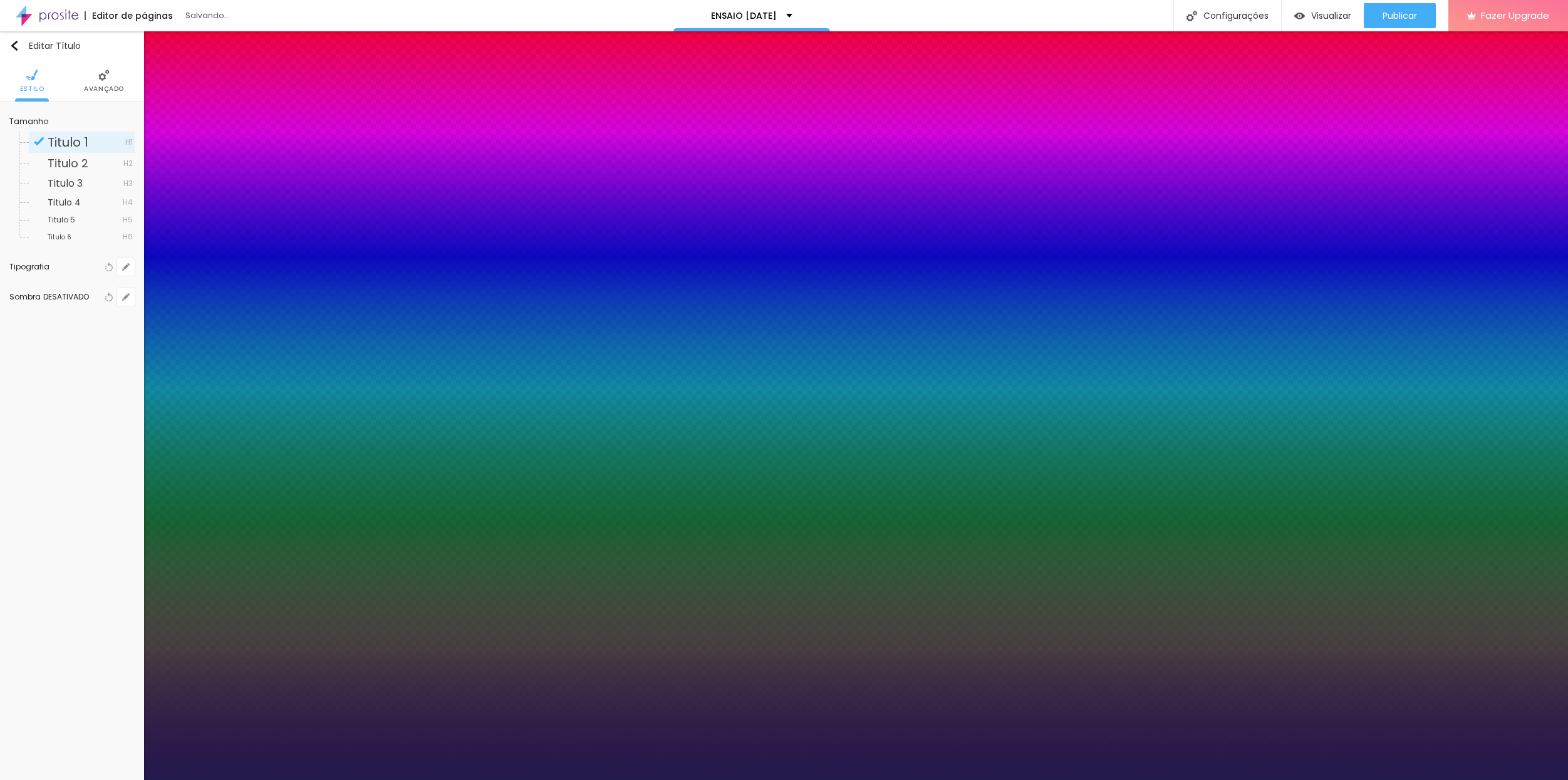
type input "57"
type input "1"
type input "58"
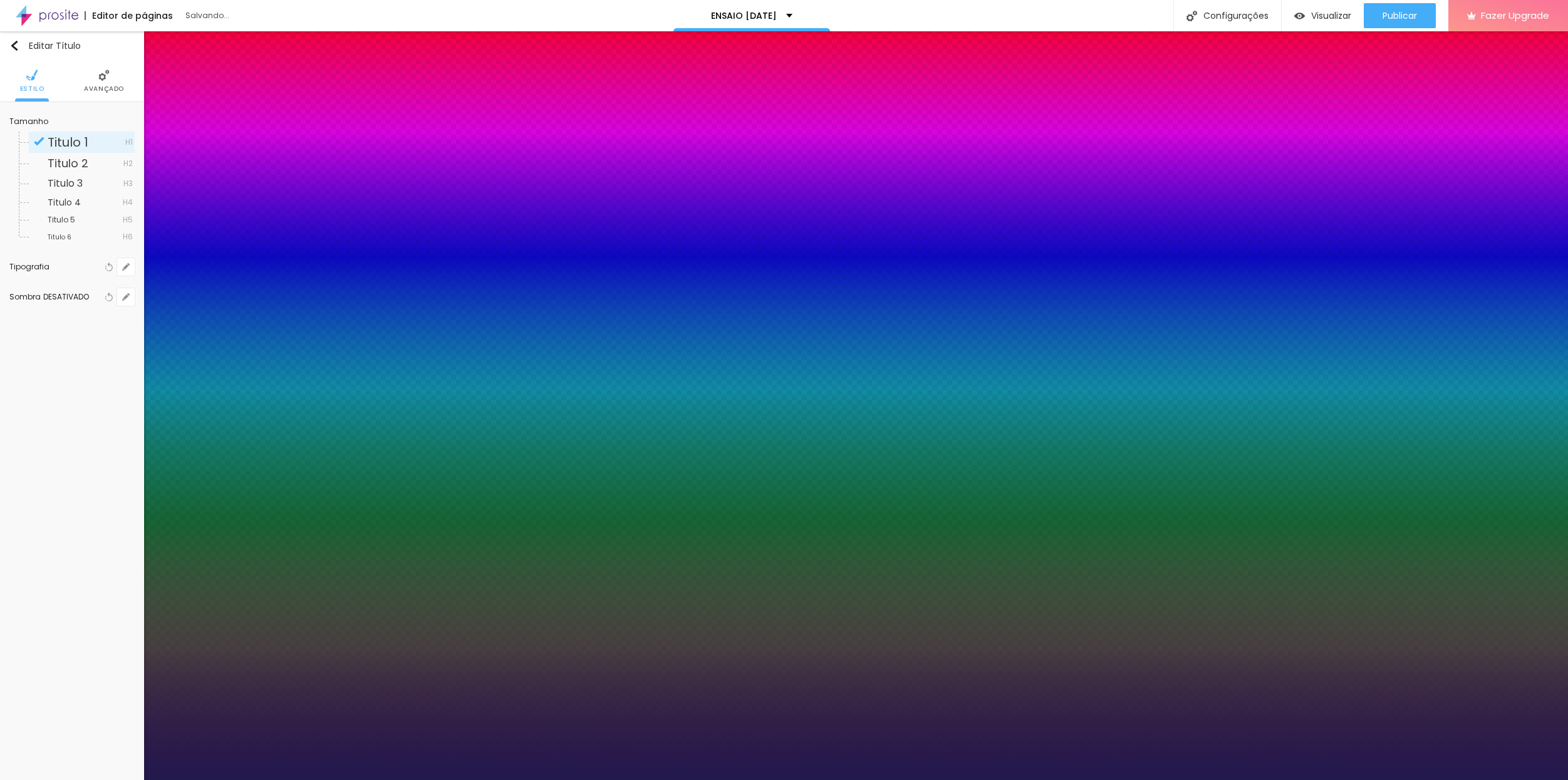
type input "1"
type input "59"
type input "1"
type input "61"
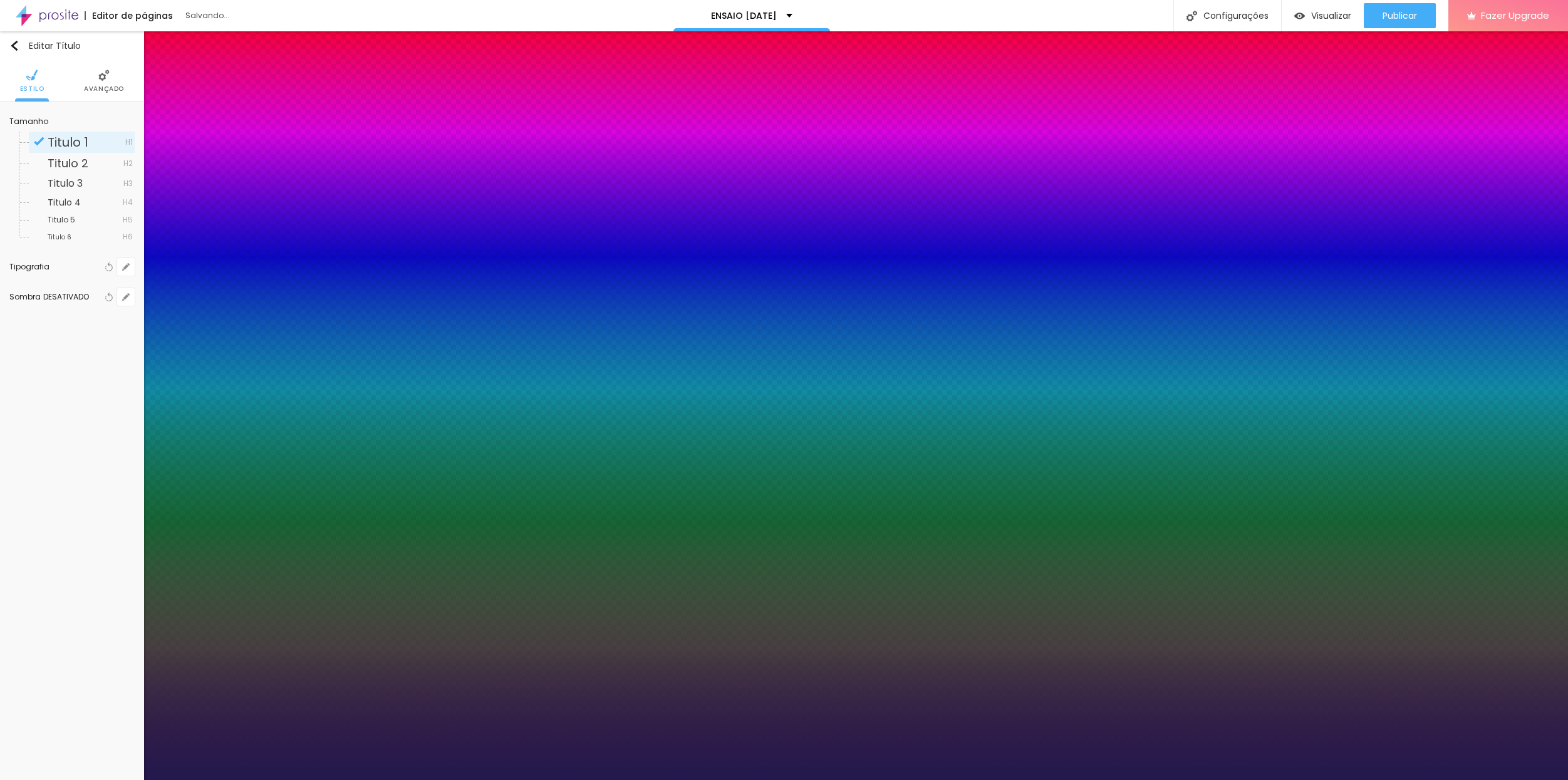
type input "61"
type input "1"
type input "62"
type input "1"
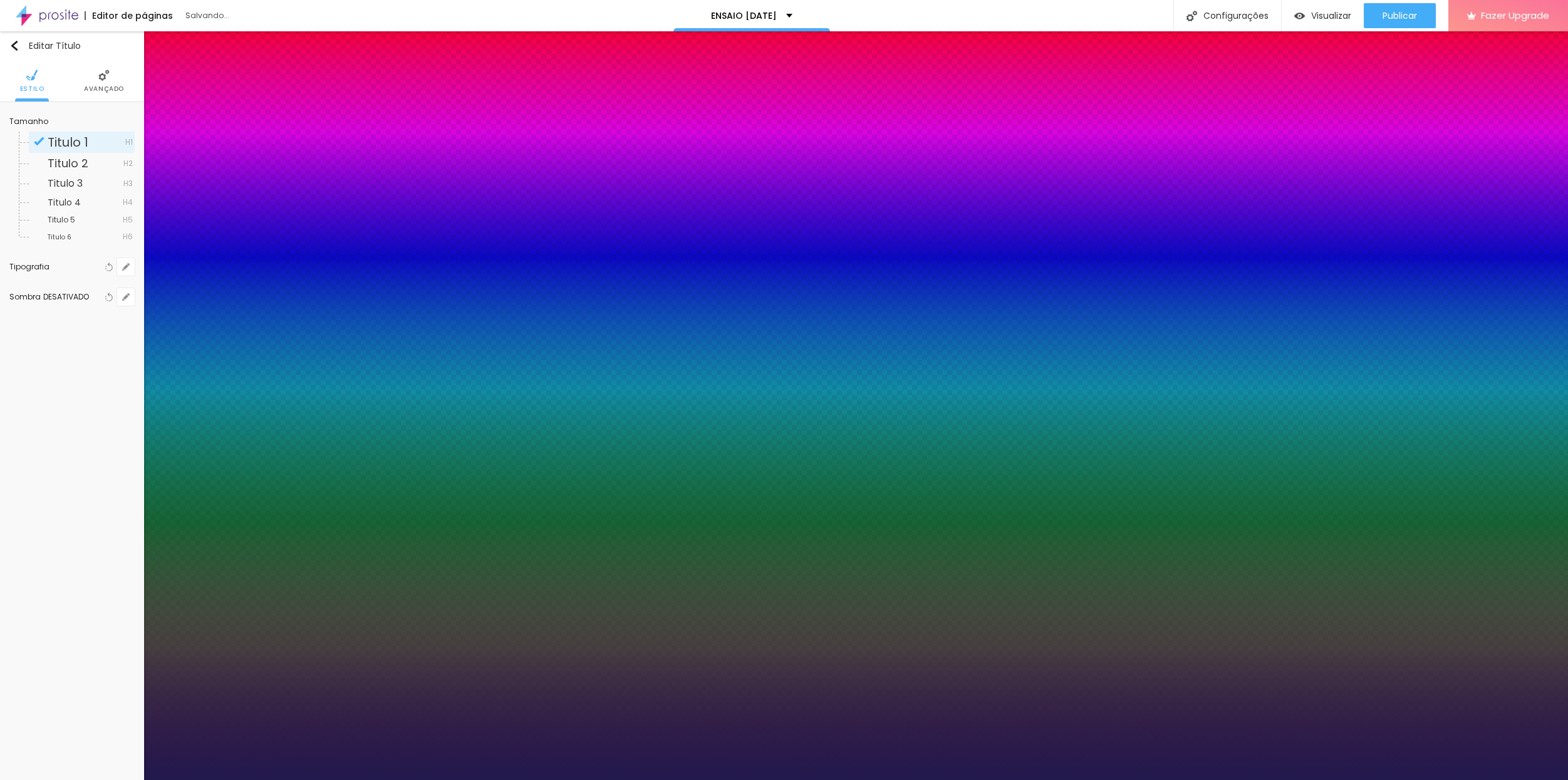
type input "63"
type input "1"
type input "64"
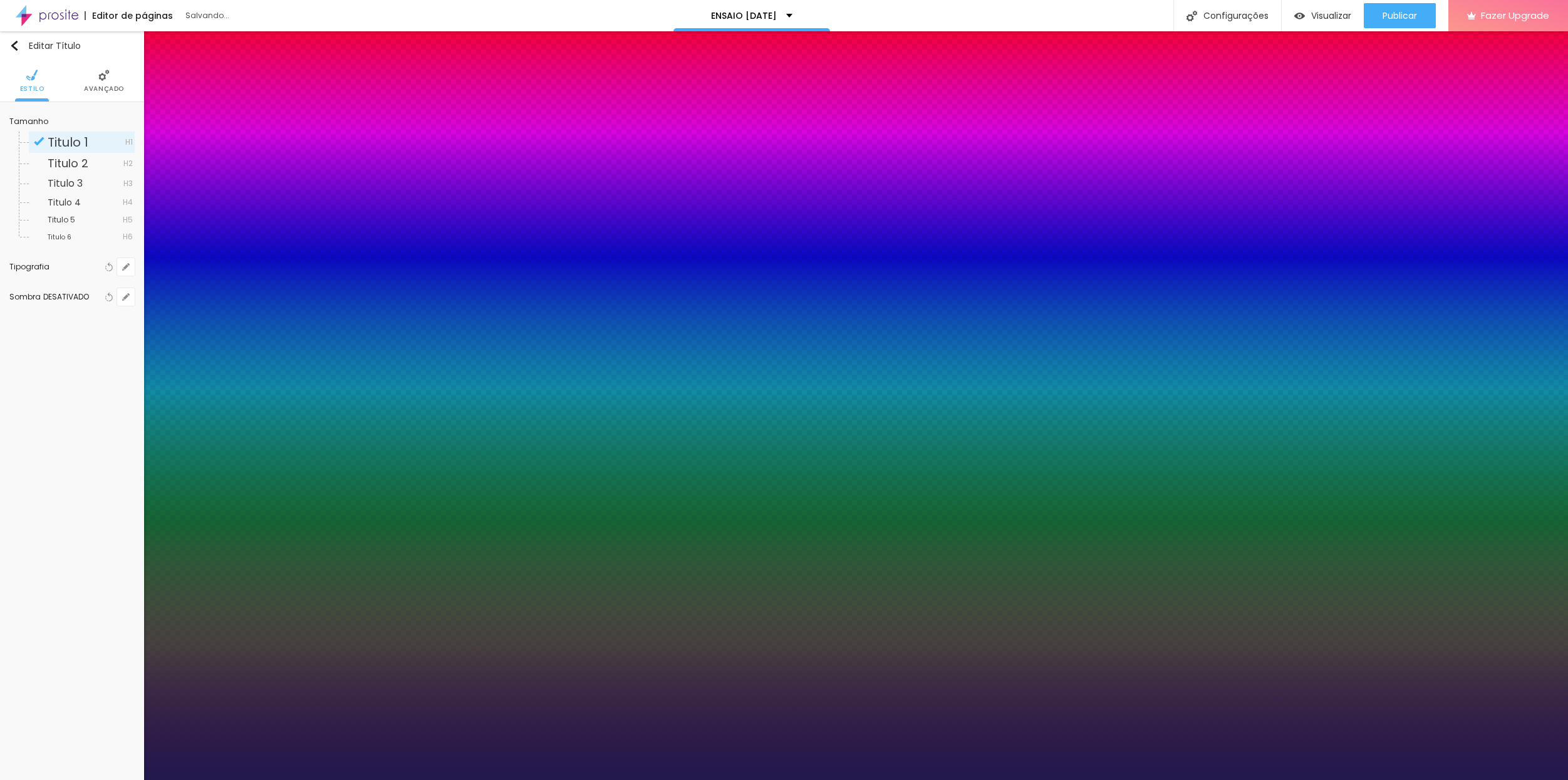
type input "1"
type input "63"
type input "1"
type input "62"
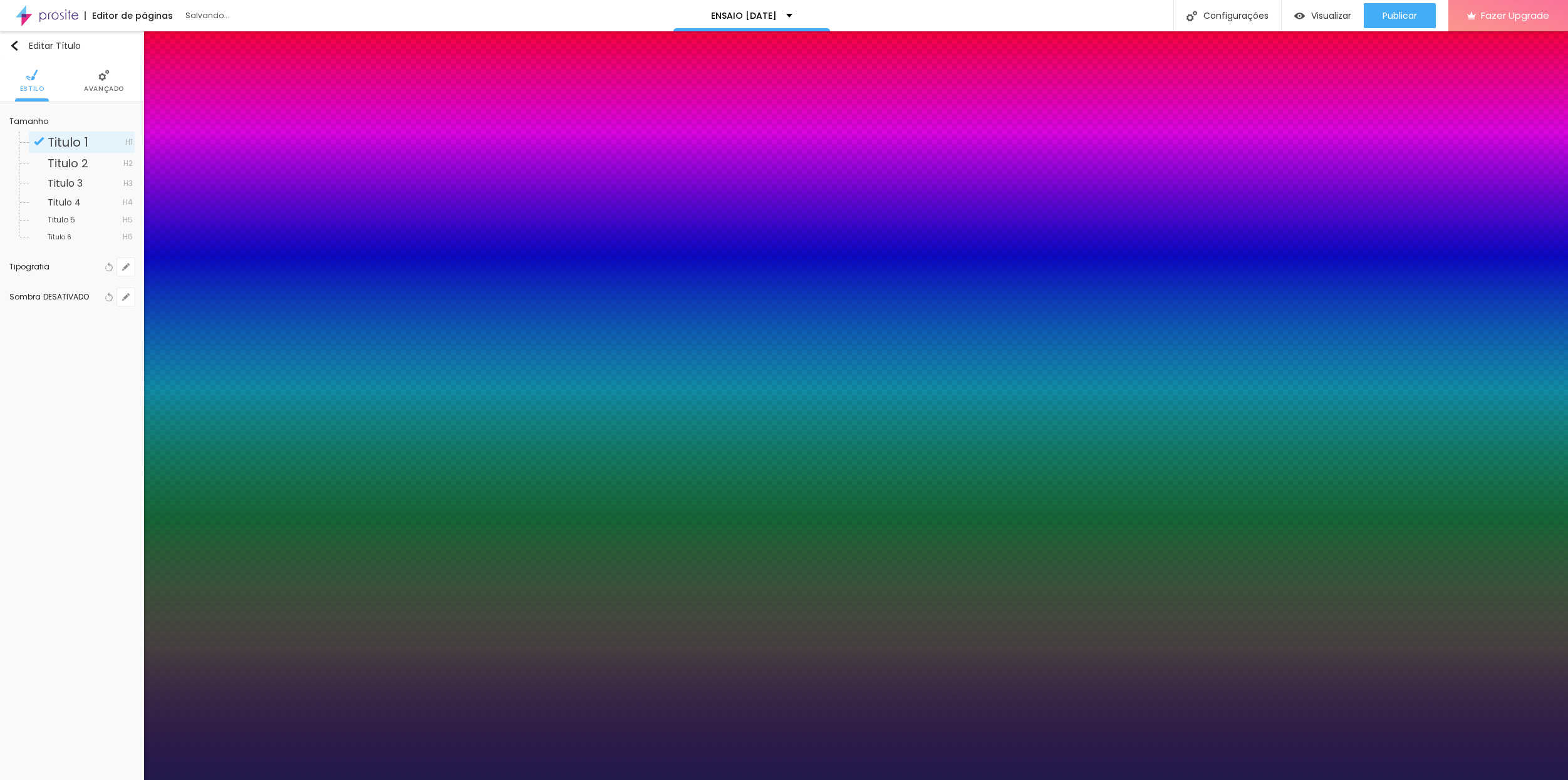
type input "62"
type input "1"
type input "61"
type input "1"
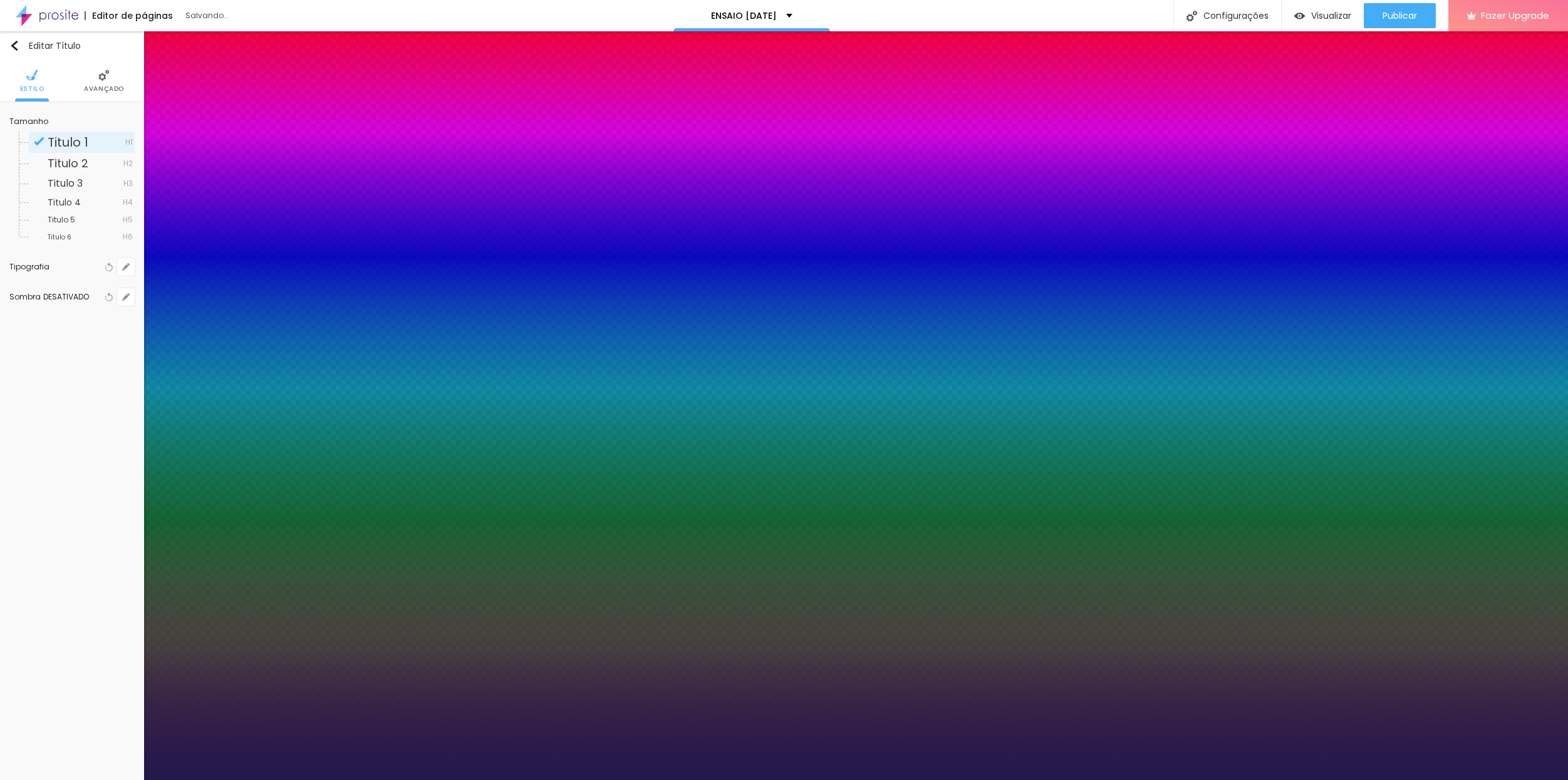
type input "60"
type input "1"
type input "59"
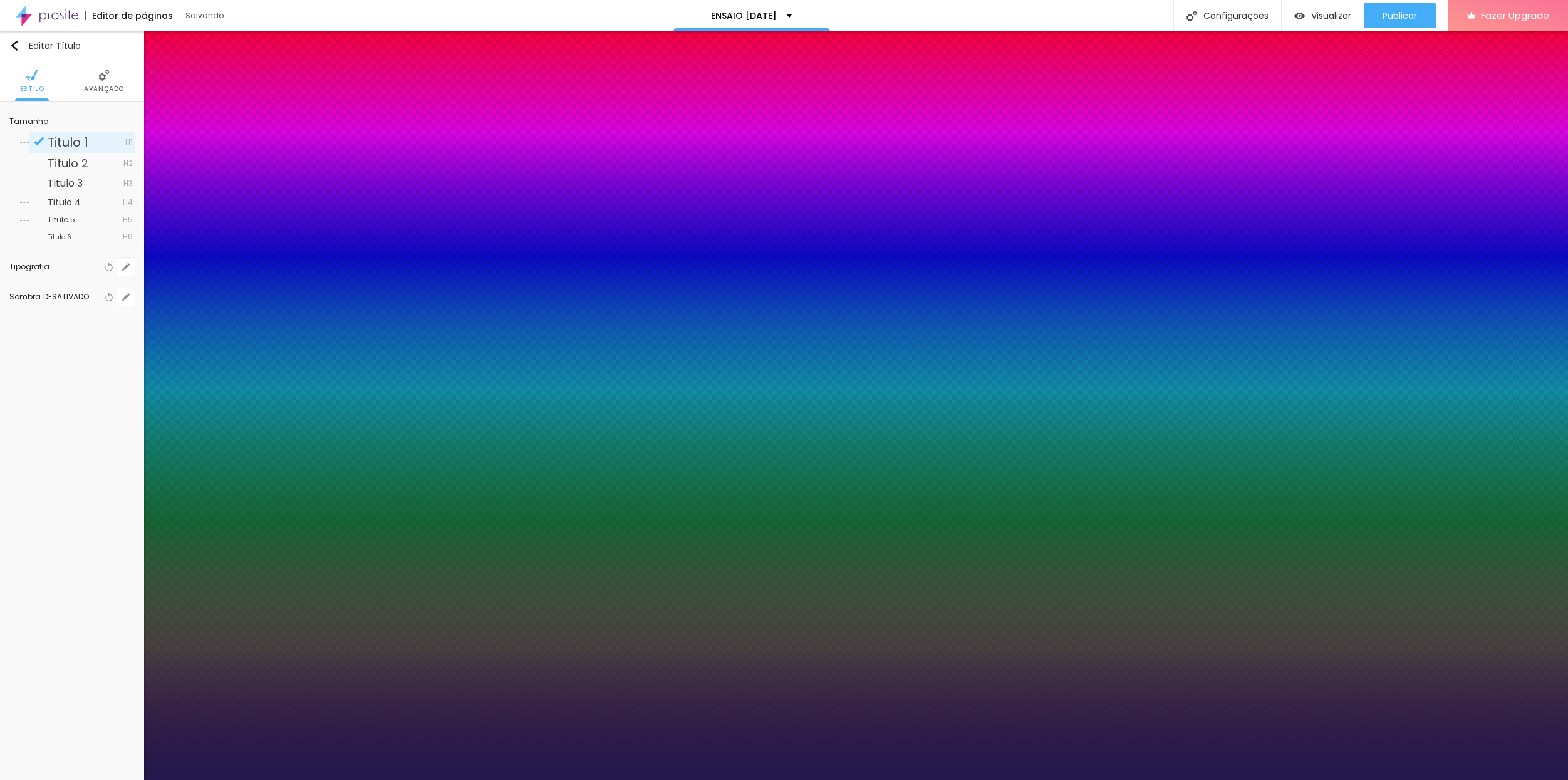
type input "1"
type input "60"
type input "1"
type input "60"
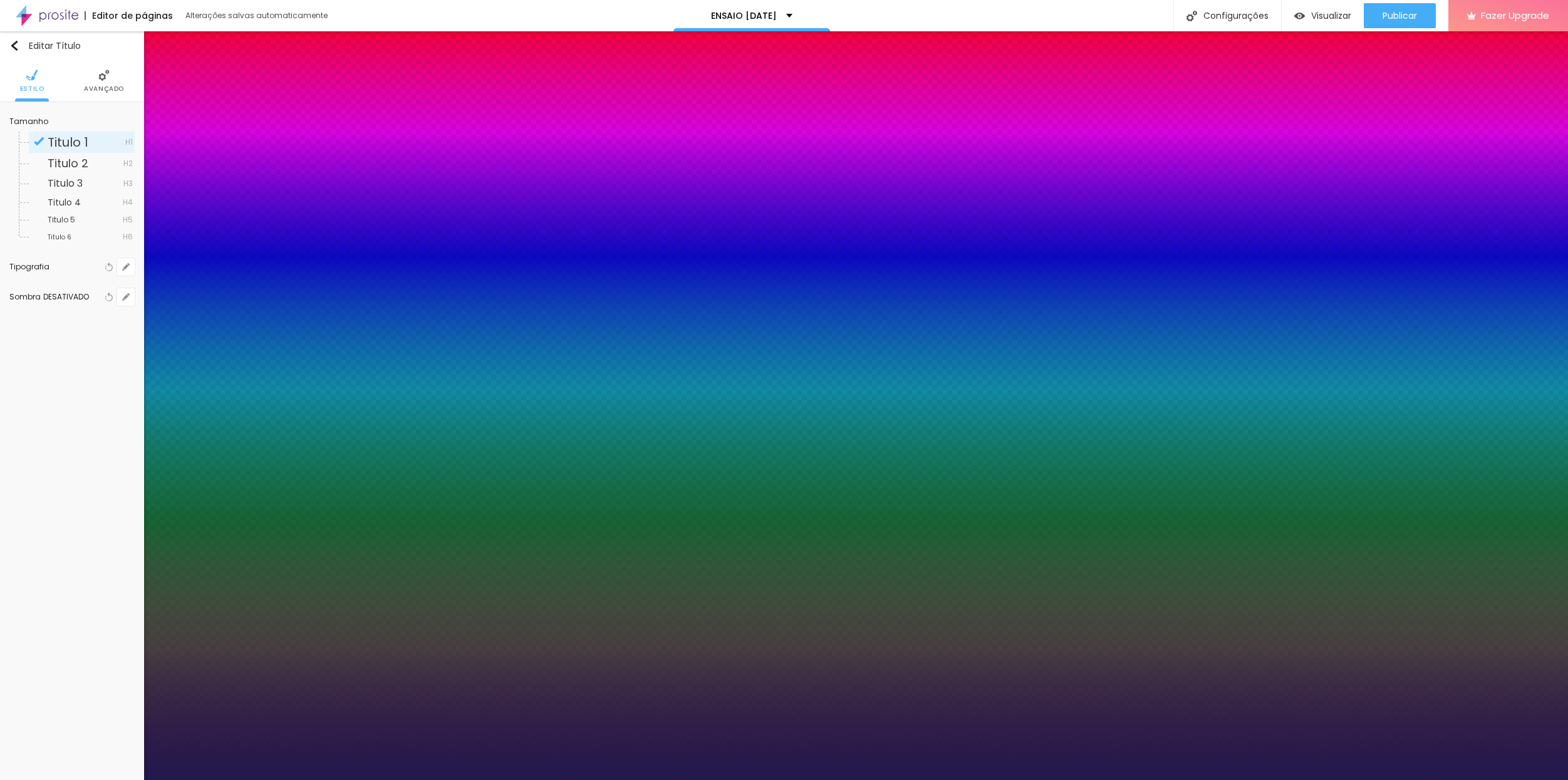
click at [389, 779] on div at bounding box center [784, 780] width 1568 height 0
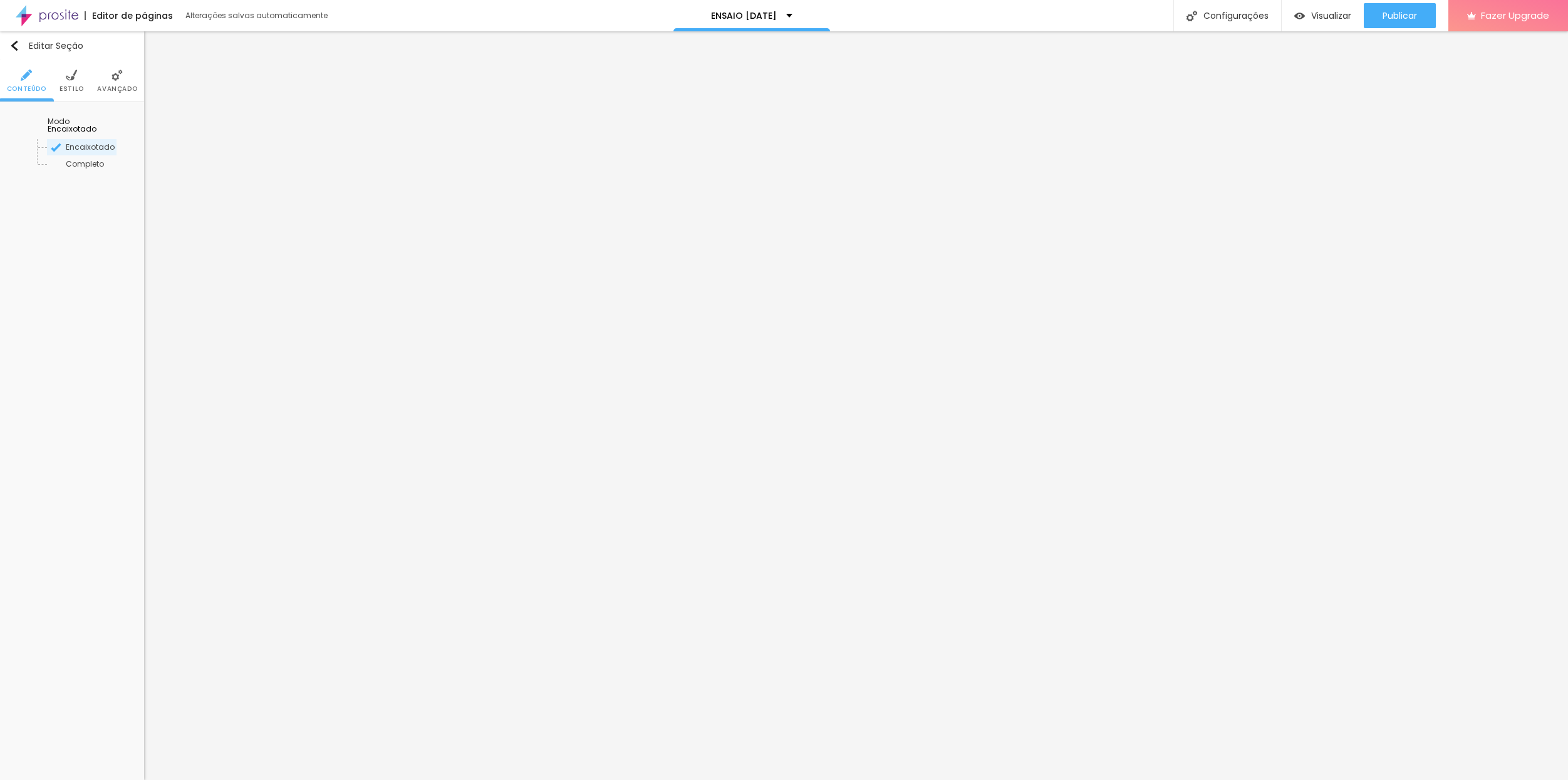
click at [97, 123] on span "Encaixotado" at bounding box center [72, 129] width 49 height 11
click at [119, 86] on span "Avançado" at bounding box center [117, 88] width 41 height 6
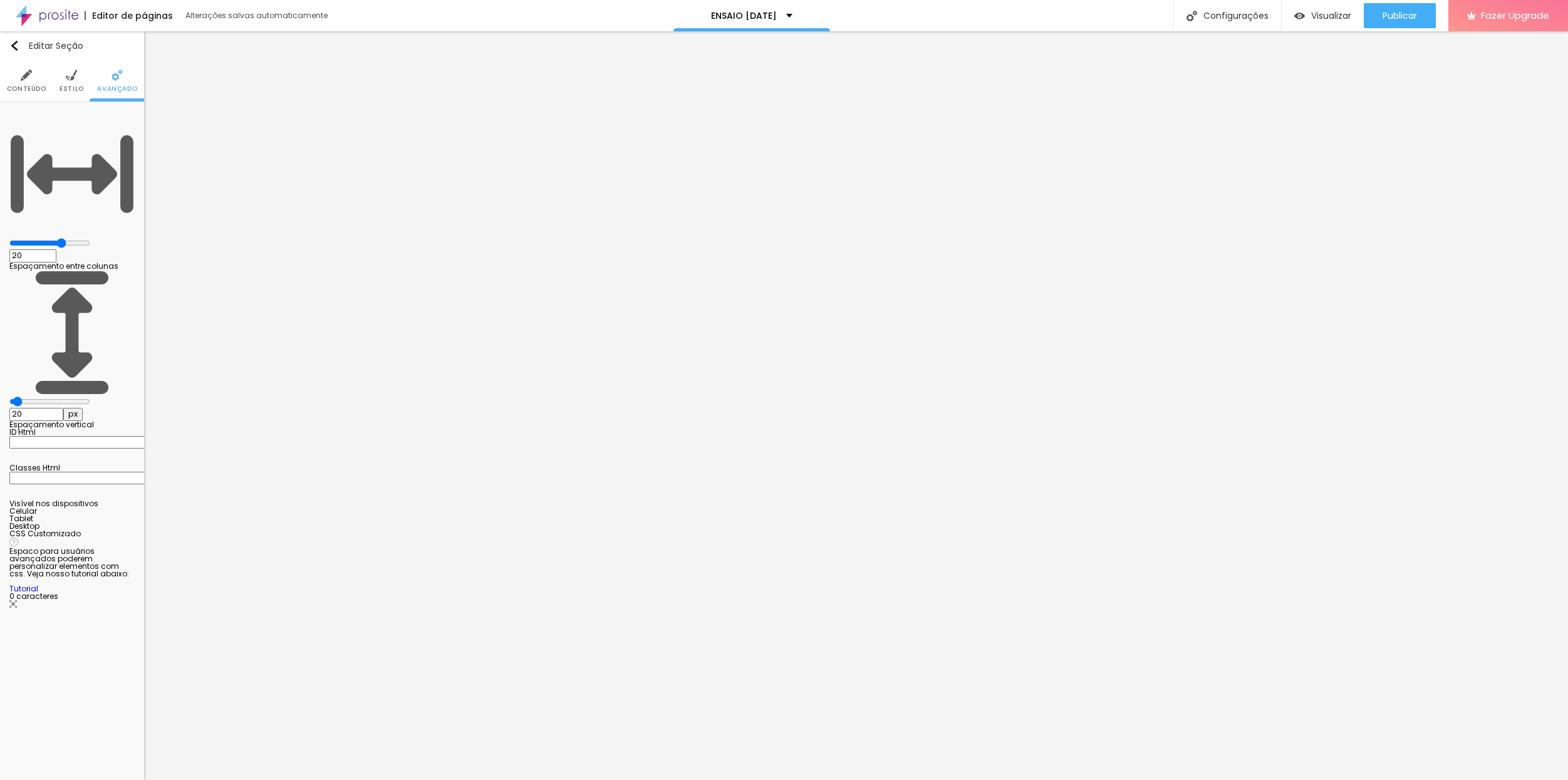
click at [77, 86] on span "Estilo" at bounding box center [72, 88] width 25 height 6
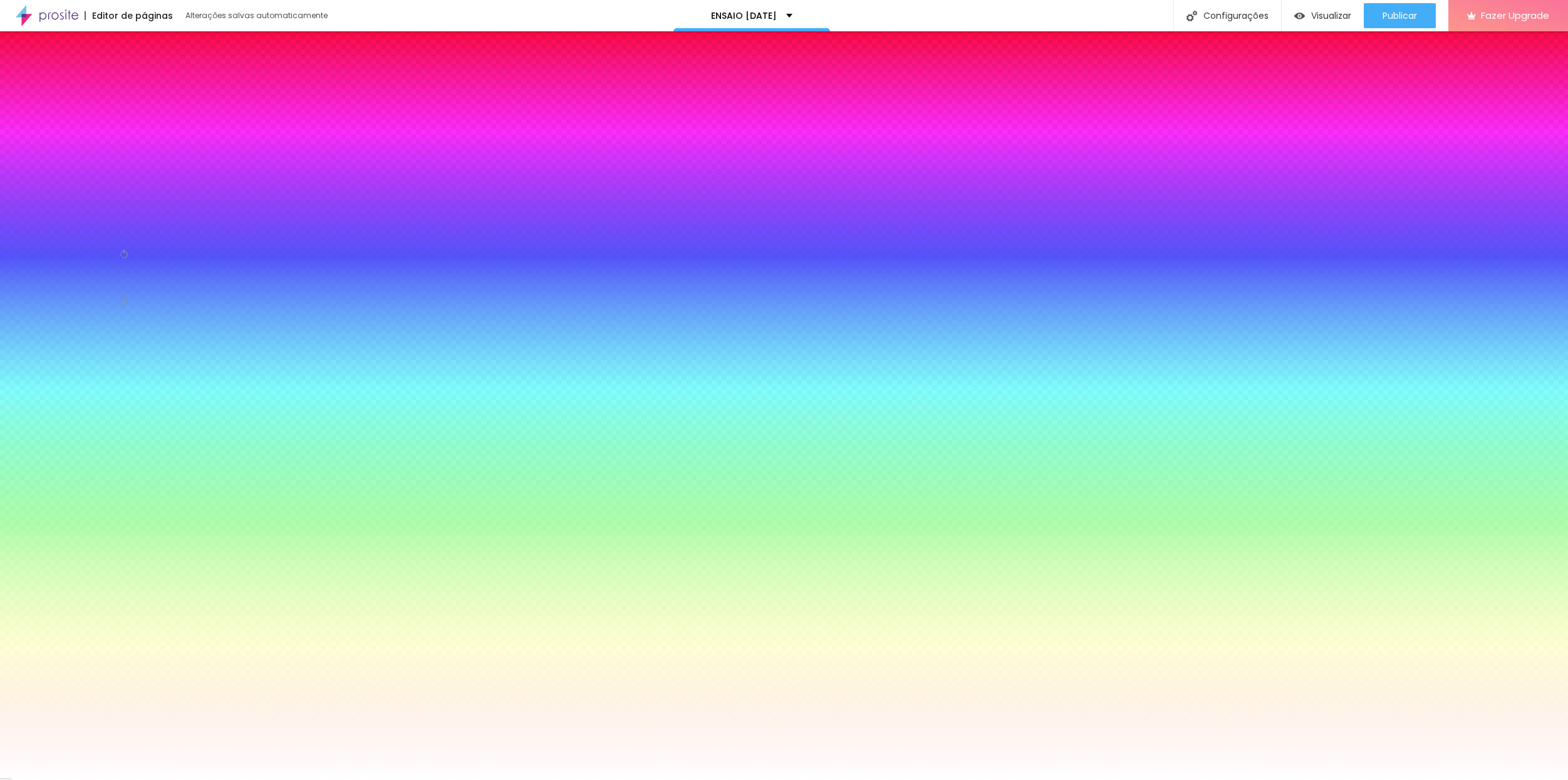
click at [87, 219] on div at bounding box center [72, 219] width 125 height 0
drag, startPoint x: 124, startPoint y: 336, endPoint x: 110, endPoint y: 366, distance: 33.1
click at [110, 366] on div "Editar Seção Conteúdo Estilo Avançado Imagem de fundo Adicionar imagem Efeito d…" at bounding box center [72, 405] width 144 height 749
click at [30, 79] on img at bounding box center [26, 76] width 11 height 11
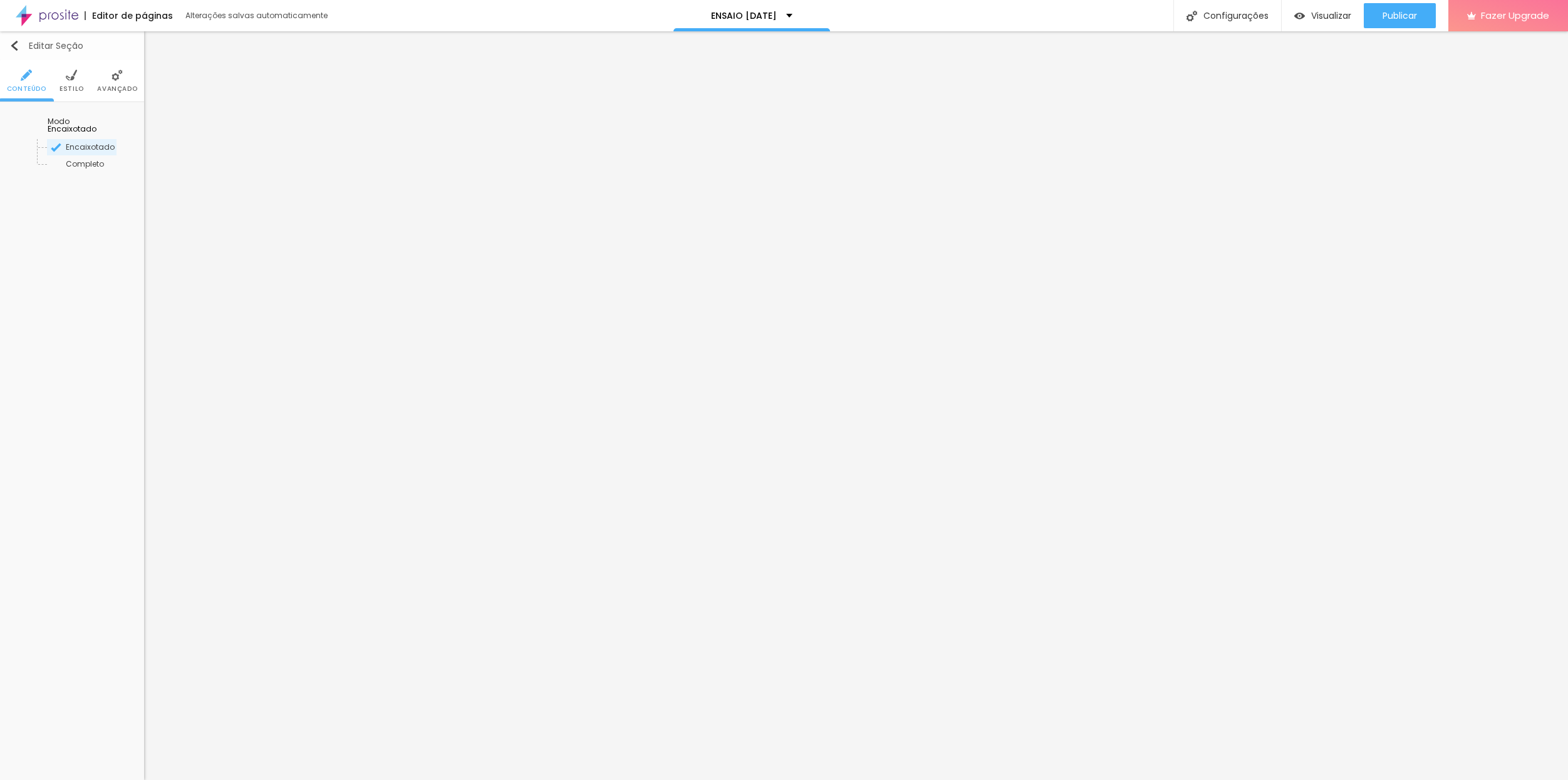
drag, startPoint x: 70, startPoint y: 86, endPoint x: 46, endPoint y: 58, distance: 36.9
click at [70, 86] on span "Estilo" at bounding box center [72, 88] width 25 height 6
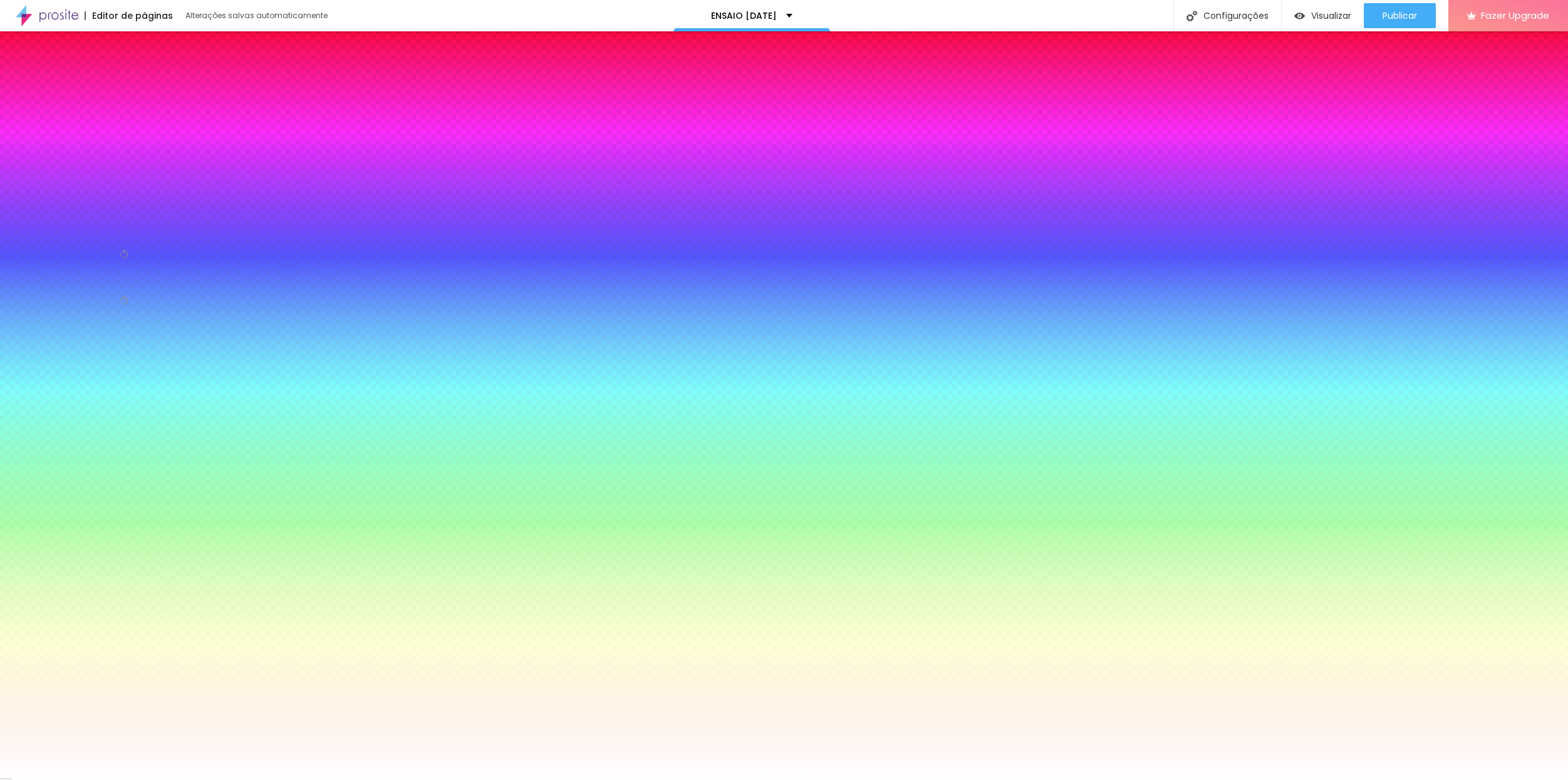
click at [11, 42] on img "button" at bounding box center [14, 45] width 10 height 10
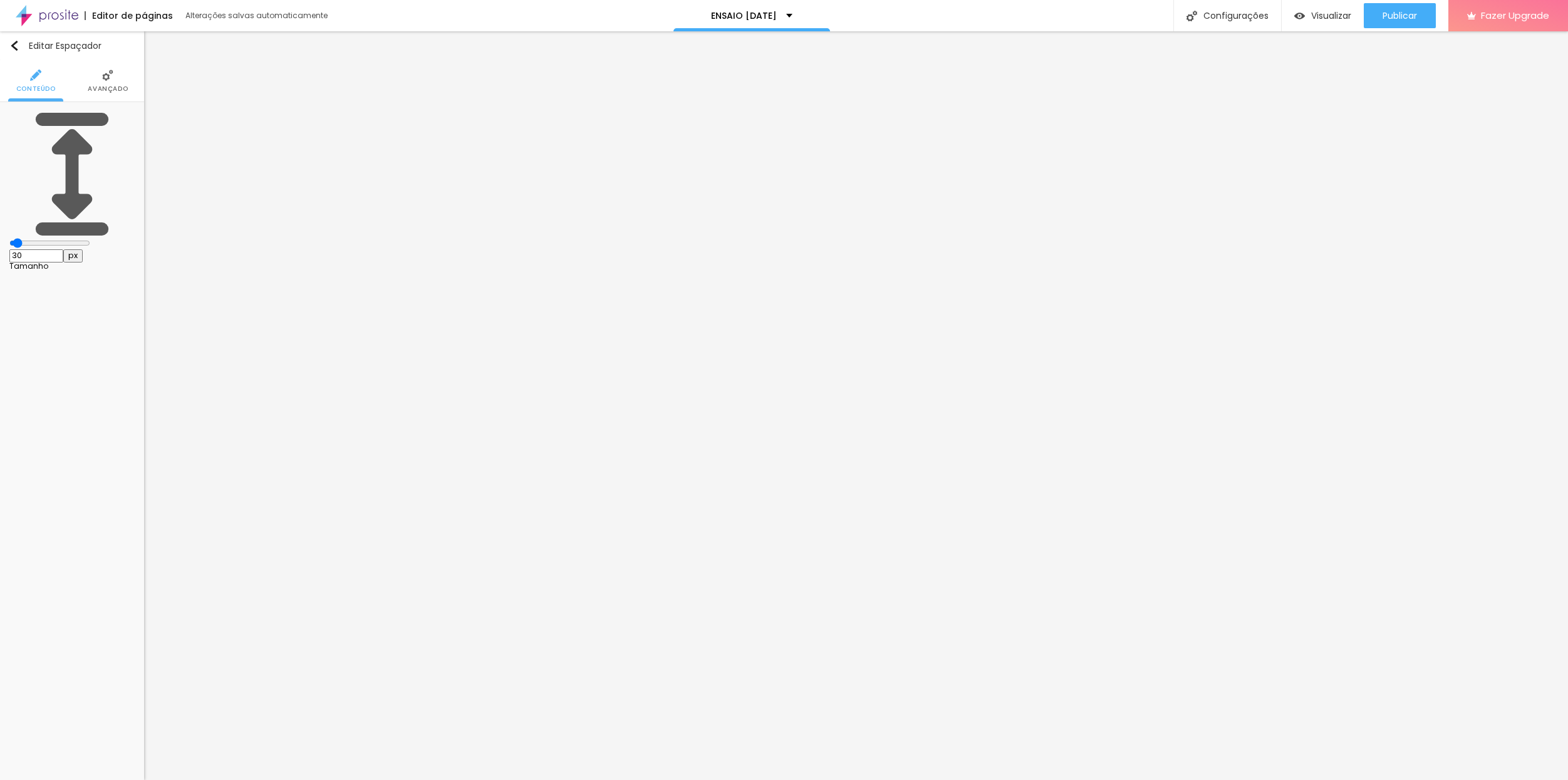
type input "308"
type input "318"
type input "320"
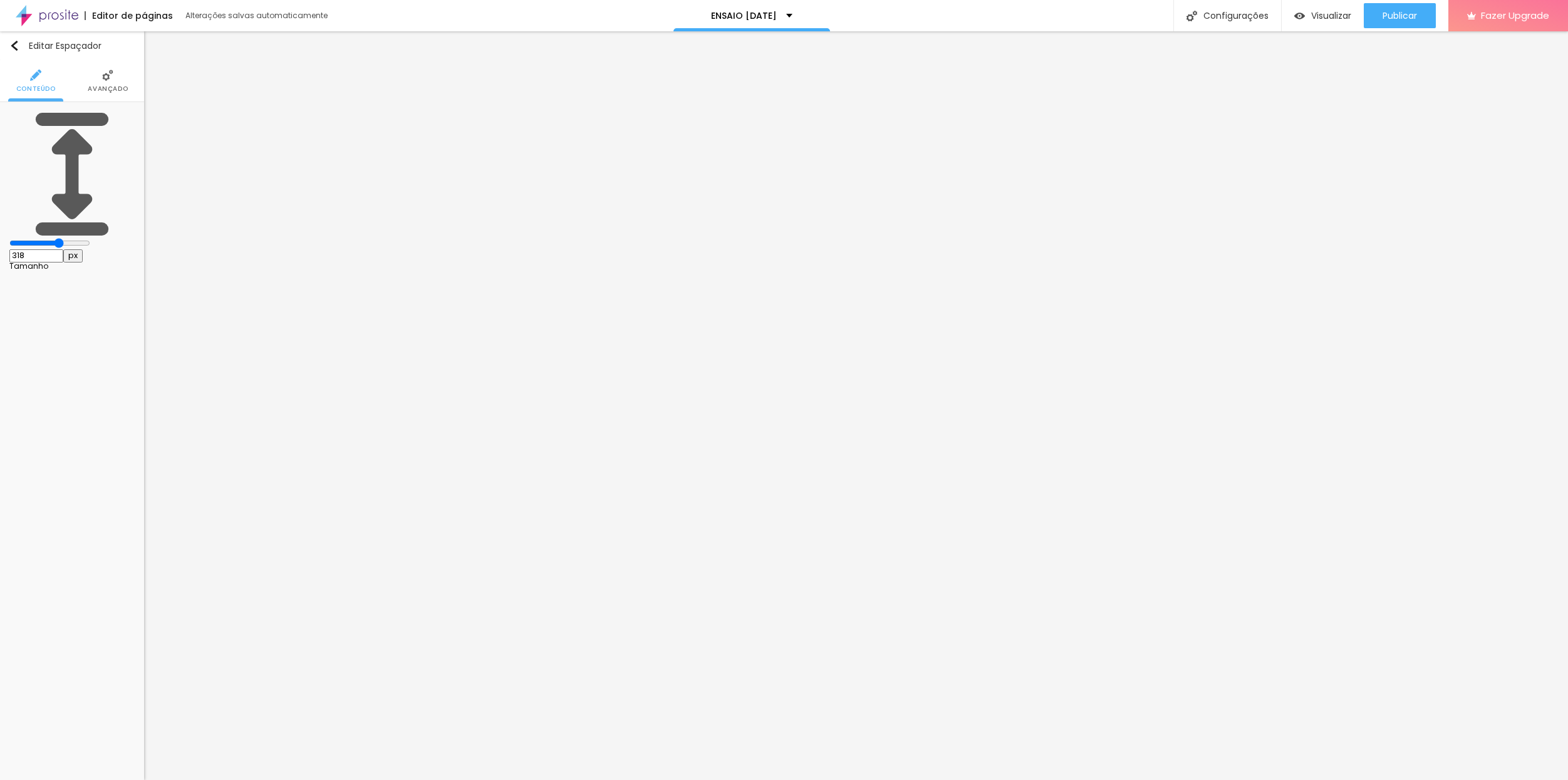
type input "320"
type input "292"
type input "245"
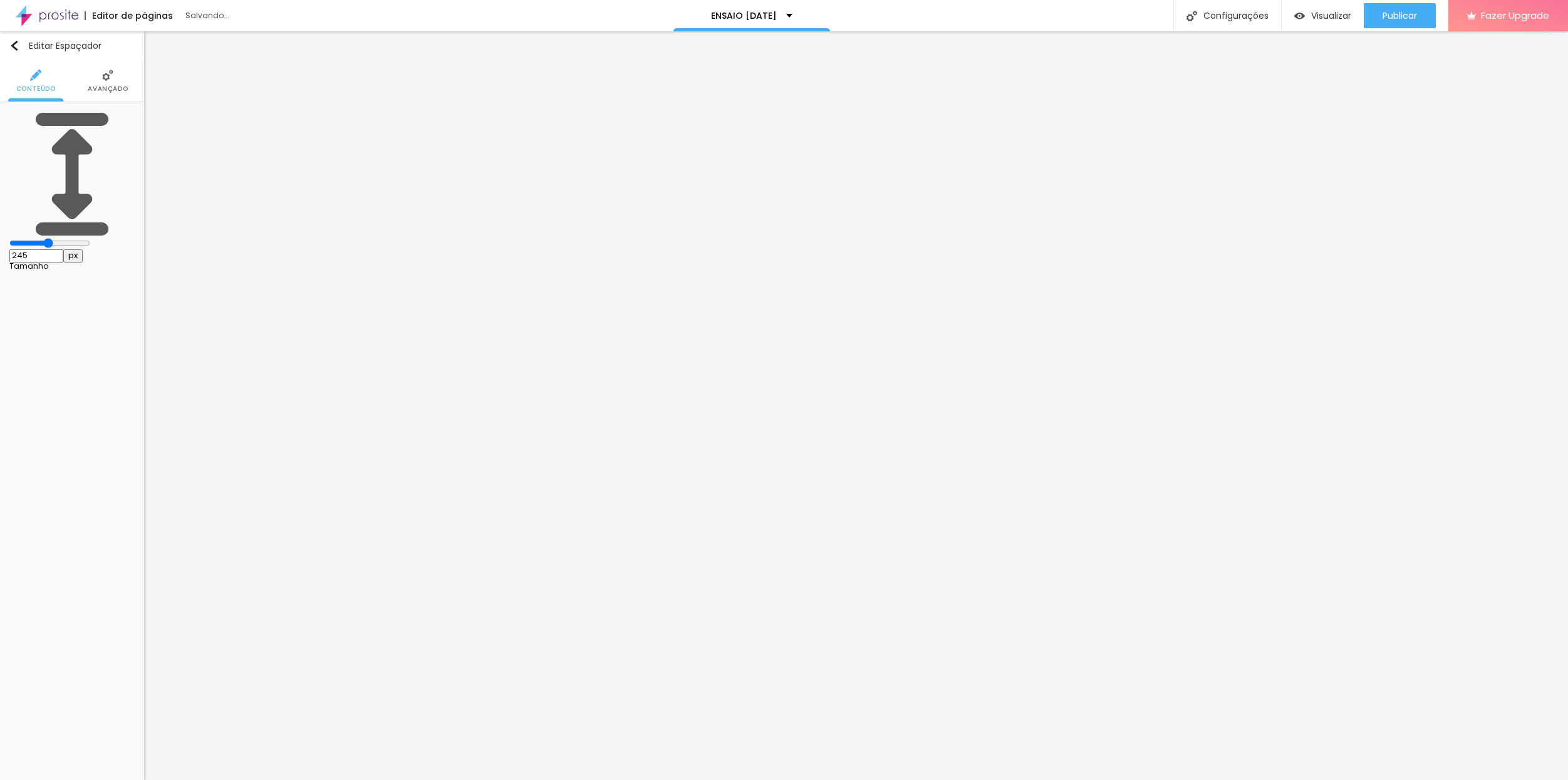
type input "241"
type input "236"
type input "234"
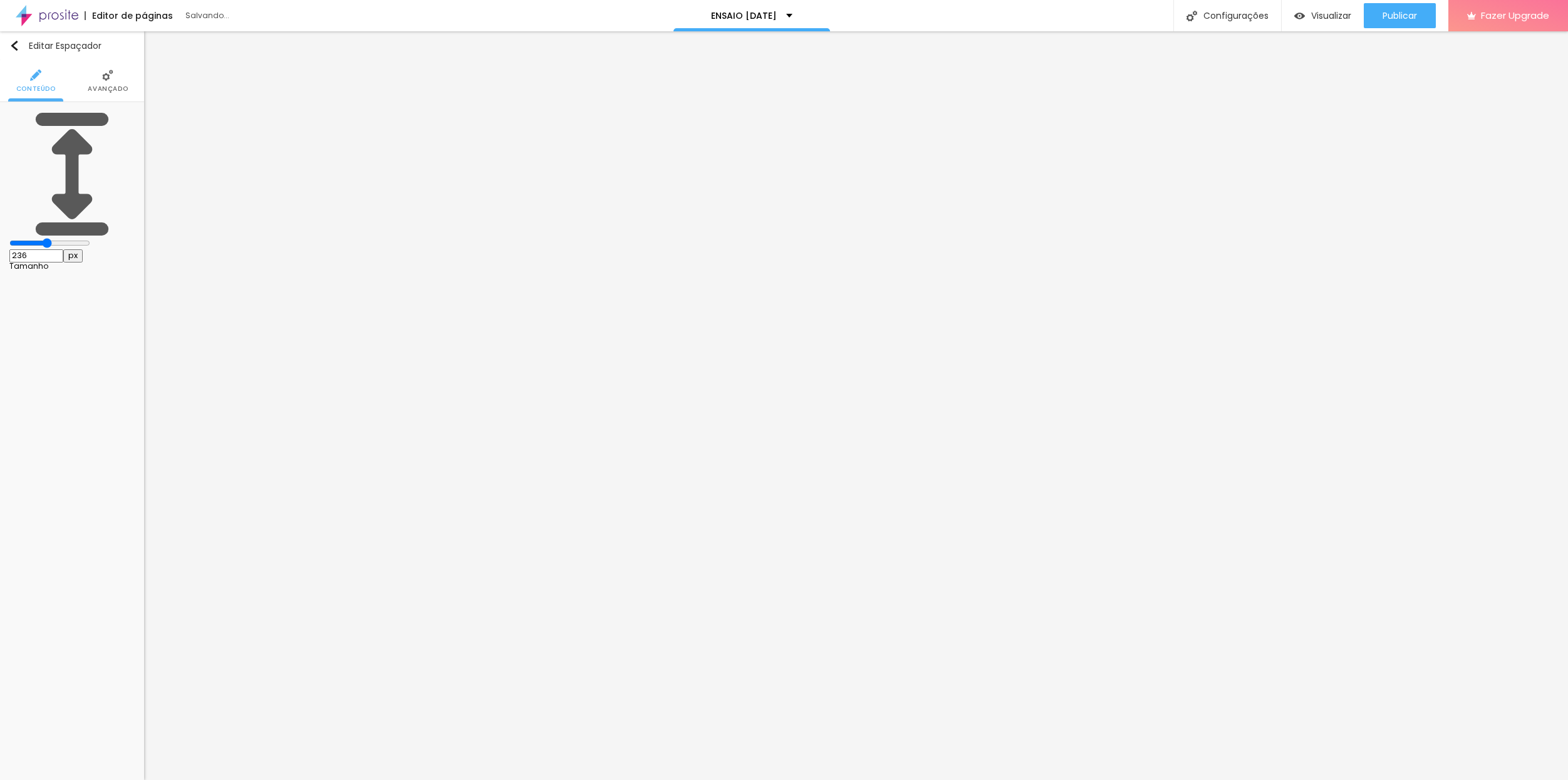
type input "234"
drag, startPoint x: 64, startPoint y: 123, endPoint x: 35, endPoint y: 118, distance: 29.4
click at [35, 239] on div at bounding box center [72, 244] width 125 height 11
click at [127, 126] on icon "button" at bounding box center [125, 126] width 5 height 5
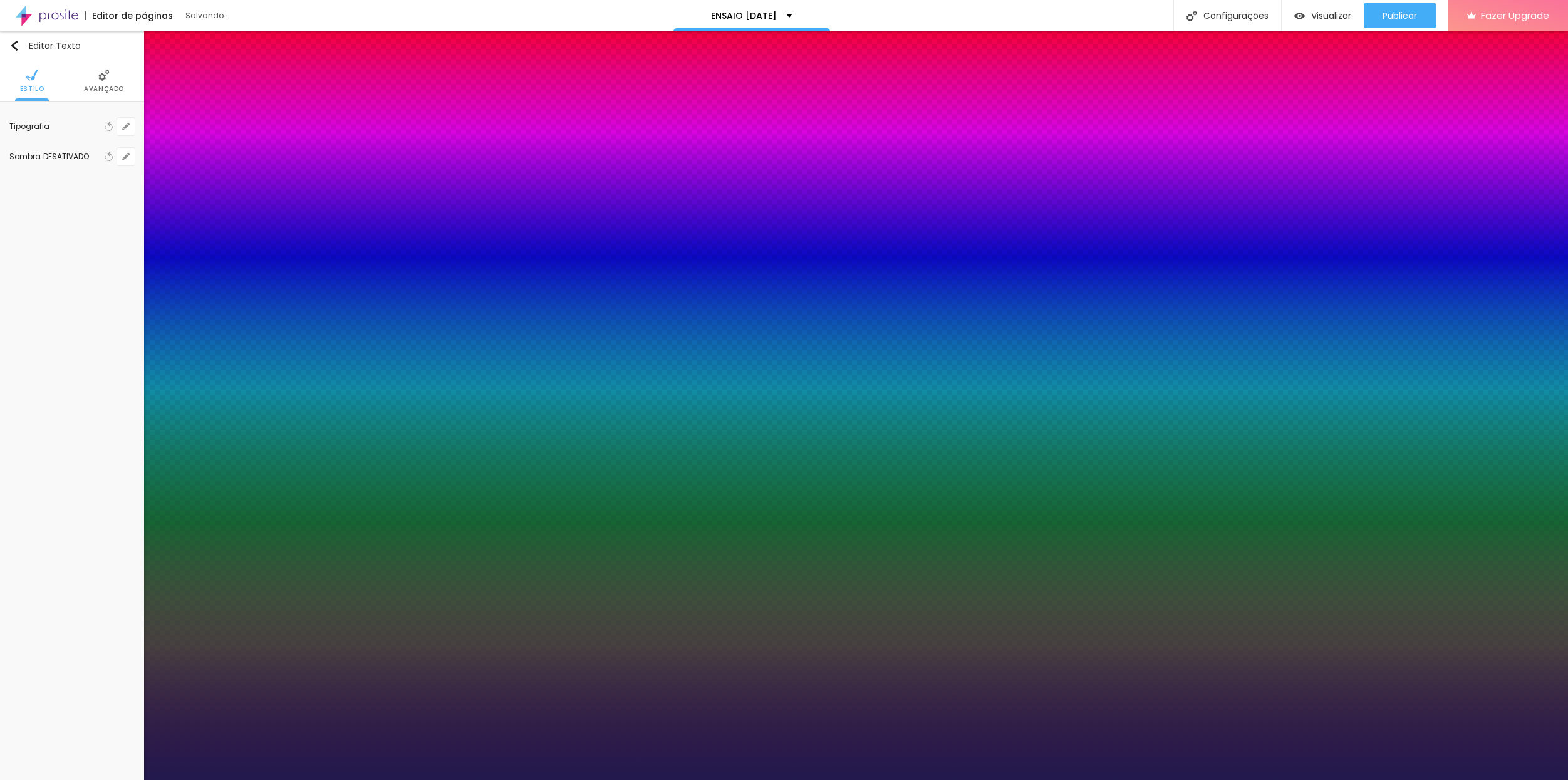
drag, startPoint x: 186, startPoint y: 211, endPoint x: 176, endPoint y: 213, distance: 10.2
